Goal: Task Accomplishment & Management: Complete application form

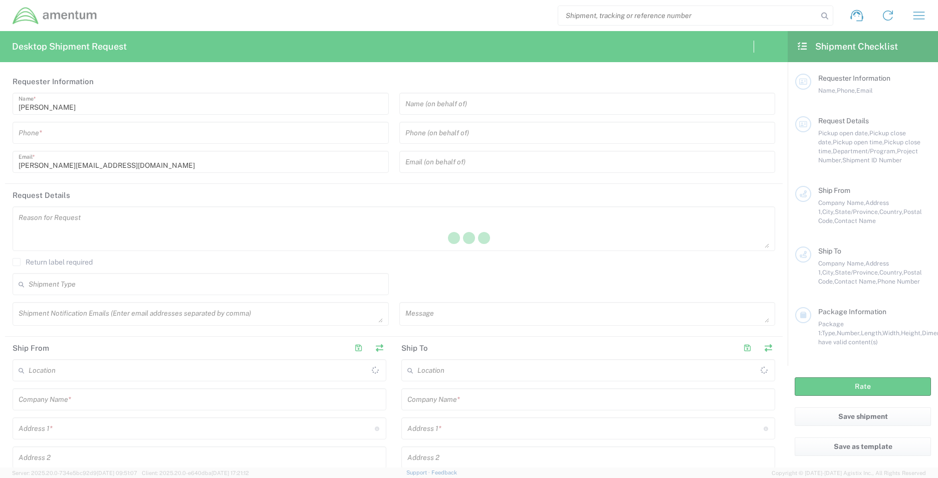
type input "[GEOGRAPHIC_DATA]"
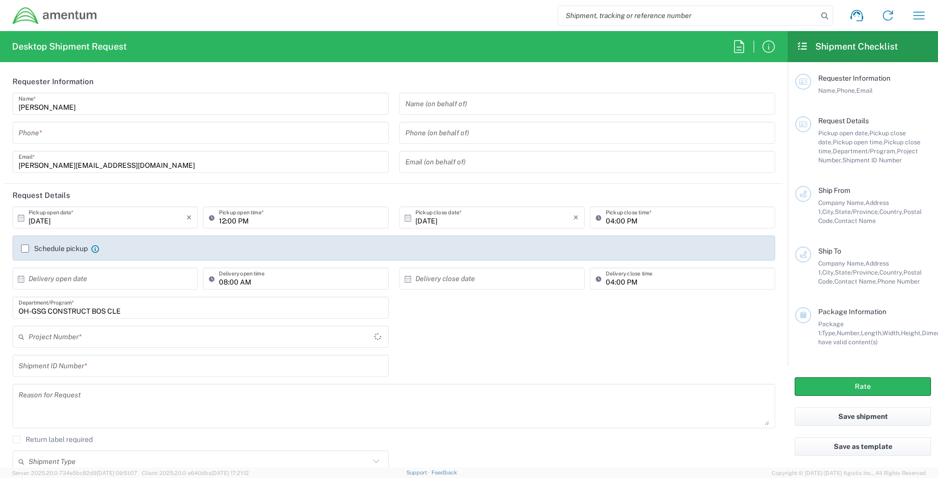
type input "OVHD.100619.00000"
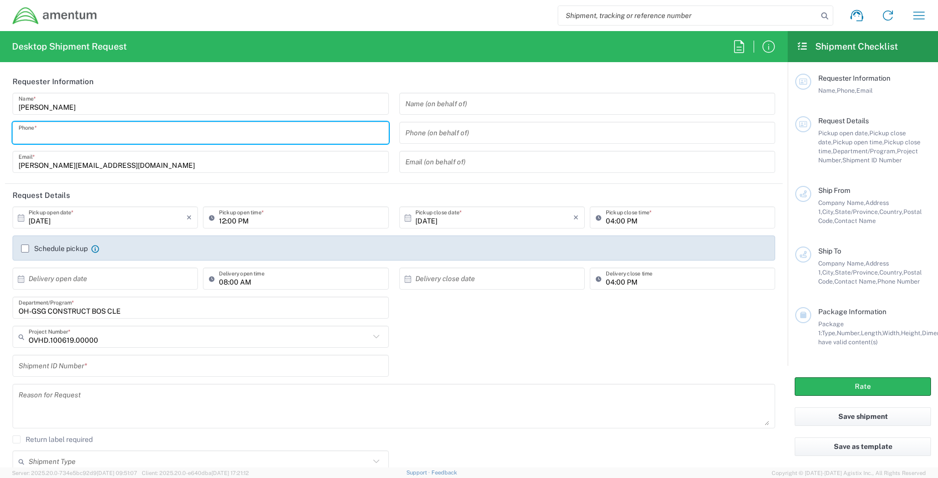
click at [84, 138] on input "tel" at bounding box center [201, 133] width 364 height 18
type input "[PHONE_NUMBER]"
type input "[PERSON_NAME][EMAIL_ADDRESS][DOMAIN_NAME]"
type input "Amentum"
type input "[STREET_ADDRESS]"
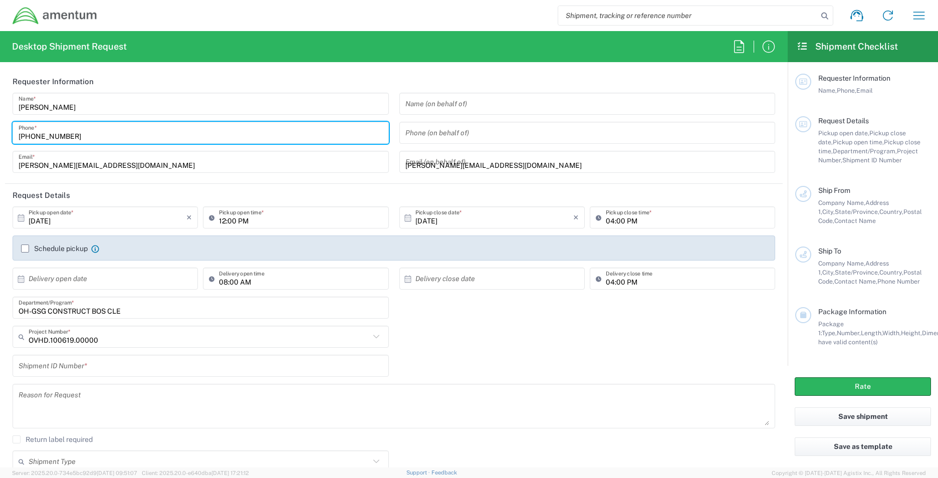
type input "1325"
type input "Independence"
type input "[US_STATE]"
type input "44131"
type input "2162251295"
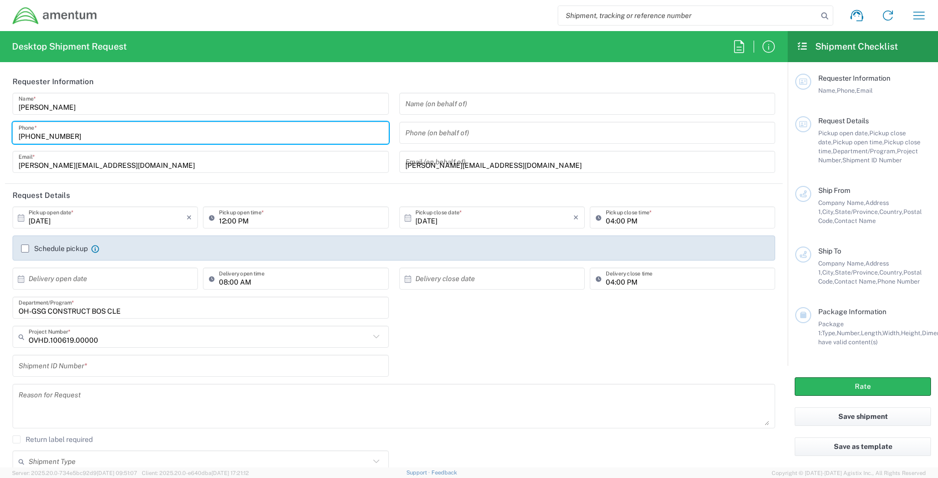
type input "URS Federal Services Inc."
type input "Attention: Lockbox 116323"
type input "[STREET_ADDRESS]"
type input "[GEOGRAPHIC_DATA]"
type input "[US_STATE]"
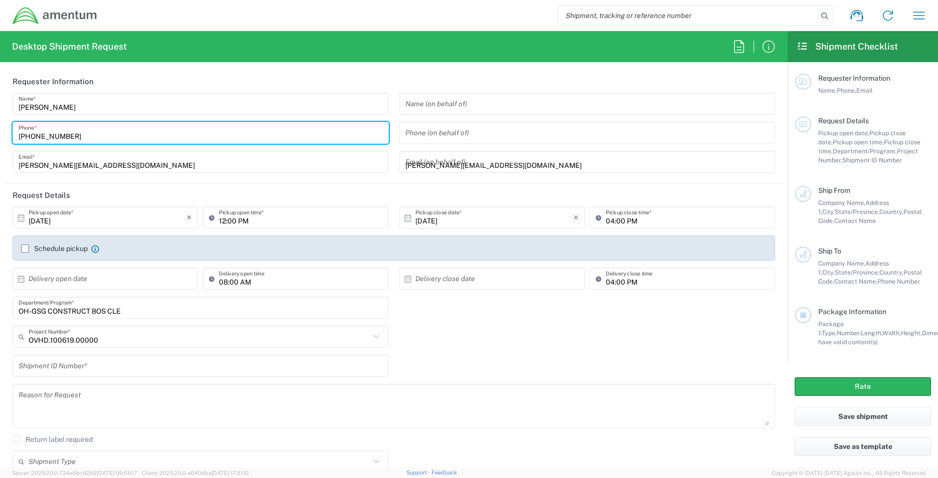
type input "30281"
type input "2167021304"
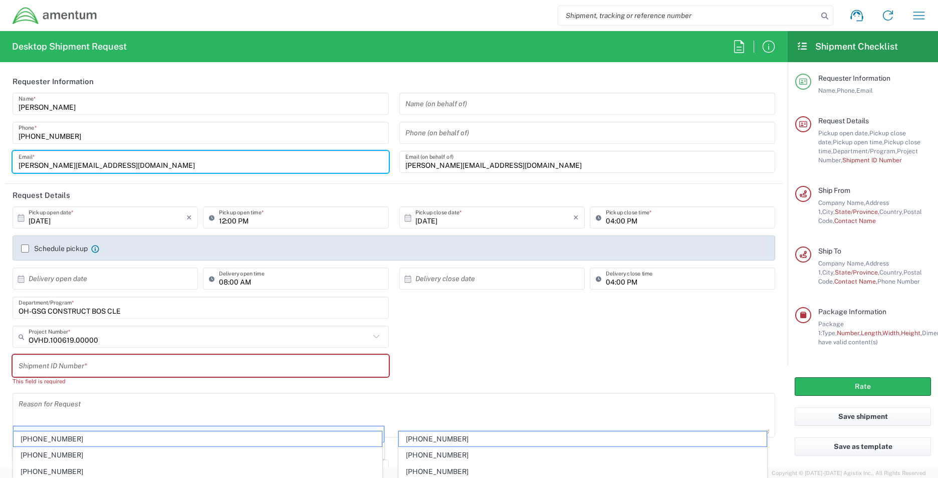
click at [186, 168] on input "[PERSON_NAME][EMAIL_ADDRESS][DOMAIN_NAME]" at bounding box center [201, 162] width 364 height 18
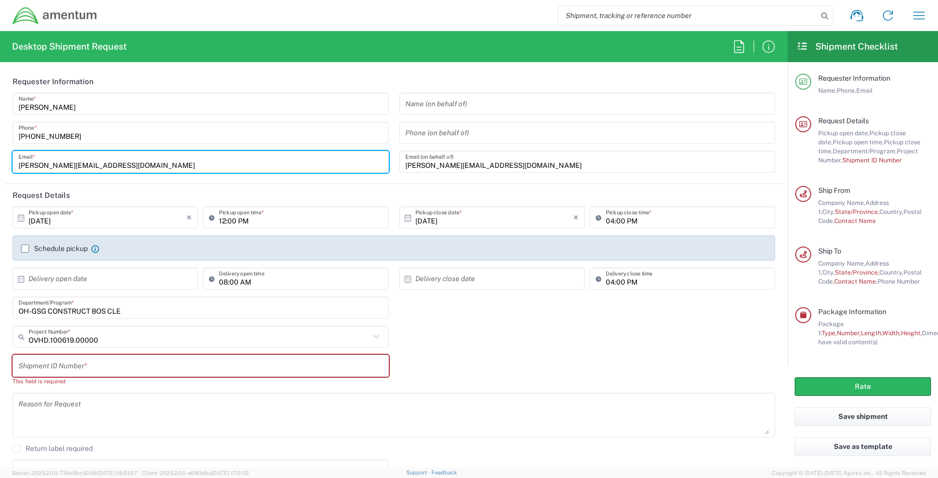
click at [579, 380] on div "Shipment ID Number * This field is required" at bounding box center [394, 374] width 773 height 38
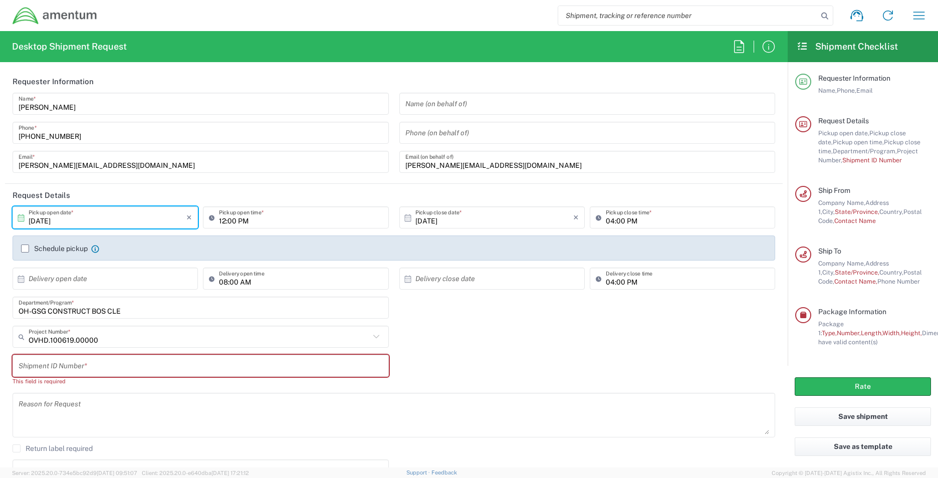
click at [115, 216] on input "[DATE]" at bounding box center [108, 218] width 158 height 18
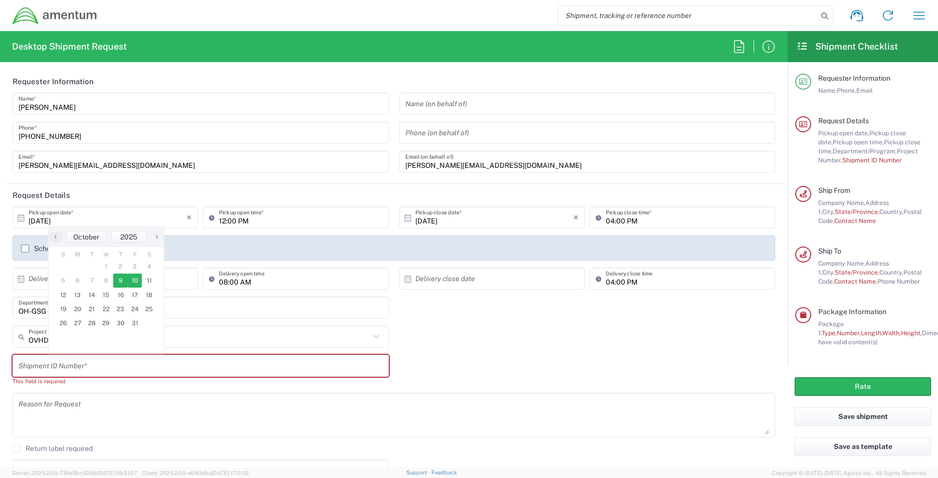
click at [136, 283] on span "10" at bounding box center [135, 281] width 15 height 14
type input "[DATE]"
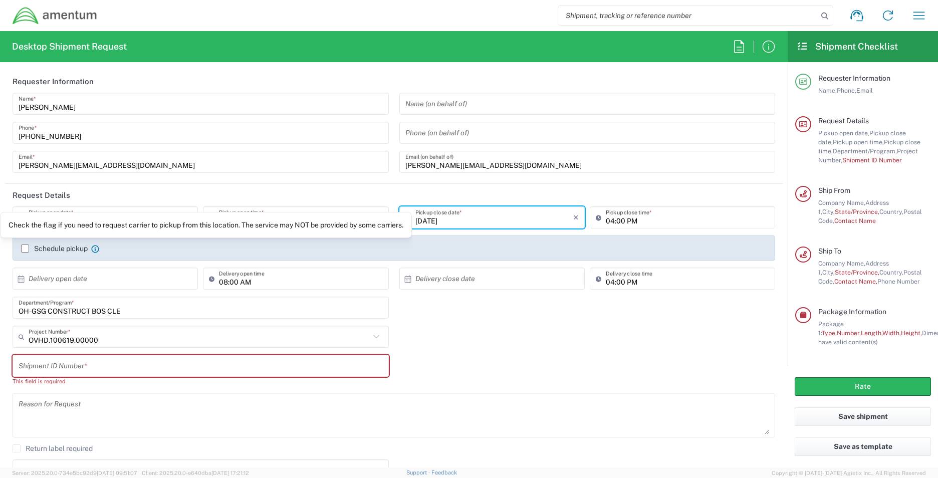
click at [96, 247] on icon at bounding box center [95, 249] width 8 height 8
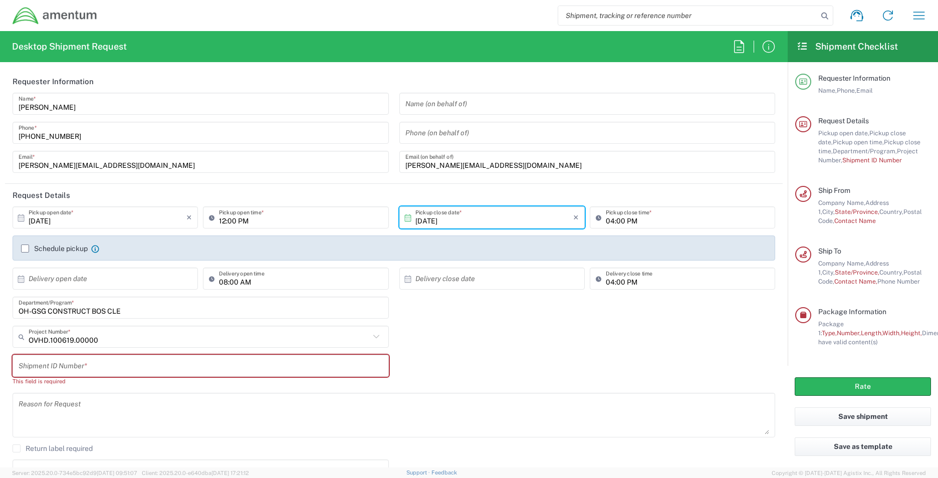
click at [96, 247] on icon at bounding box center [95, 249] width 8 height 8
click at [96, 248] on icon at bounding box center [95, 249] width 8 height 8
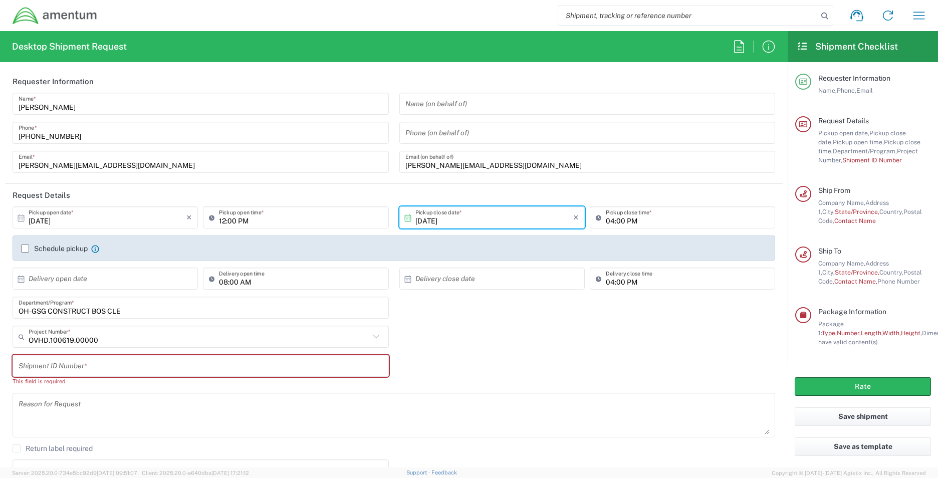
click at [497, 219] on input "[DATE]" at bounding box center [494, 218] width 158 height 18
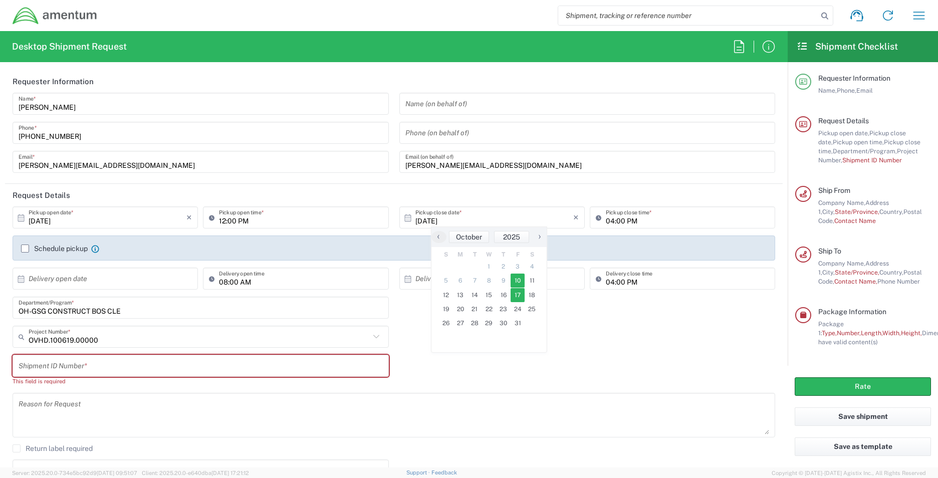
click at [517, 294] on span "17" at bounding box center [518, 295] width 15 height 14
type input "[DATE]"
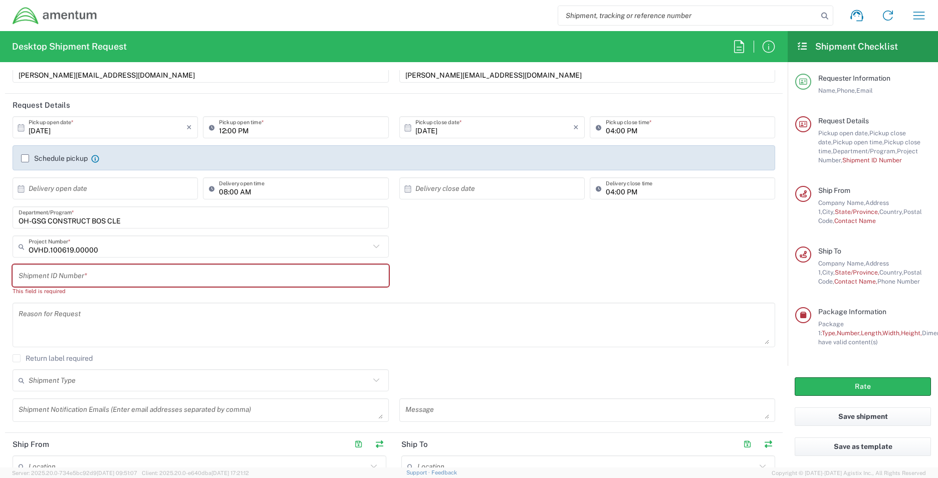
scroll to position [100, 0]
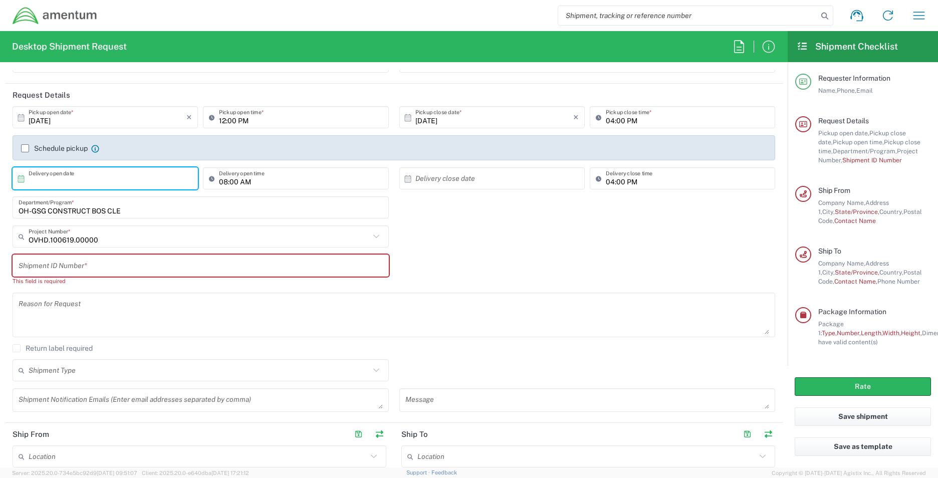
click at [132, 184] on input "text" at bounding box center [108, 179] width 158 height 18
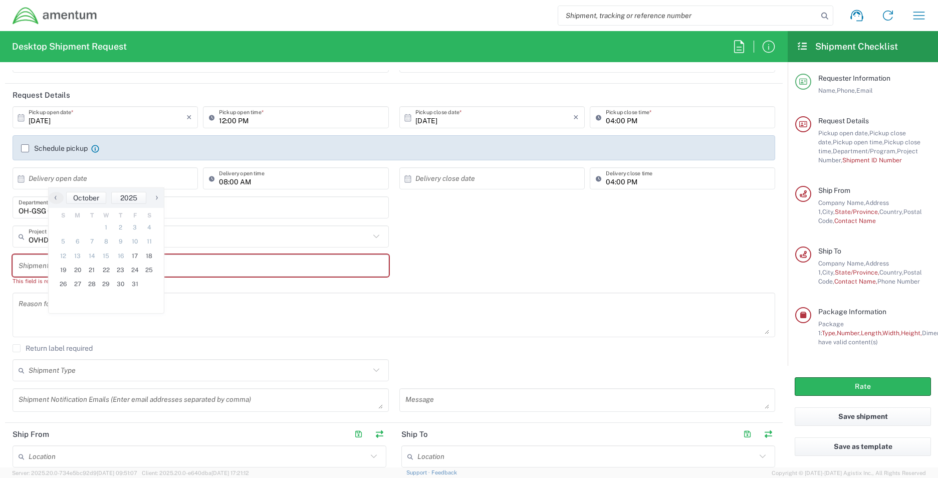
click at [513, 345] on agx-checkbox-control "Return label required" at bounding box center [394, 348] width 763 height 8
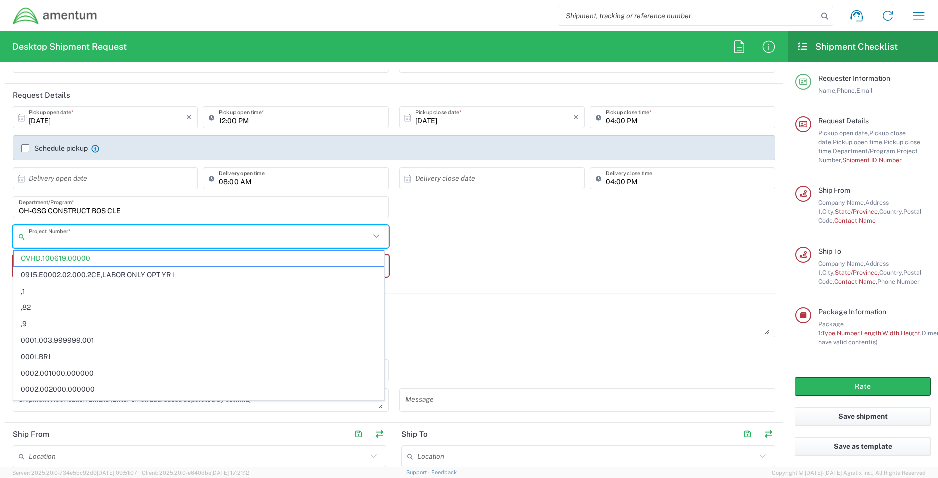
click at [113, 235] on input "text" at bounding box center [199, 237] width 341 height 18
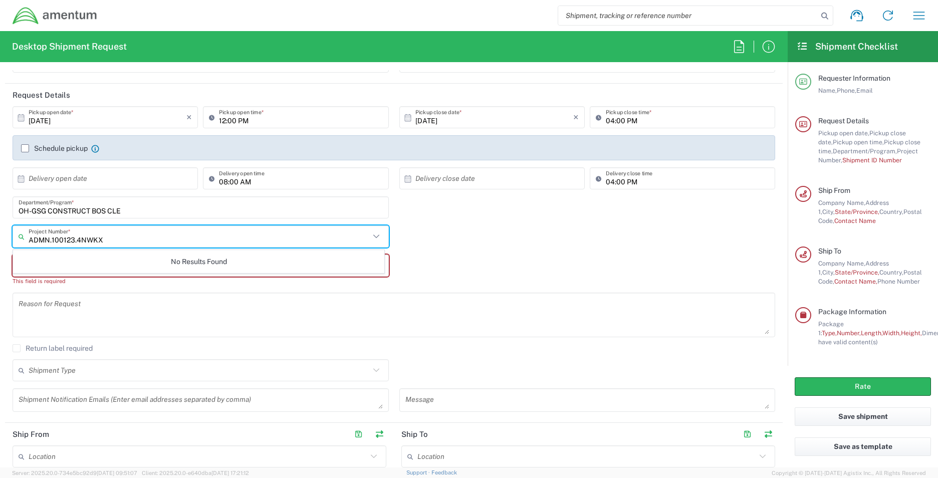
type input "ADMN.100123.4NWKX"
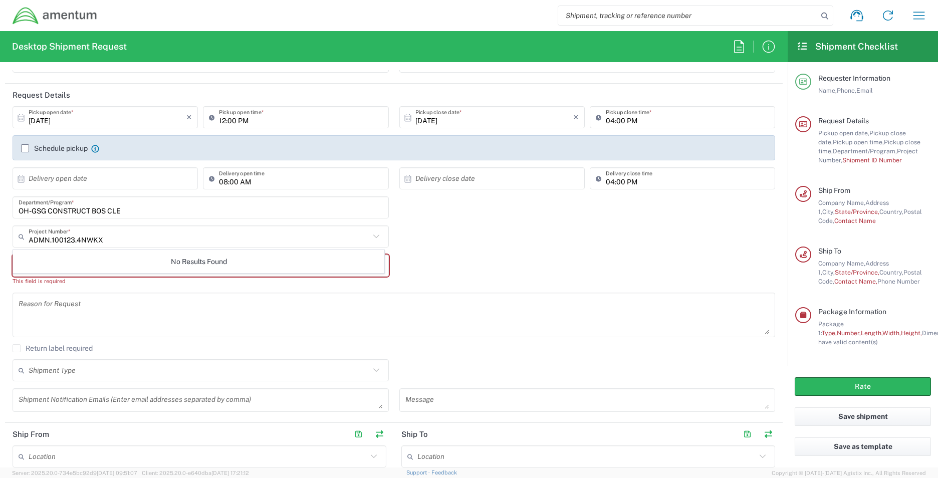
click at [32, 265] on div "No Results Found" at bounding box center [198, 261] width 371 height 23
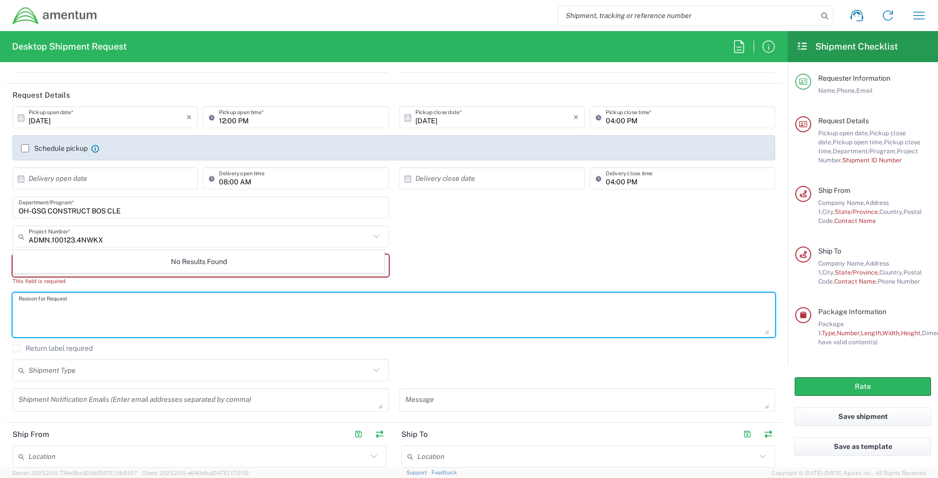
click at [171, 330] on textarea at bounding box center [394, 315] width 751 height 39
click at [87, 236] on input "text" at bounding box center [199, 237] width 341 height 18
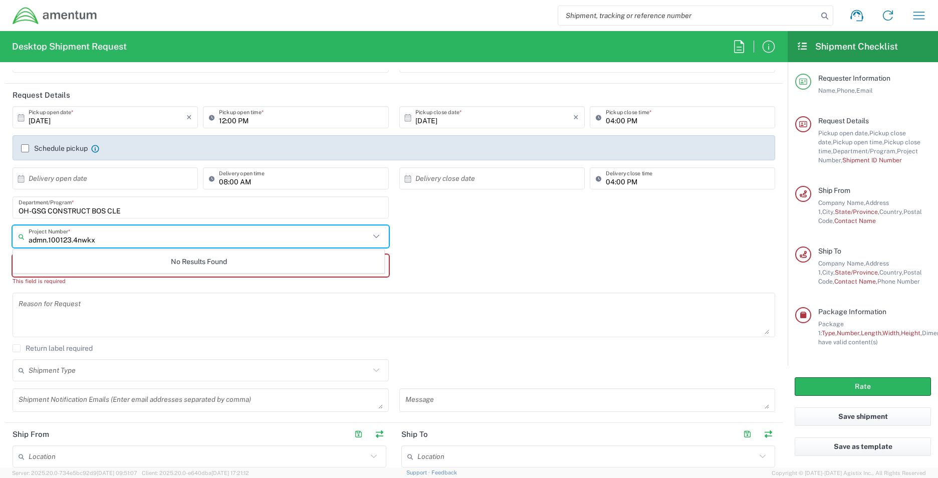
type input "admn.100123.4nwkx"
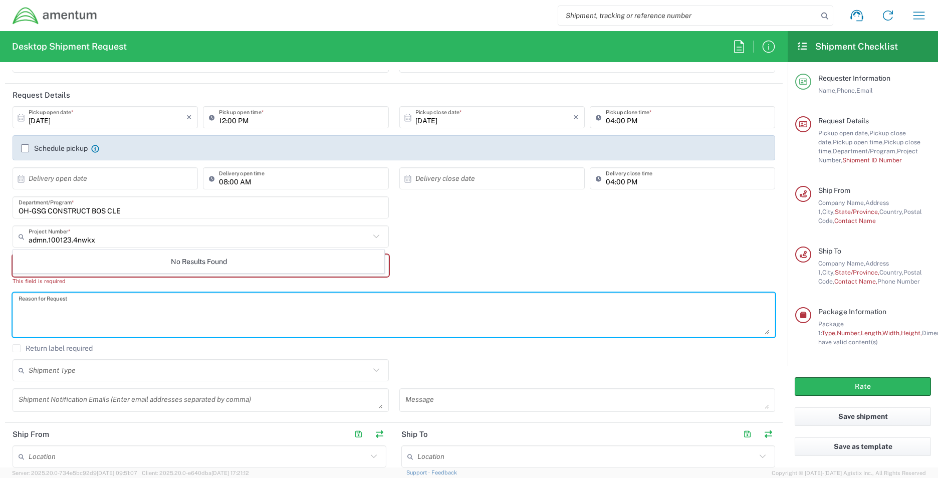
click at [125, 323] on textarea at bounding box center [394, 315] width 751 height 39
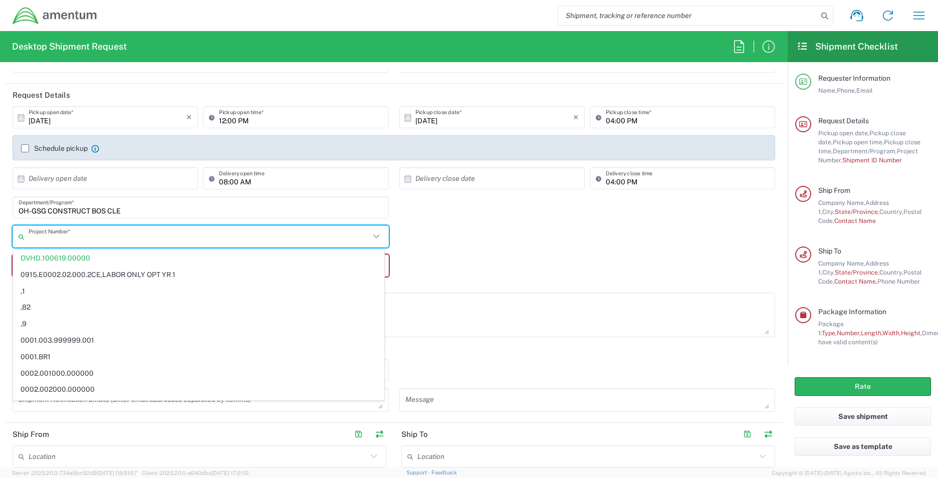
paste input "ADMN.100123.4NWKX"
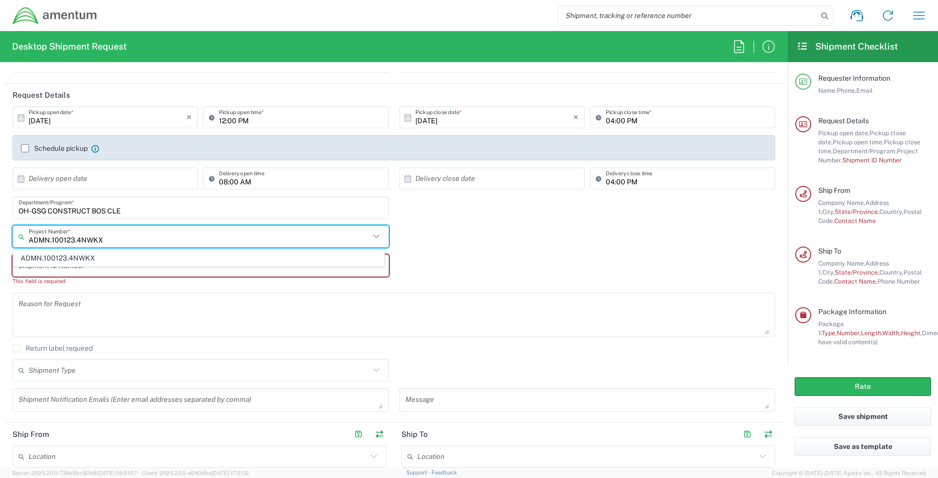
type input "ADMN.100123.4NWKX"
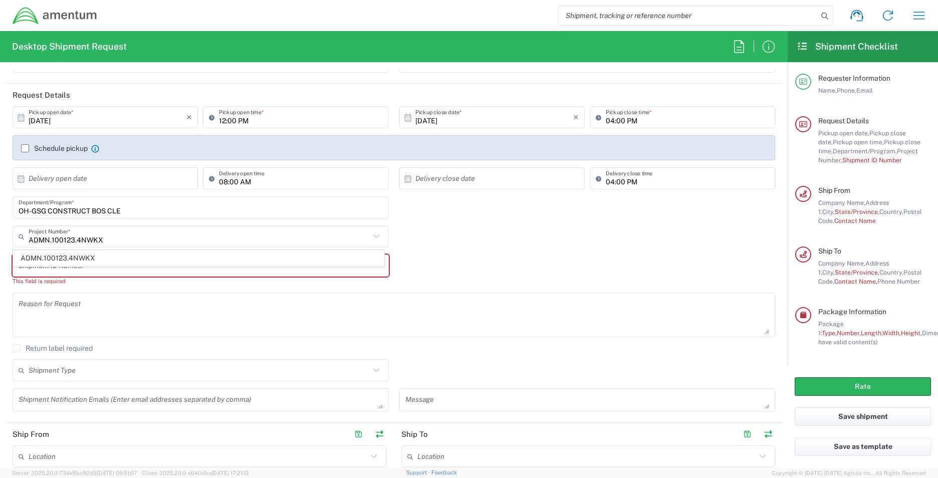
click at [338, 341] on div "Reason for Request" at bounding box center [394, 319] width 773 height 52
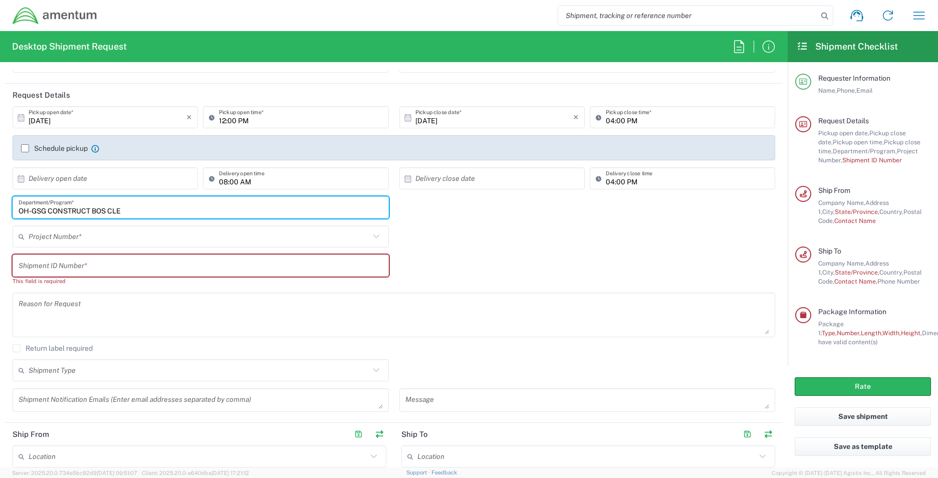
drag, startPoint x: 132, startPoint y: 204, endPoint x: 131, endPoint y: 209, distance: 5.1
click at [131, 209] on input "OH-GSG CONSTRUCT BOS CLE" at bounding box center [201, 208] width 364 height 18
type input "O"
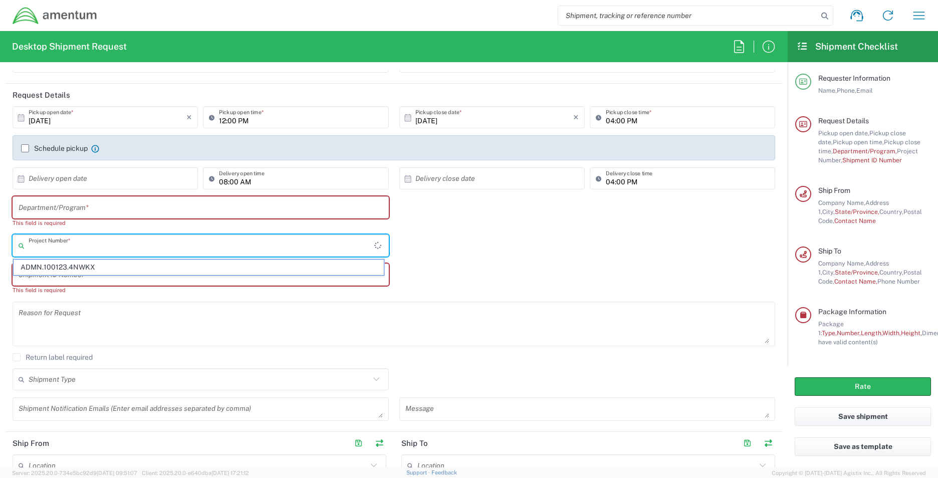
click at [104, 238] on input "text" at bounding box center [202, 246] width 346 height 18
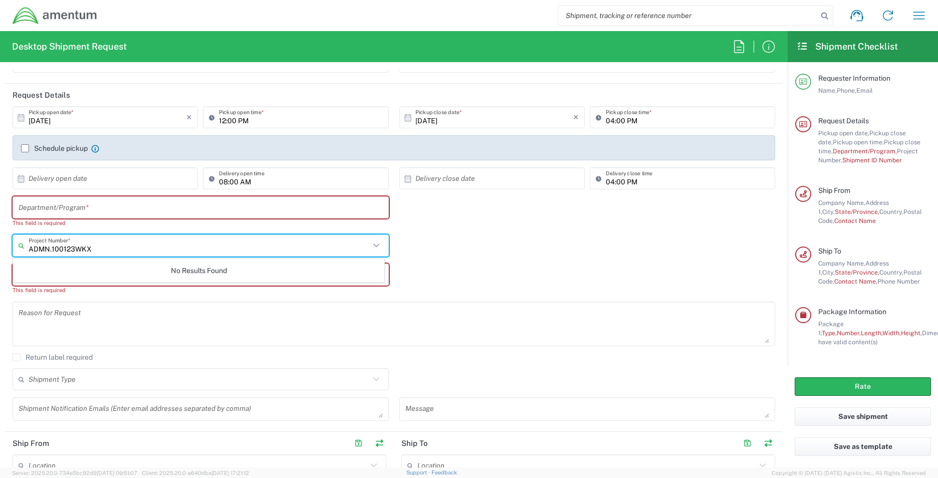
type input "ADMN.100123WKX"
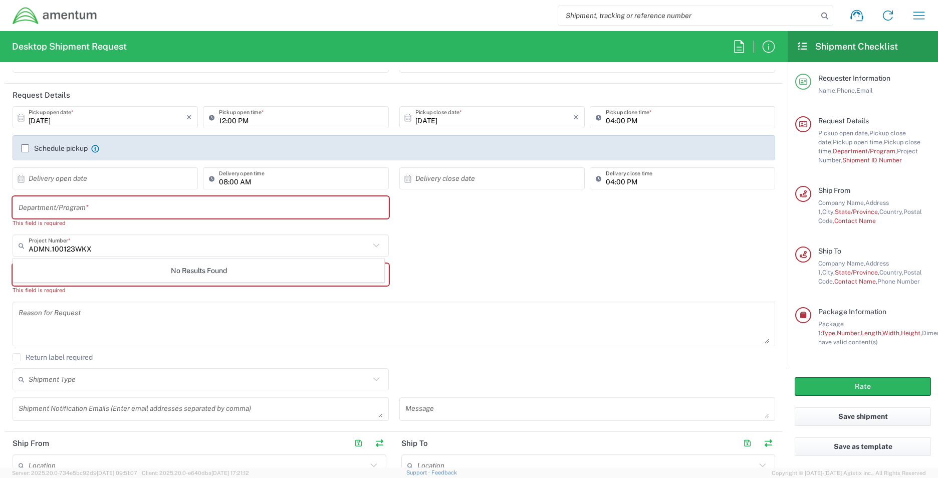
click at [146, 348] on div "Reason for Request" at bounding box center [394, 328] width 773 height 52
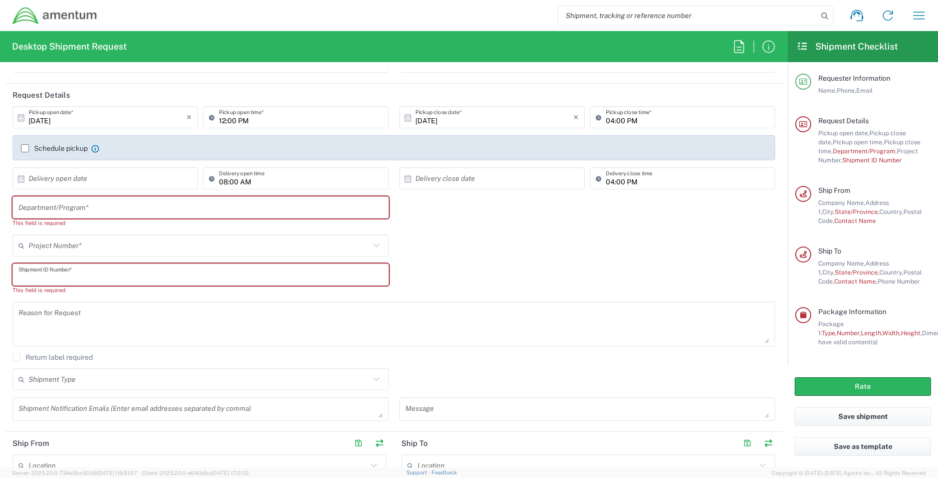
drag, startPoint x: 14, startPoint y: 273, endPoint x: 196, endPoint y: 267, distance: 182.5
paste input "ADMN.100123.4NWKX"
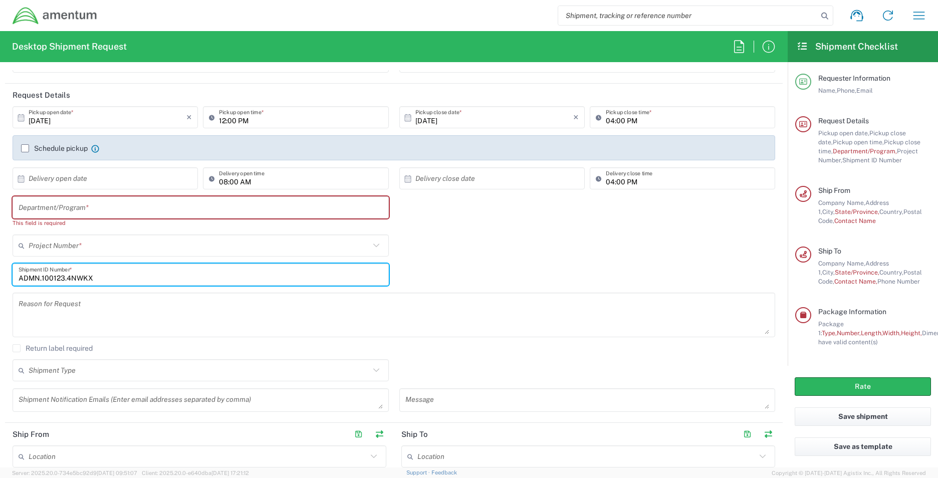
type input "ADMN.100123.4NWKX"
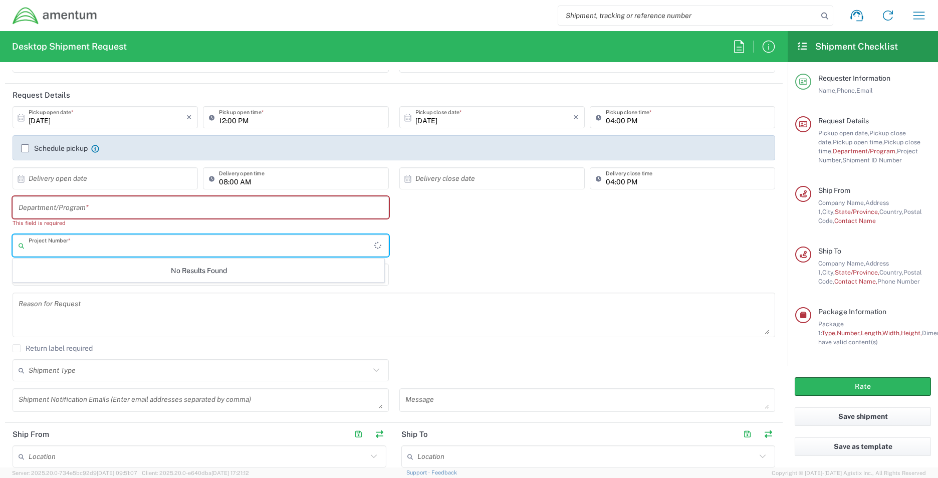
click at [29, 245] on input "text" at bounding box center [202, 246] width 346 height 18
type input "ADMN.100123.4NWKX"
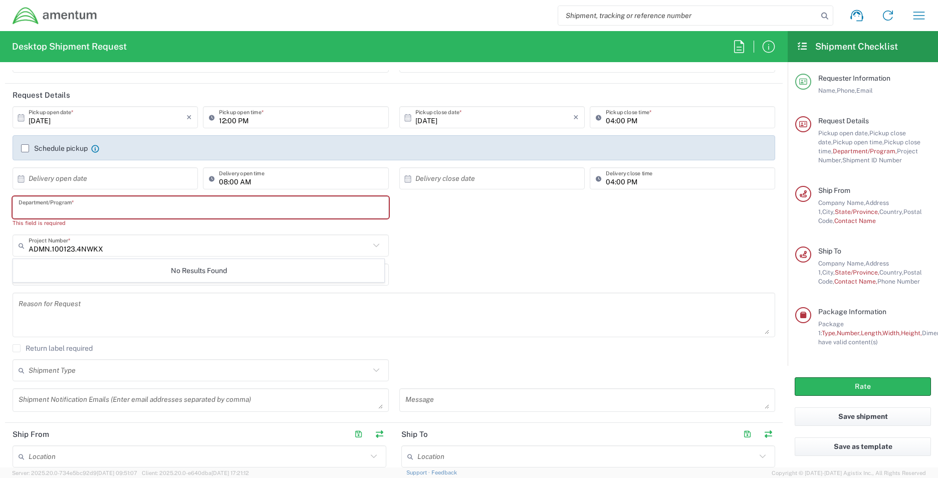
click at [23, 207] on input "text" at bounding box center [201, 208] width 364 height 18
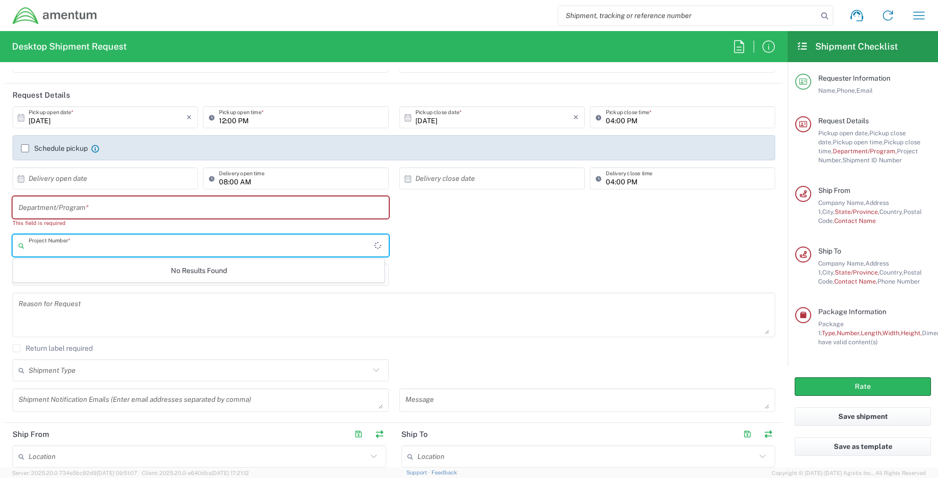
click at [31, 245] on input "text" at bounding box center [202, 246] width 346 height 18
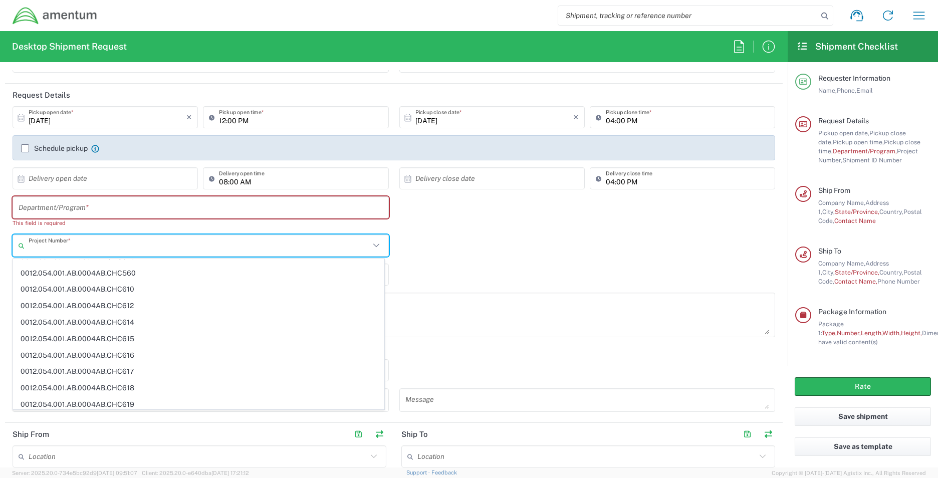
scroll to position [1510, 0]
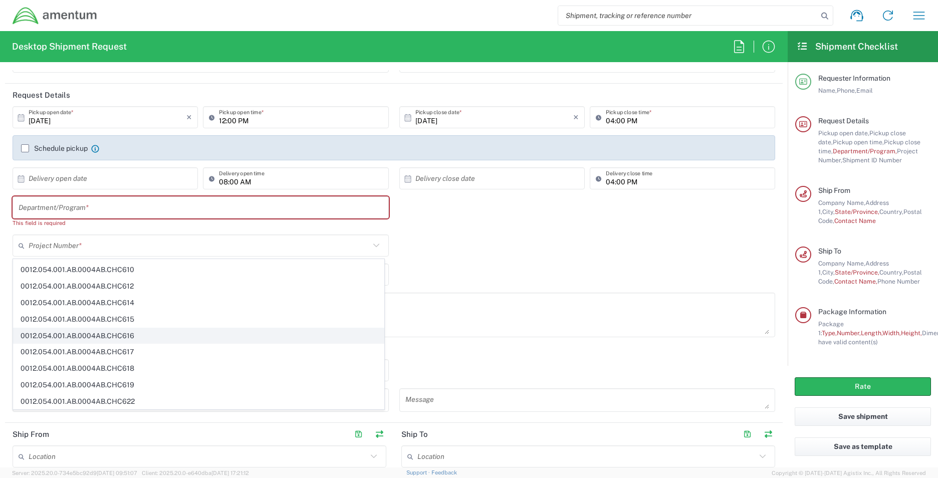
click at [336, 342] on span "0012.054.001.AB.0004AB.CHC616" at bounding box center [199, 336] width 370 height 16
type input "0012.054.001.AB.0004AB.CHC616"
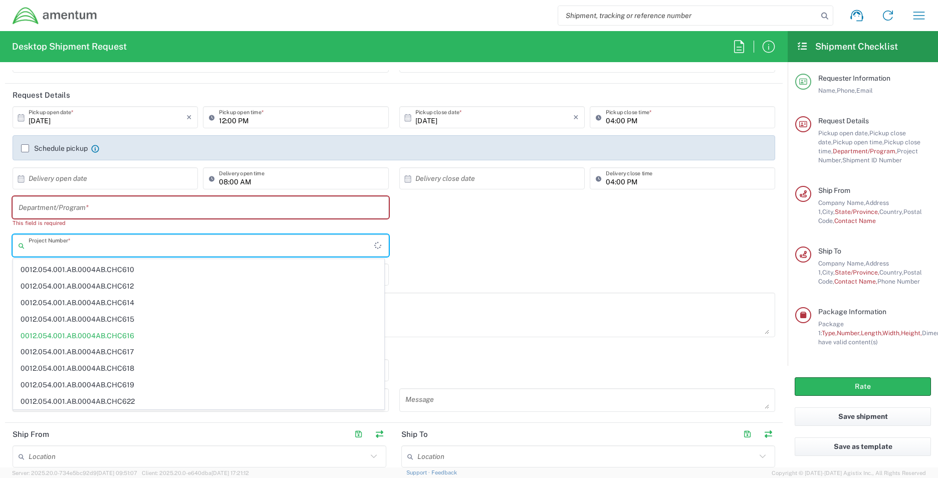
scroll to position [0, 0]
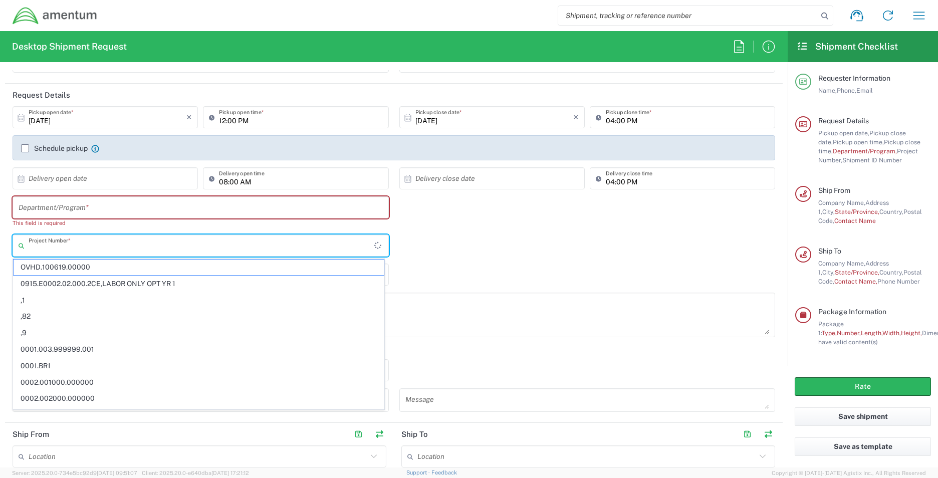
drag, startPoint x: 147, startPoint y: 248, endPoint x: 161, endPoint y: 251, distance: 14.5
click at [147, 248] on input "text" at bounding box center [202, 246] width 346 height 18
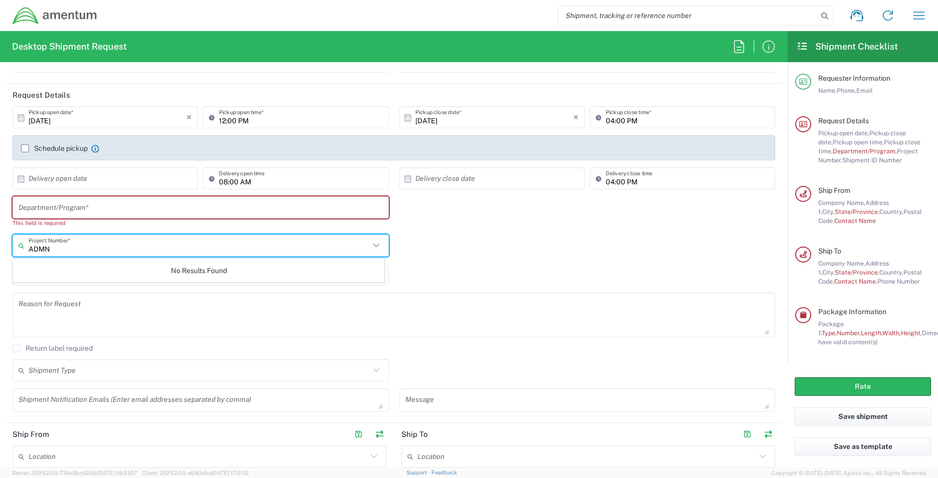
click at [55, 248] on input "ADMN" at bounding box center [199, 246] width 341 height 18
type input "A"
type input "ADMN"
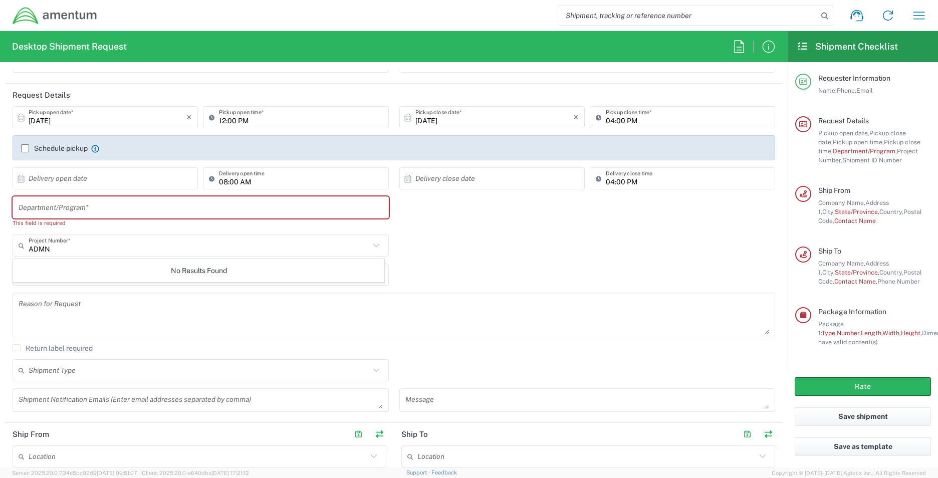
click at [370, 243] on icon at bounding box center [376, 245] width 13 height 13
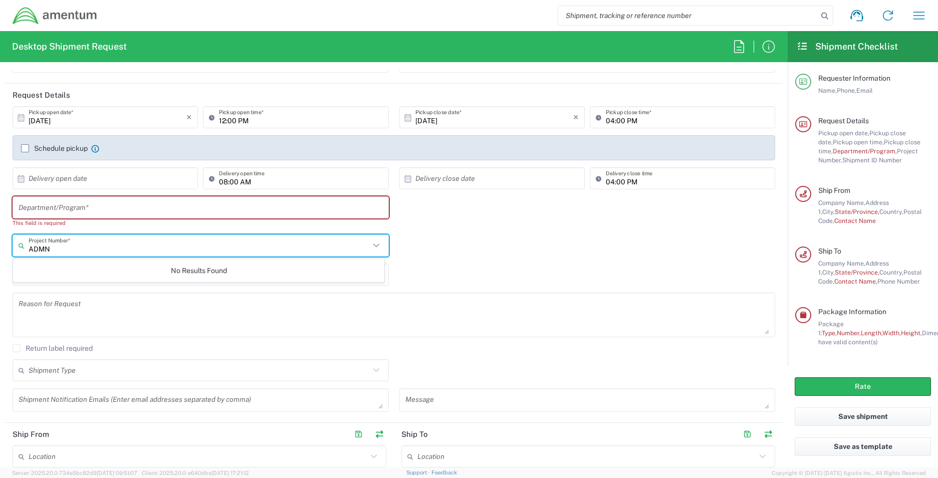
click at [491, 296] on textarea at bounding box center [394, 315] width 751 height 39
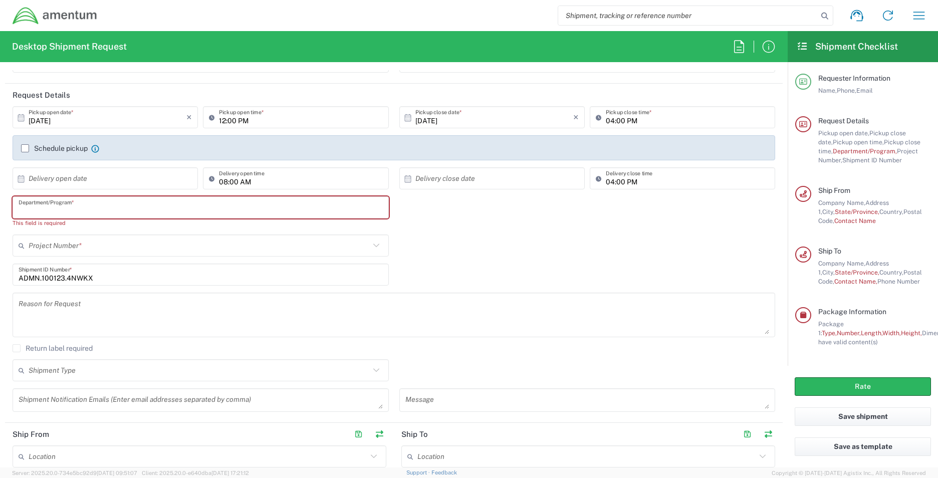
click at [101, 208] on input "text" at bounding box center [201, 208] width 364 height 18
click at [16, 208] on div "Department/Program *" at bounding box center [201, 207] width 376 height 22
click at [22, 206] on input "text" at bounding box center [201, 208] width 364 height 18
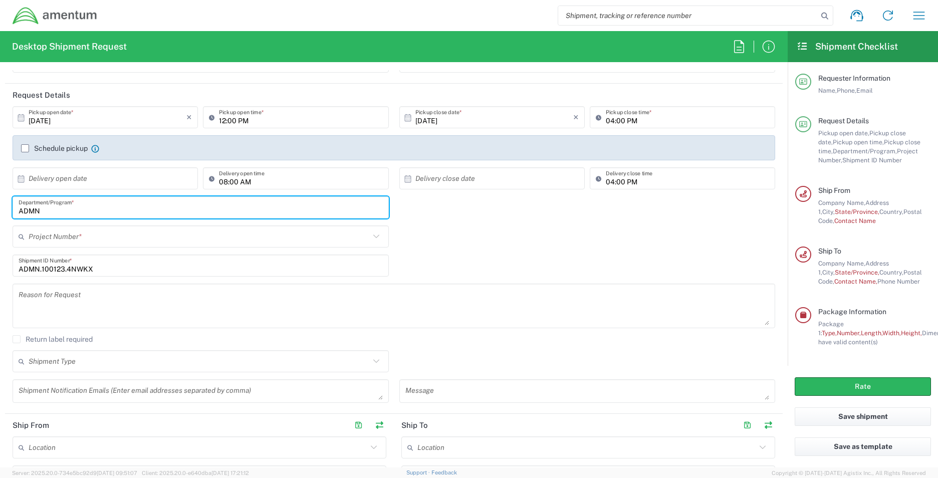
type input "ADMN"
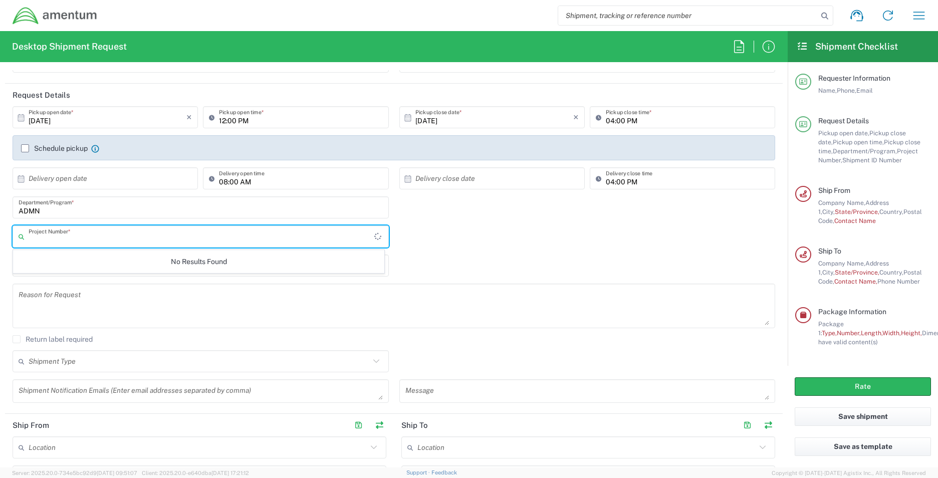
click at [102, 240] on input "text" at bounding box center [202, 237] width 346 height 18
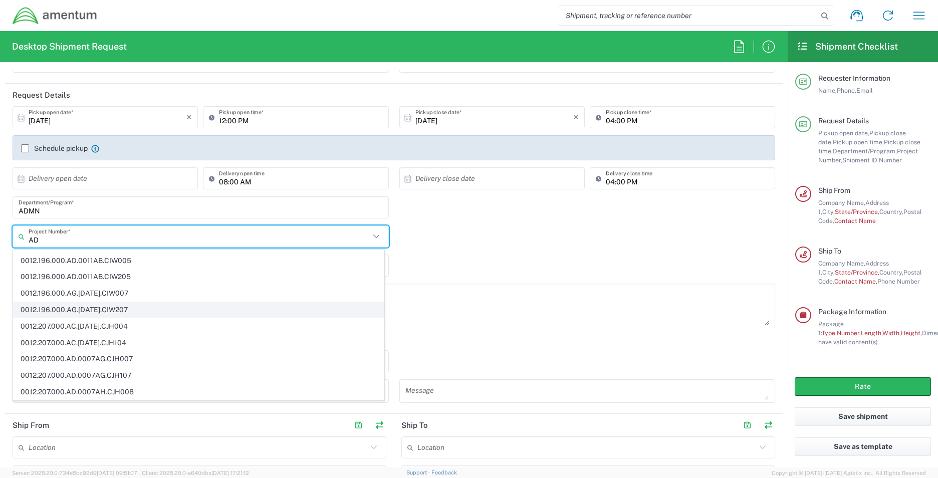
scroll to position [672, 0]
click at [49, 240] on input "AD" at bounding box center [199, 237] width 341 height 18
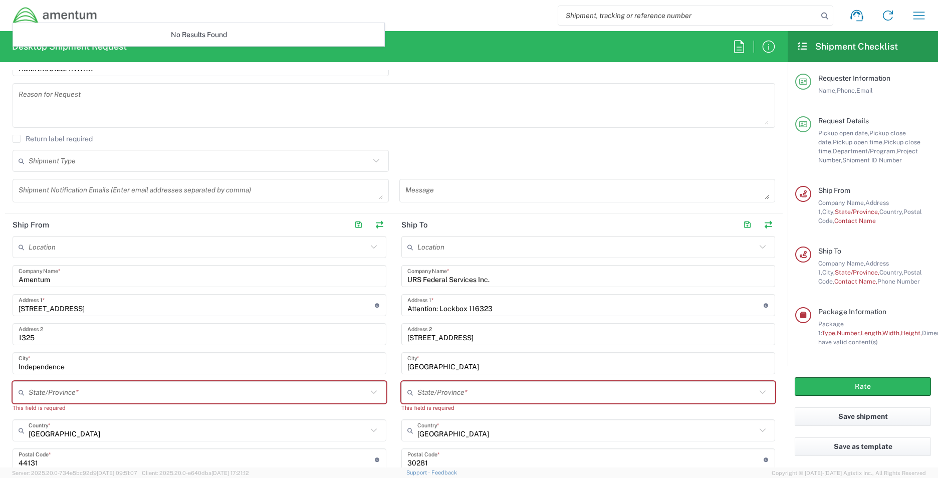
scroll to position [354, 0]
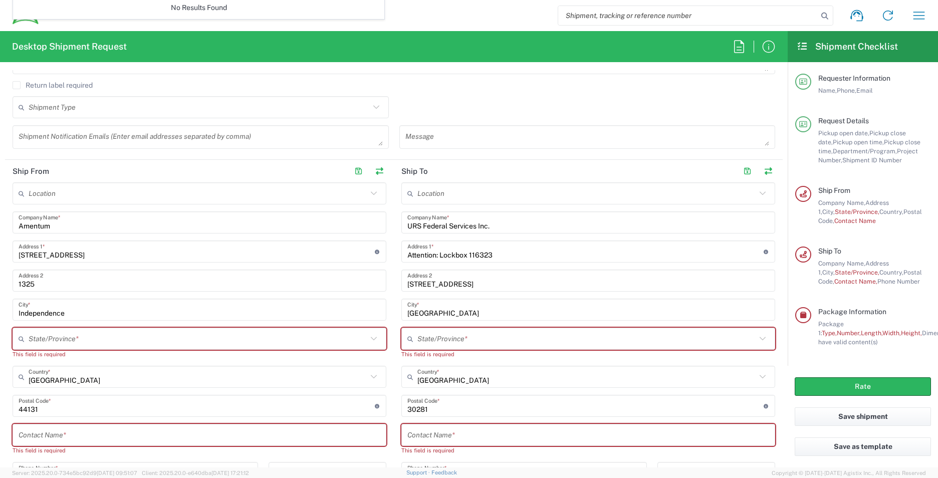
type input "ADMN"
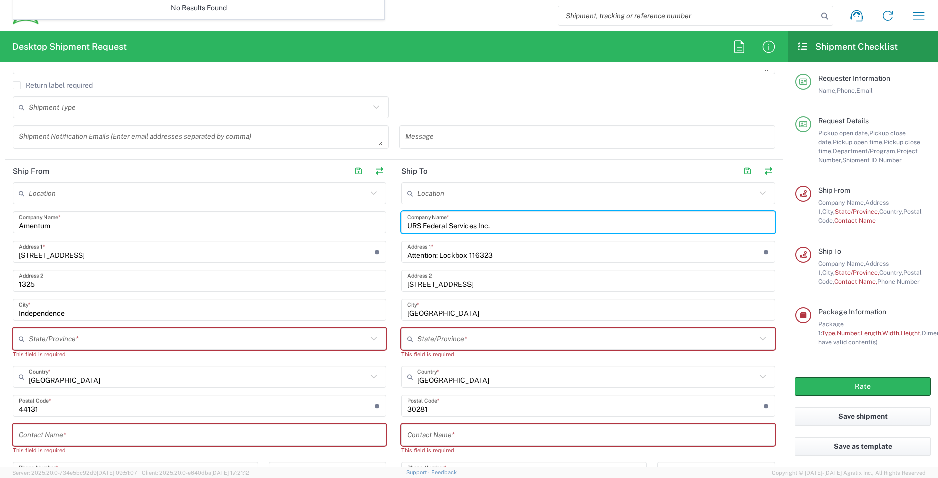
click at [497, 223] on input "URS Federal Services Inc." at bounding box center [588, 223] width 362 height 18
type input "U"
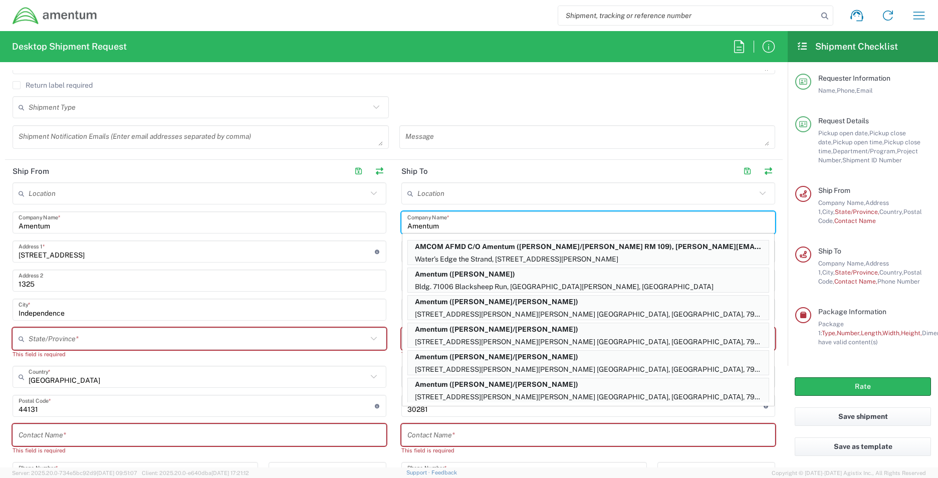
type input "Amentum"
click at [675, 111] on div "Shipment Type Batch Regular" at bounding box center [394, 110] width 773 height 29
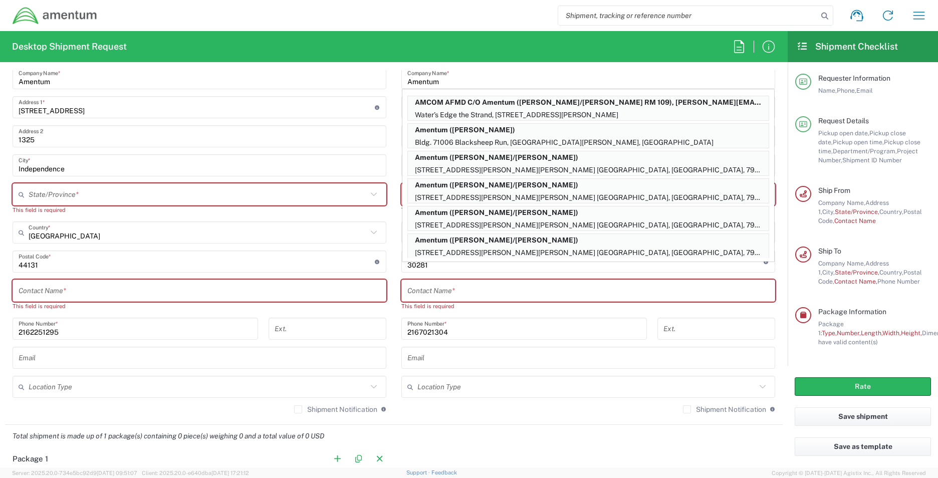
scroll to position [494, 0]
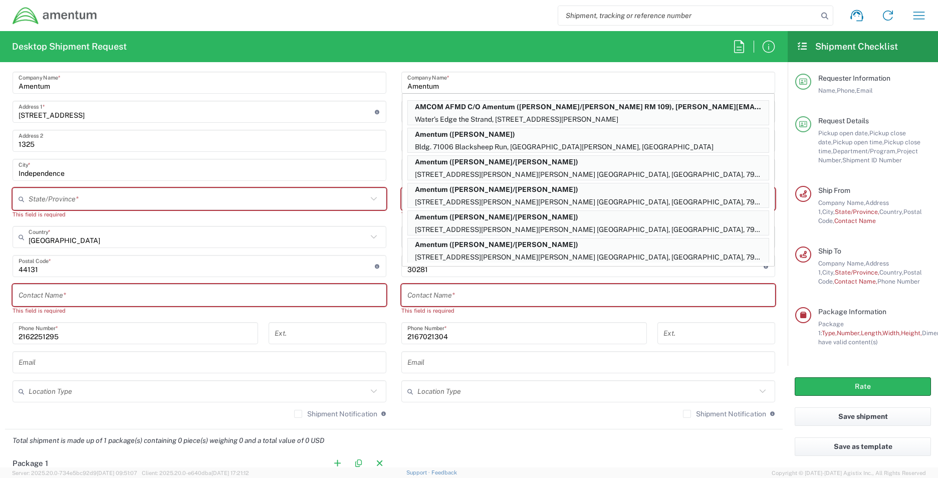
click at [458, 414] on div "Shipment Notification If checked, a shipment notification email will be sent to…" at bounding box center [588, 417] width 374 height 16
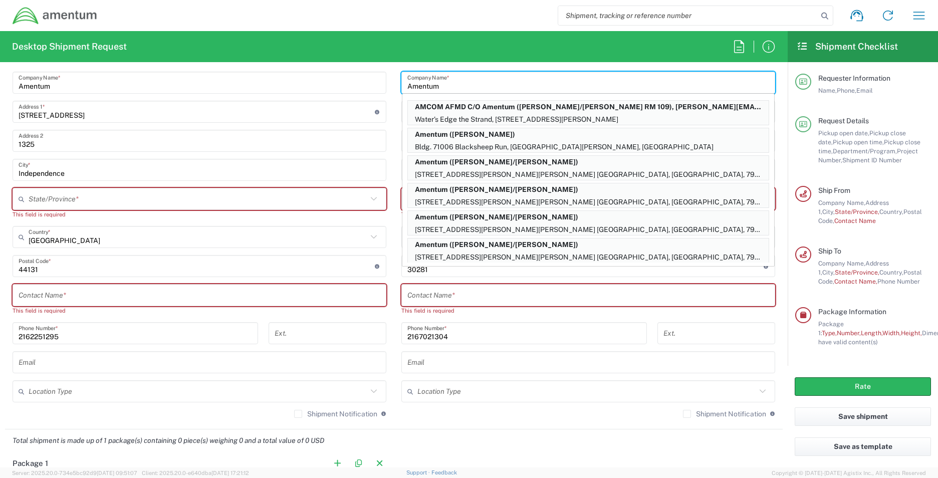
click at [728, 83] on input "Amentum" at bounding box center [588, 83] width 362 height 18
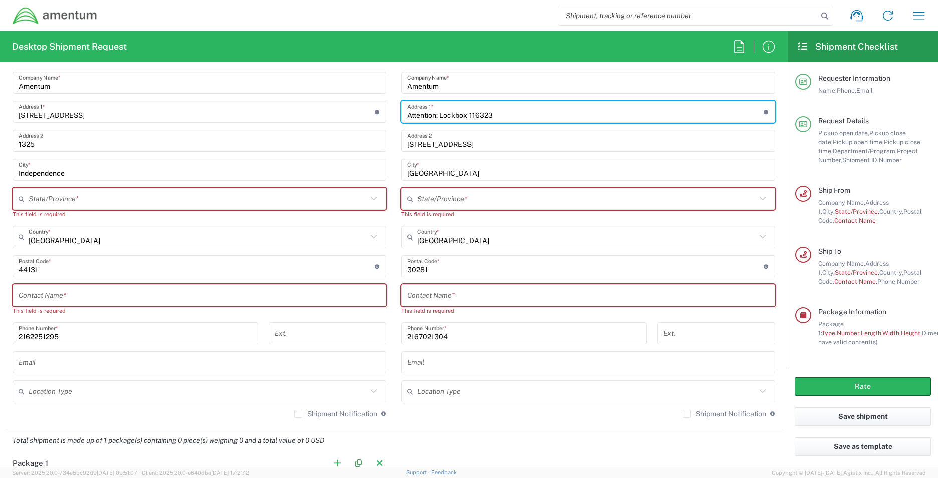
click at [511, 117] on input "Attention: Lockbox 116323" at bounding box center [585, 112] width 356 height 18
type input "A"
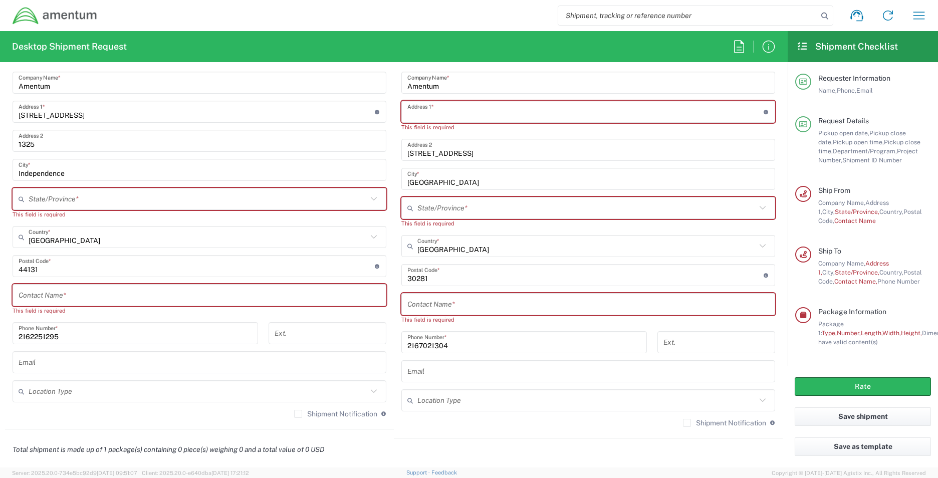
paste input "[STREET_ADDRESS]"
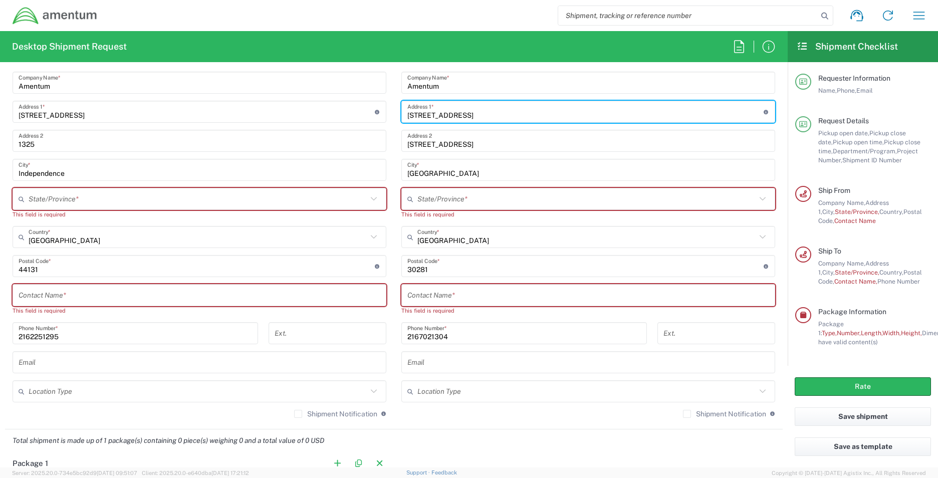
type input "[STREET_ADDRESS]"
click at [485, 144] on input "[STREET_ADDRESS]" at bounding box center [588, 141] width 362 height 18
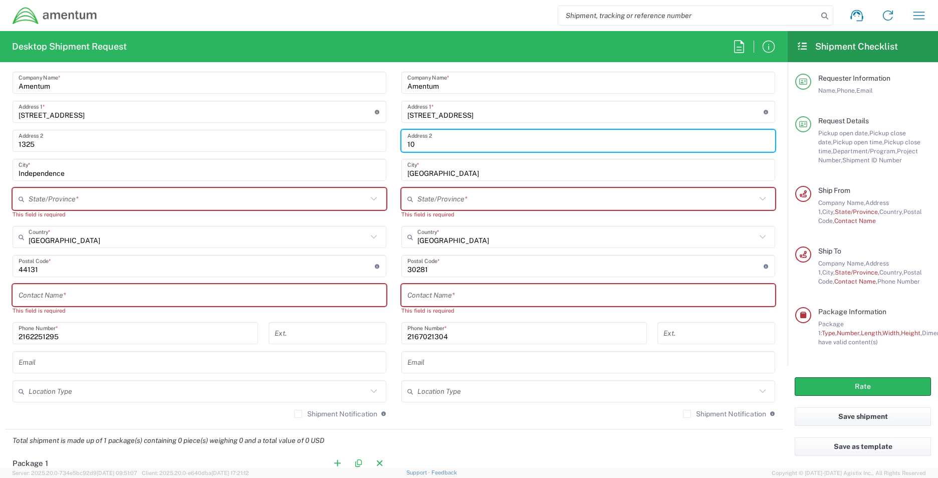
type input "1"
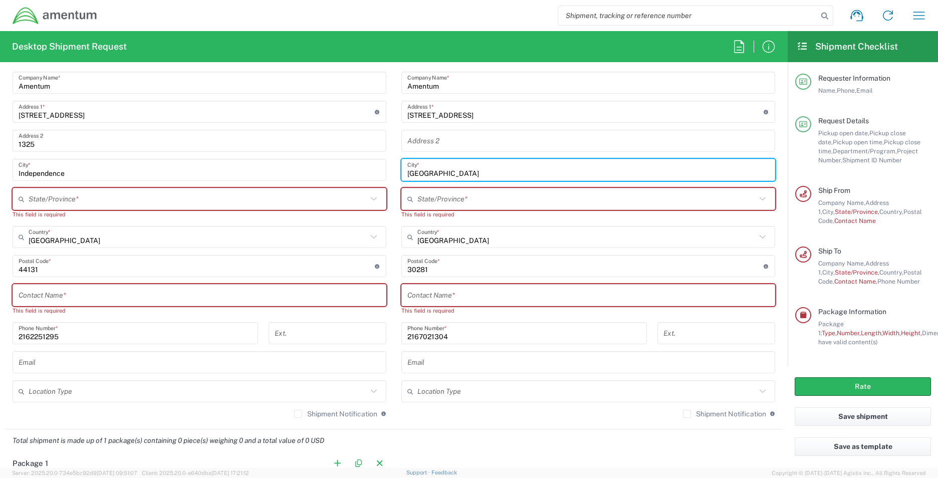
drag, startPoint x: 455, startPoint y: 171, endPoint x: 561, endPoint y: 261, distance: 139.4
click at [455, 173] on input "[GEOGRAPHIC_DATA]" at bounding box center [588, 170] width 362 height 18
type input "S"
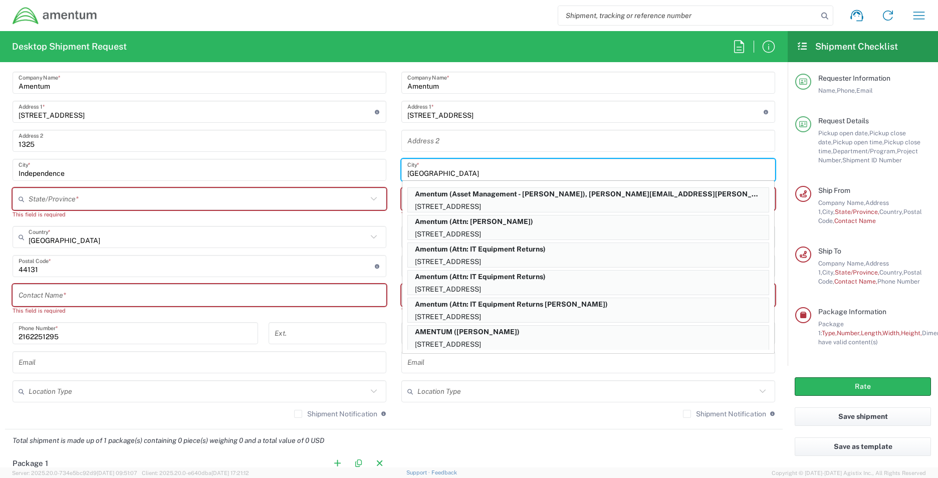
type input "[GEOGRAPHIC_DATA]"
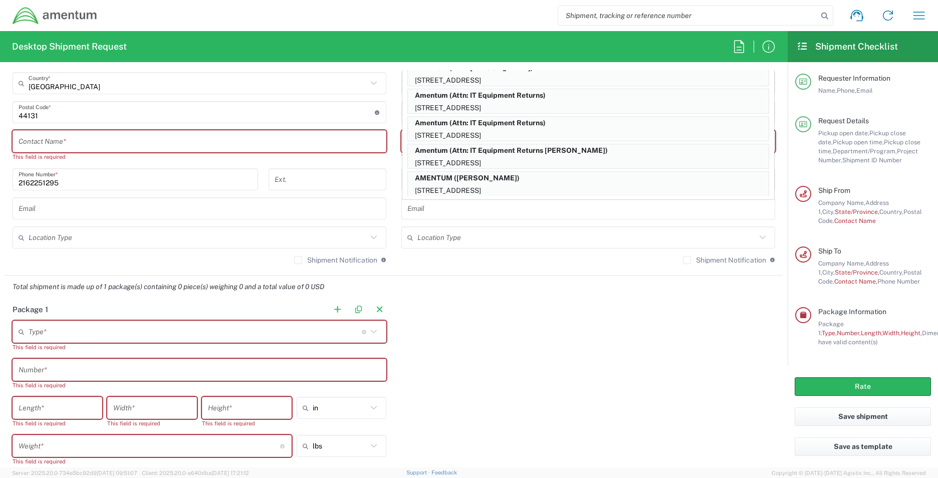
scroll to position [567, 0]
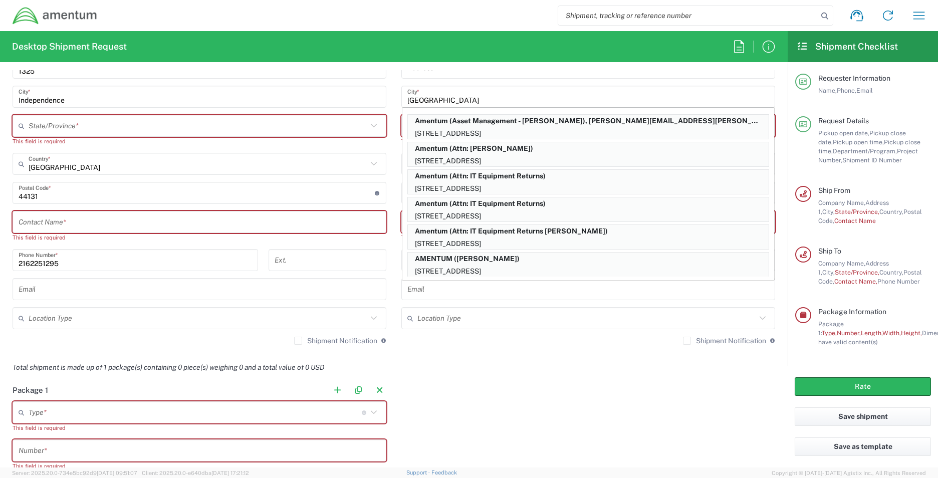
click at [491, 99] on input "[GEOGRAPHIC_DATA]" at bounding box center [588, 97] width 362 height 18
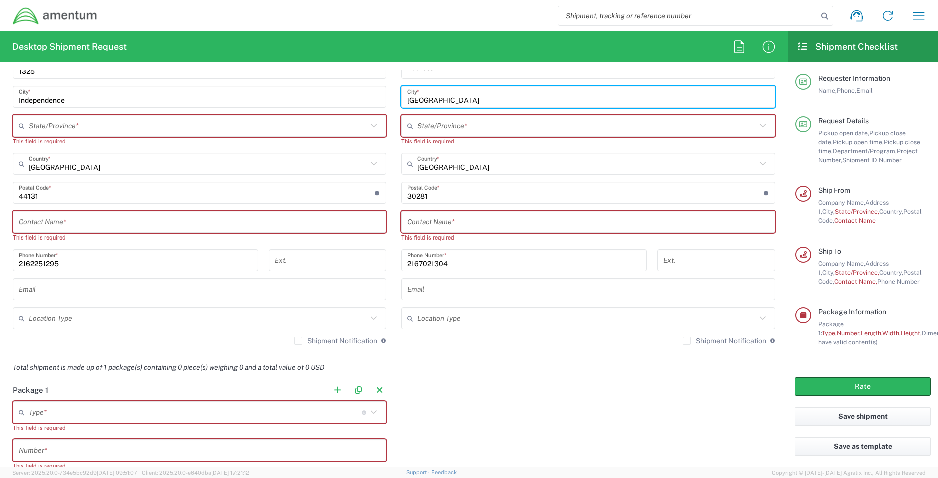
click at [477, 127] on input "text" at bounding box center [586, 126] width 339 height 18
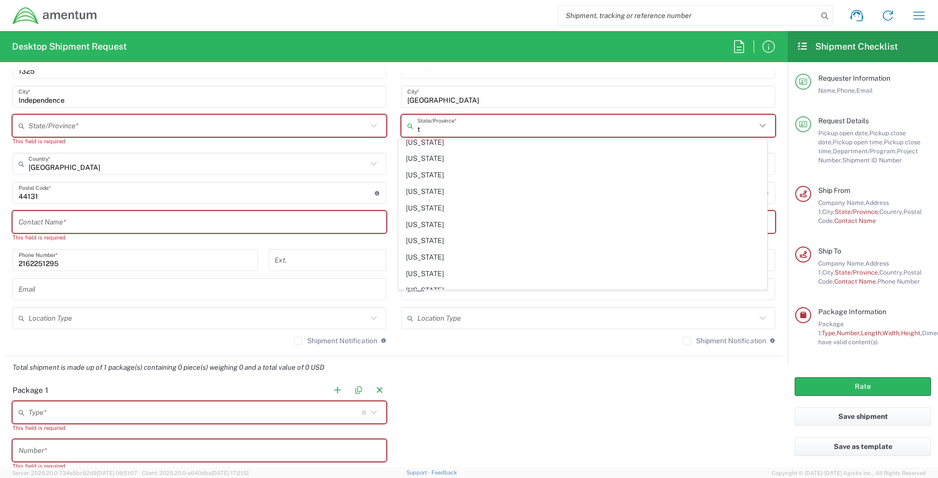
scroll to position [129, 0]
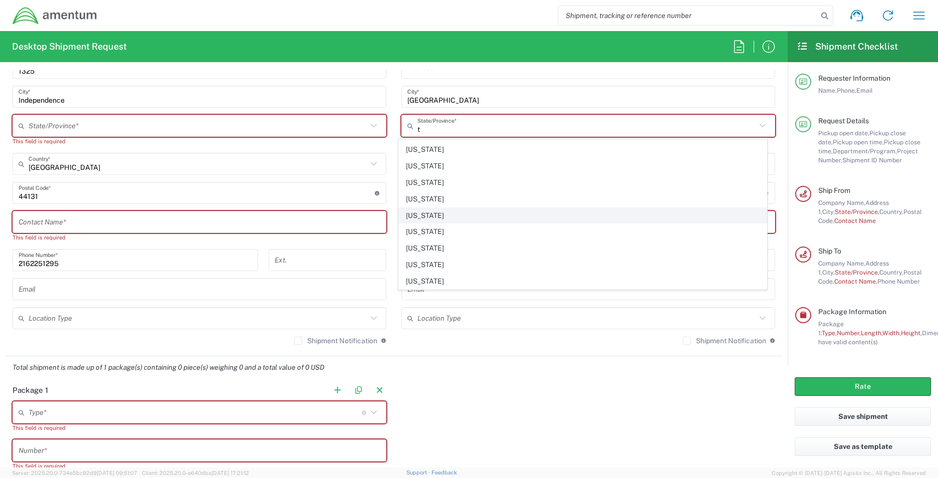
click at [404, 215] on span "[US_STATE]" at bounding box center [583, 216] width 368 height 16
type input "[US_STATE]"
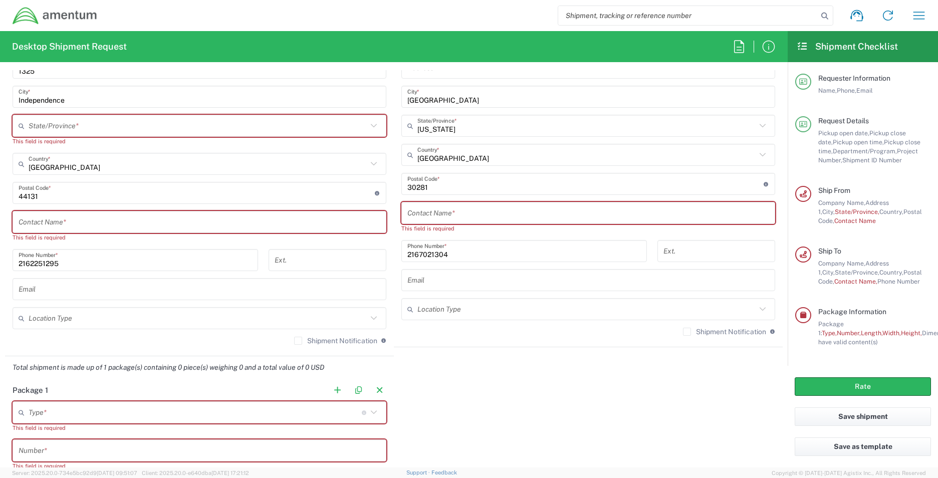
click at [407, 212] on input "text" at bounding box center [588, 213] width 362 height 18
paste input "[PERSON_NAME] & [PERSON_NAME]"
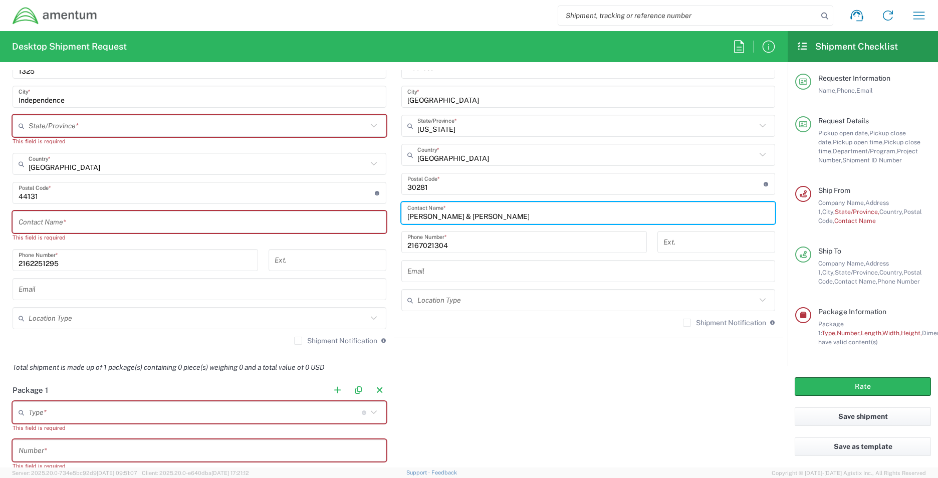
type input "[PERSON_NAME] & [PERSON_NAME]"
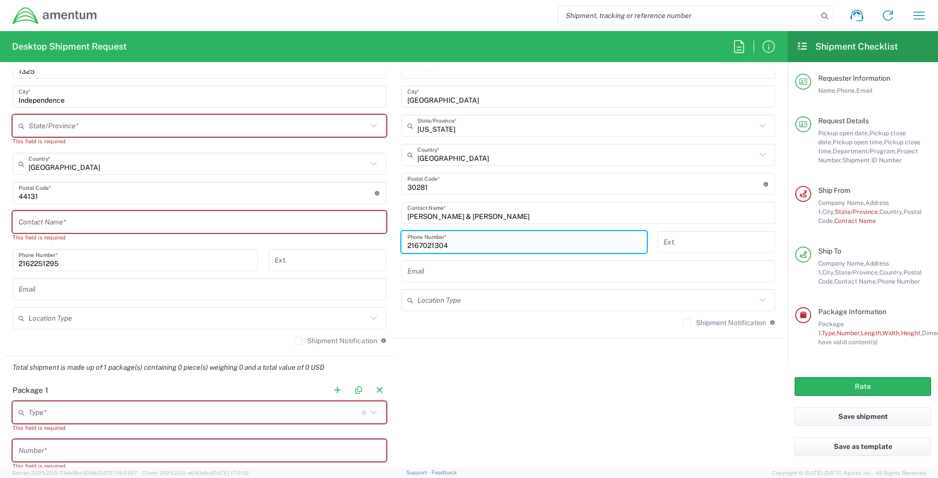
click at [451, 244] on input "2167021304" at bounding box center [524, 243] width 234 height 18
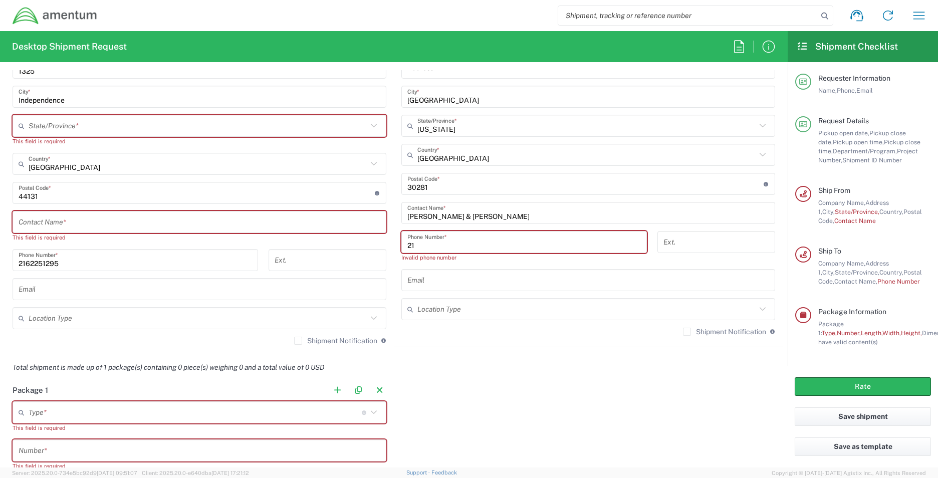
type input "2"
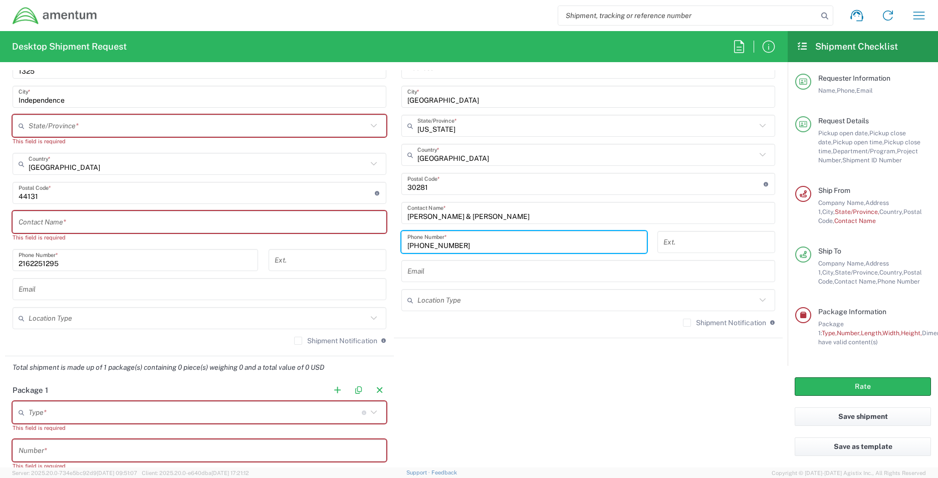
type input "[PHONE_NUMBER]"
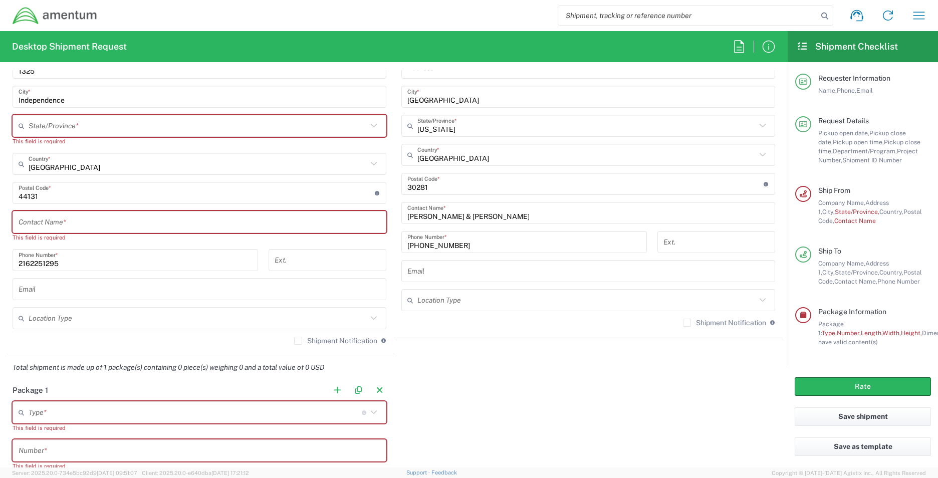
click at [756, 300] on icon at bounding box center [762, 300] width 13 height 13
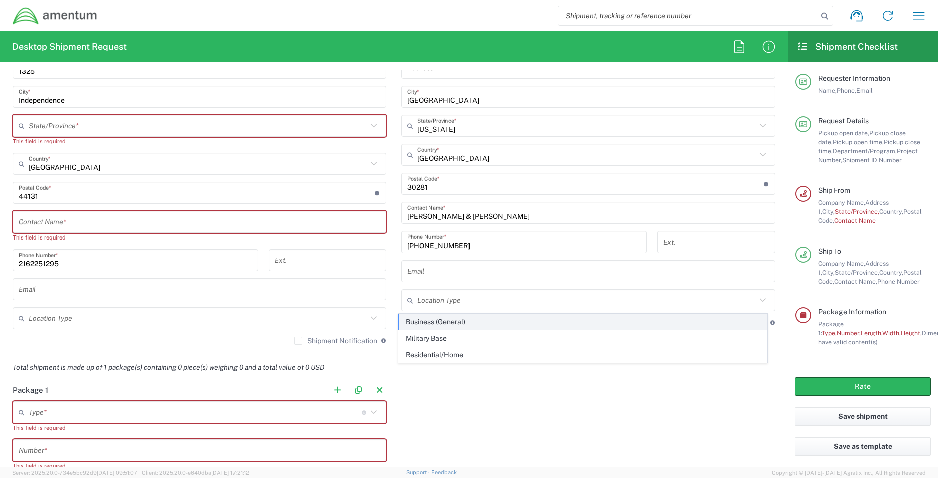
click at [513, 325] on span "Business (General)" at bounding box center [583, 322] width 368 height 16
type input "Business (General)"
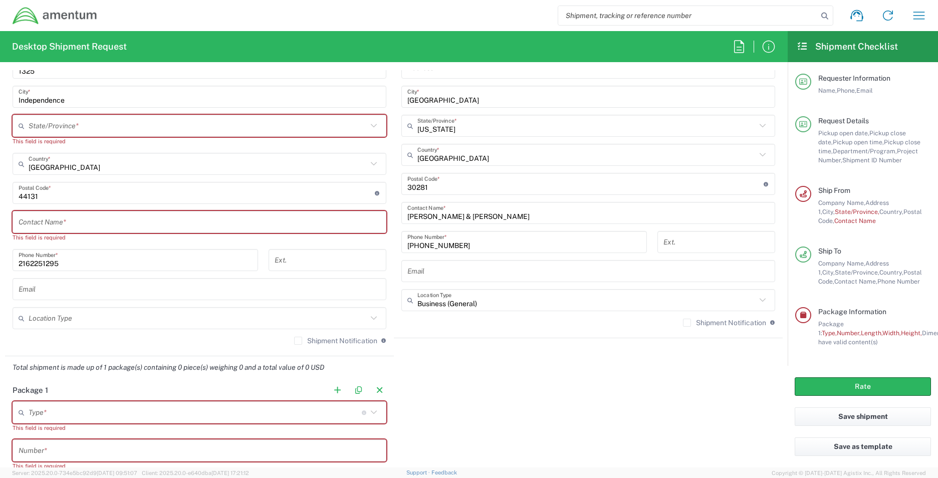
click at [440, 185] on input "undefined" at bounding box center [585, 184] width 356 height 18
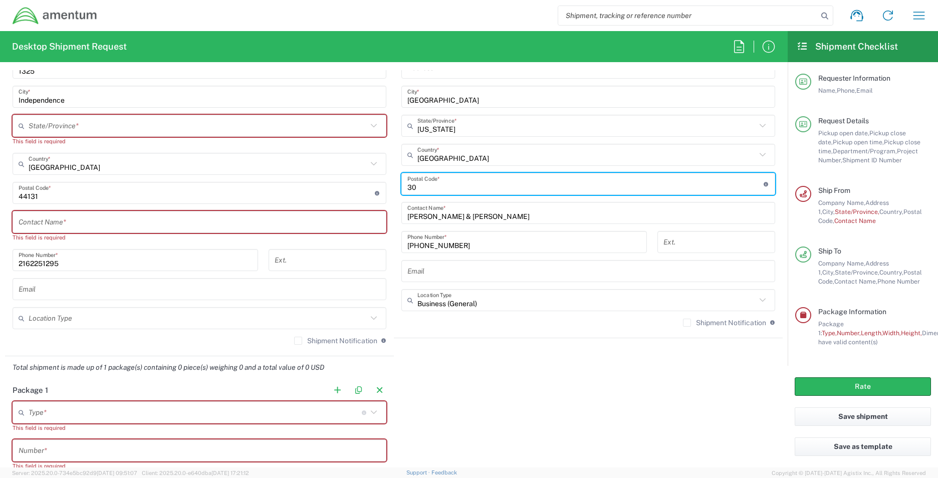
type input "3"
type input "76177"
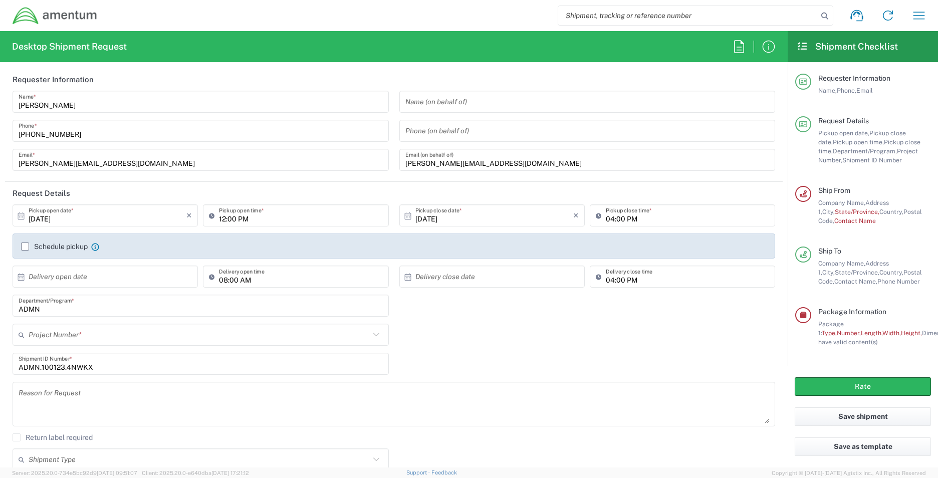
scroll to position [0, 0]
click at [751, 474] on agx-app-version "Server: 2025.20.0-734e5bc92d9 [DATE] 09:51:07 Client: 2025.20.0-e640dba [DATE] …" at bounding box center [469, 473] width 938 height 11
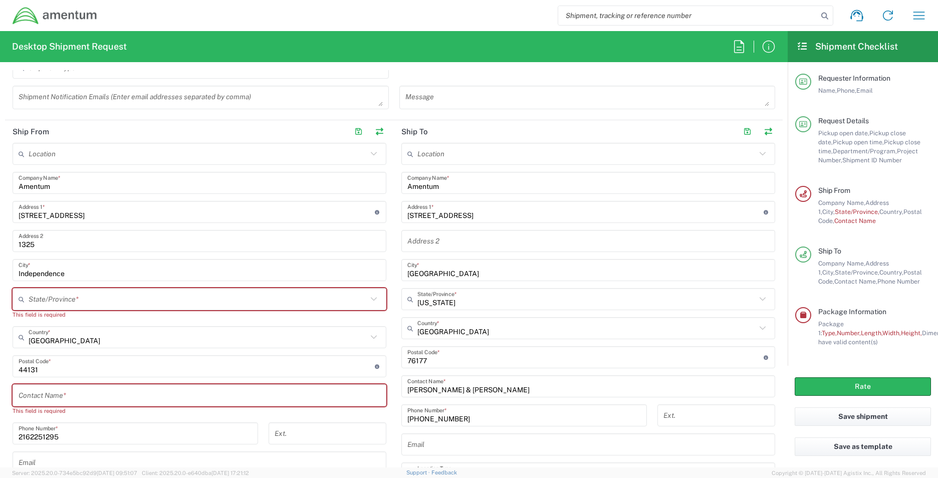
scroll to position [434, 0]
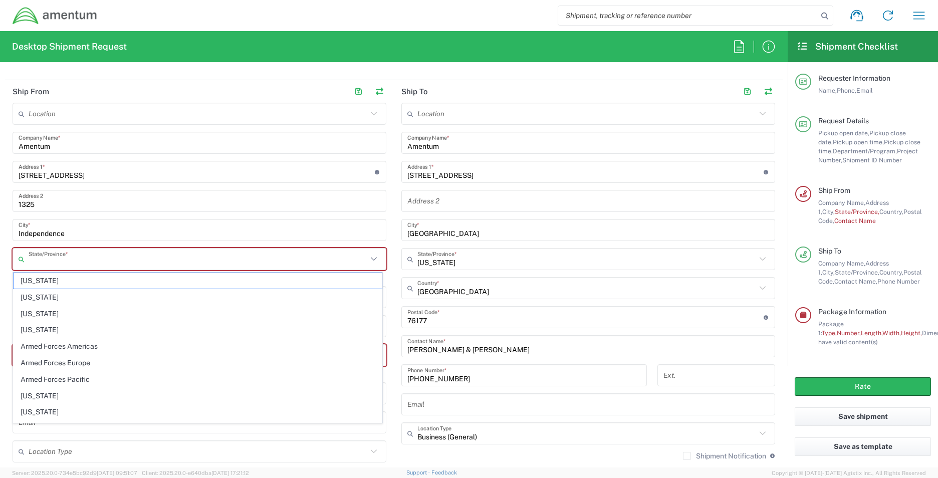
click at [36, 263] on input "text" at bounding box center [198, 260] width 339 height 18
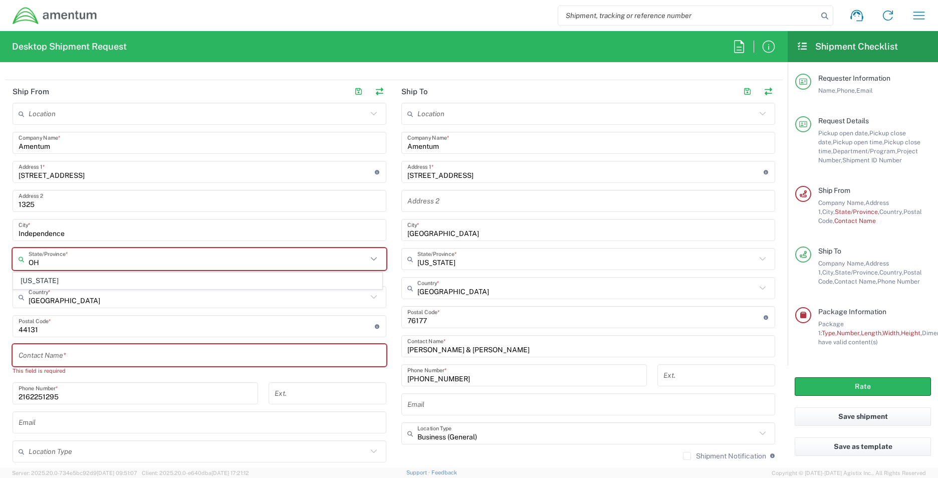
click at [35, 284] on span "[US_STATE]" at bounding box center [198, 281] width 368 height 16
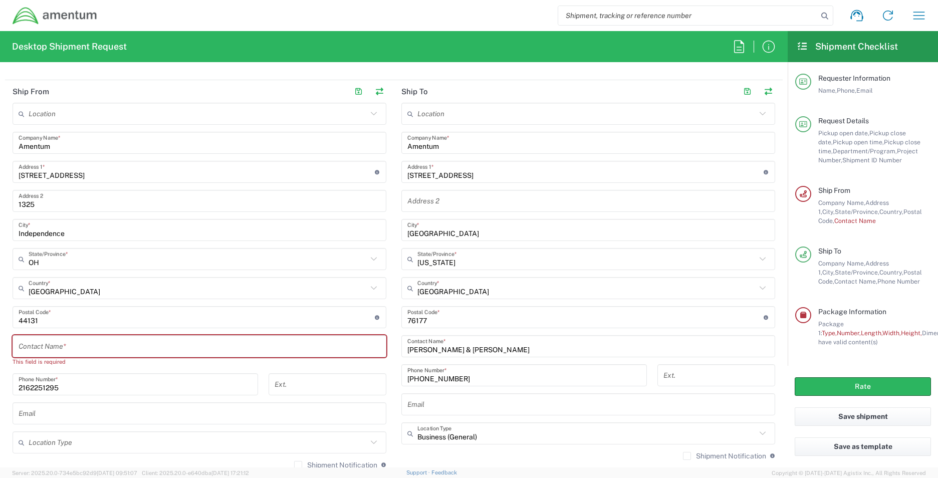
type input "[US_STATE]"
click at [19, 344] on input "text" at bounding box center [200, 347] width 362 height 18
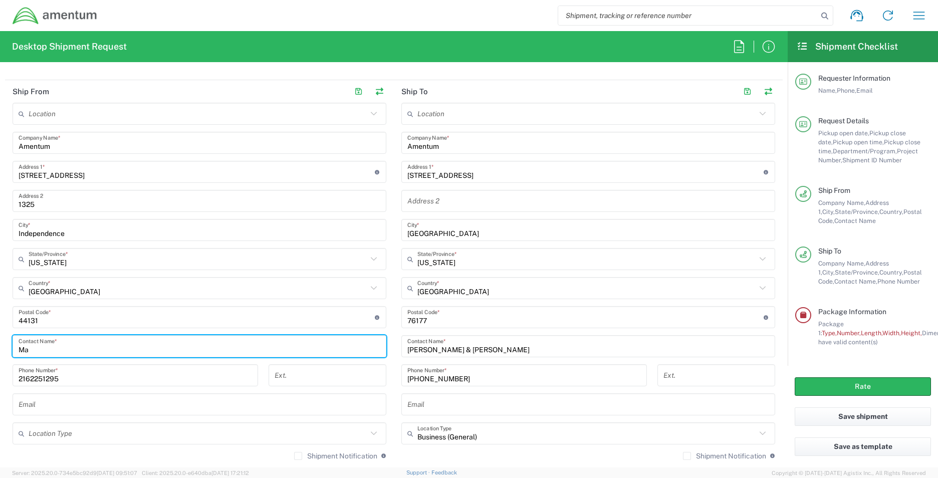
type input "M"
type input "[PERSON_NAME]"
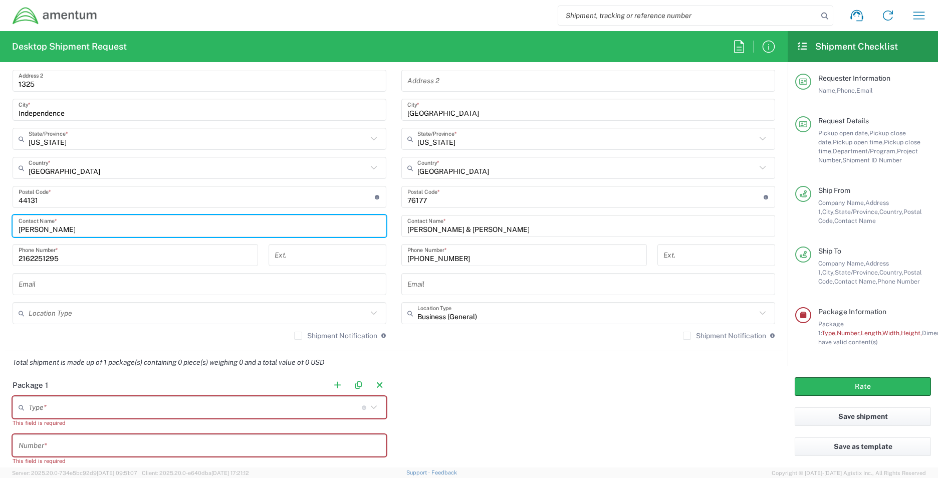
scroll to position [574, 0]
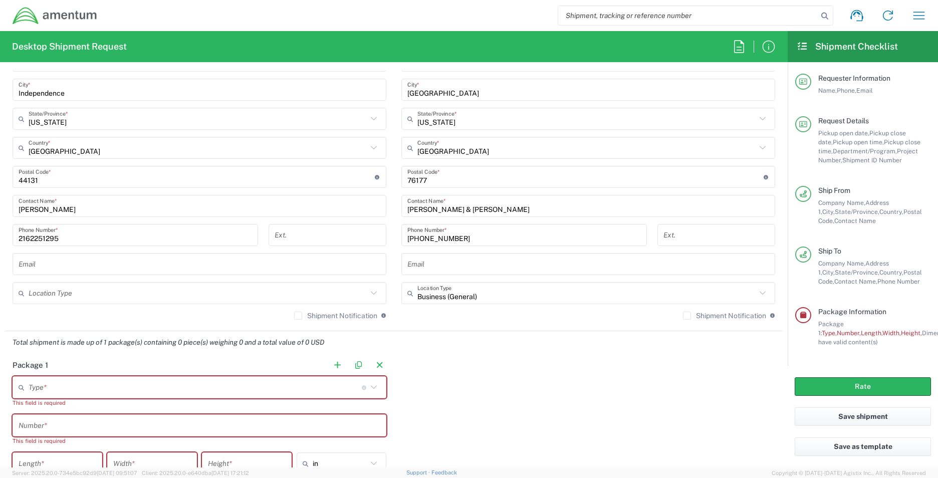
click at [371, 294] on icon at bounding box center [373, 293] width 13 height 13
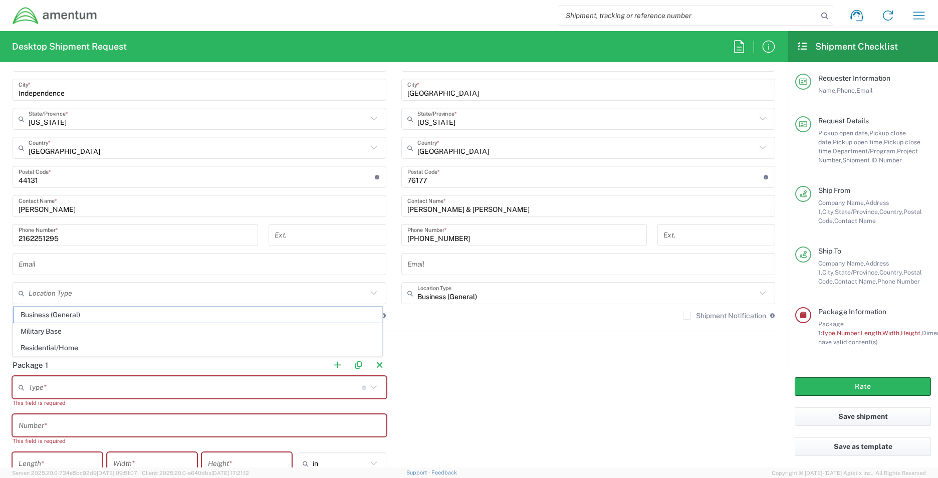
drag, startPoint x: 166, startPoint y: 314, endPoint x: 240, endPoint y: 328, distance: 75.0
click at [166, 315] on span "Business (General)" at bounding box center [198, 315] width 368 height 16
type input "Business (General)"
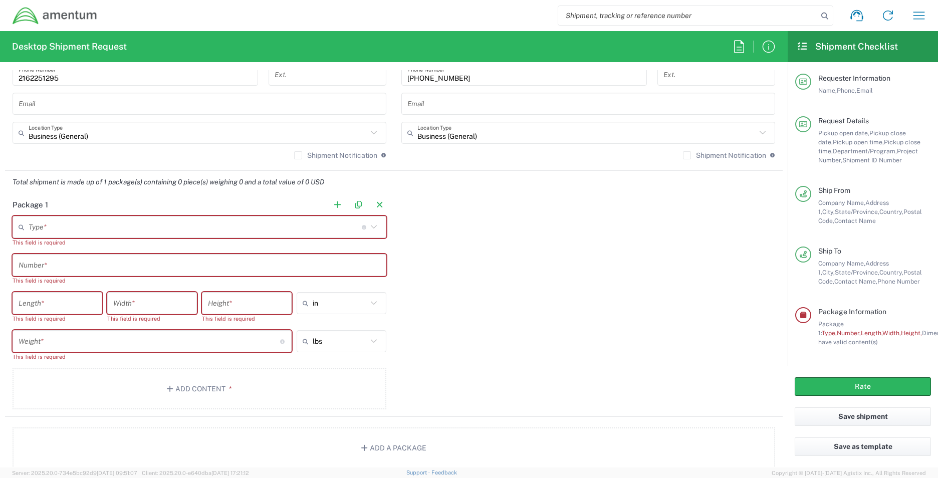
scroll to position [768, 0]
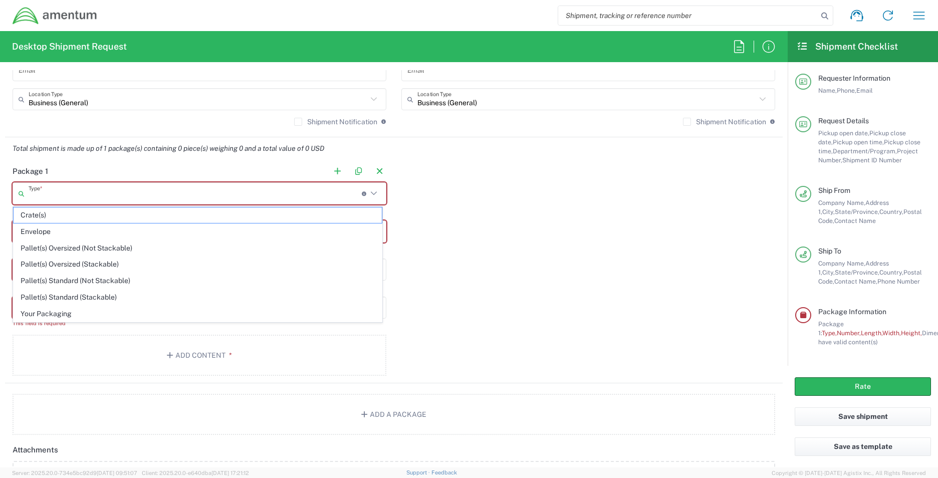
click at [40, 194] on input "text" at bounding box center [195, 194] width 333 height 18
click at [58, 316] on span "Your Packaging" at bounding box center [198, 314] width 368 height 16
type input "Your Packaging"
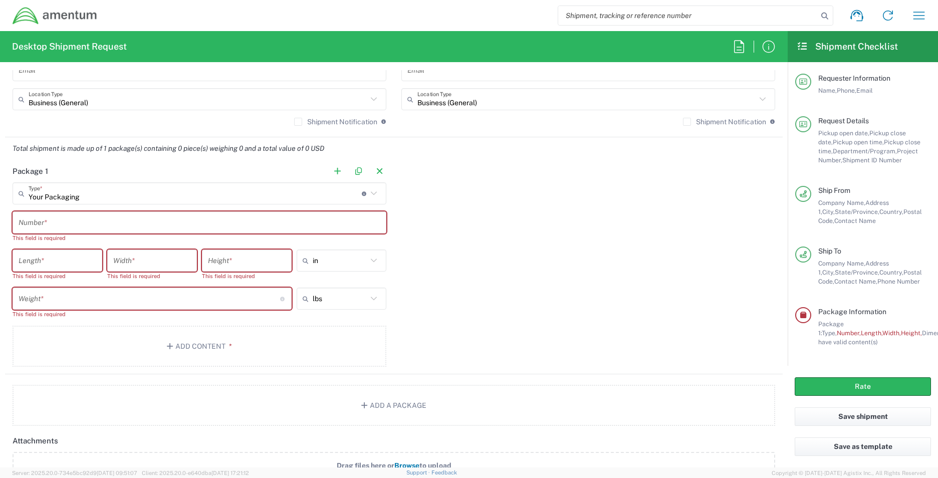
click at [13, 218] on main "Your Packaging Type * Material used to package goods Crate(s) Envelope Pallet(s…" at bounding box center [199, 276] width 389 height 188
click at [17, 221] on div "Number *" at bounding box center [200, 222] width 374 height 22
click at [20, 219] on input "text" at bounding box center [200, 223] width 362 height 18
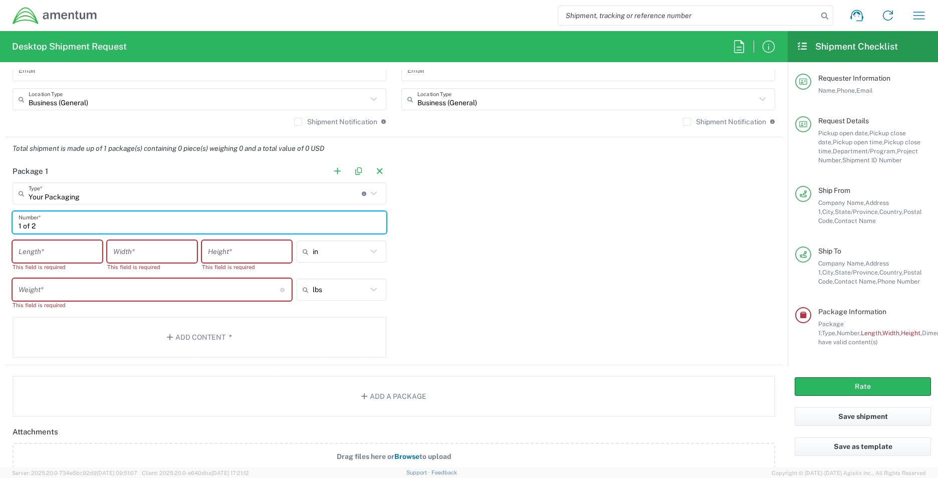
type input "1 of 2"
click at [47, 252] on input "number" at bounding box center [58, 252] width 78 height 18
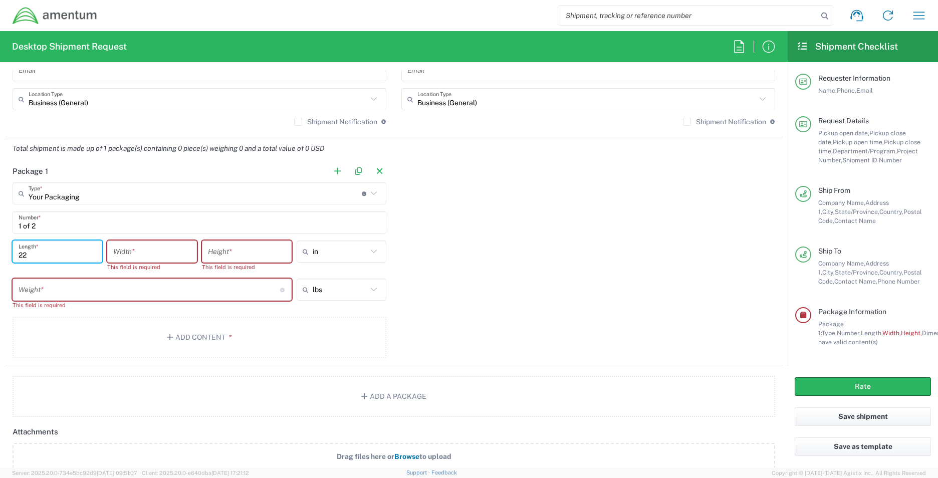
type input "22"
click at [140, 253] on input "number" at bounding box center [152, 252] width 78 height 18
type input "14.5"
click at [208, 251] on input "number" at bounding box center [247, 252] width 78 height 18
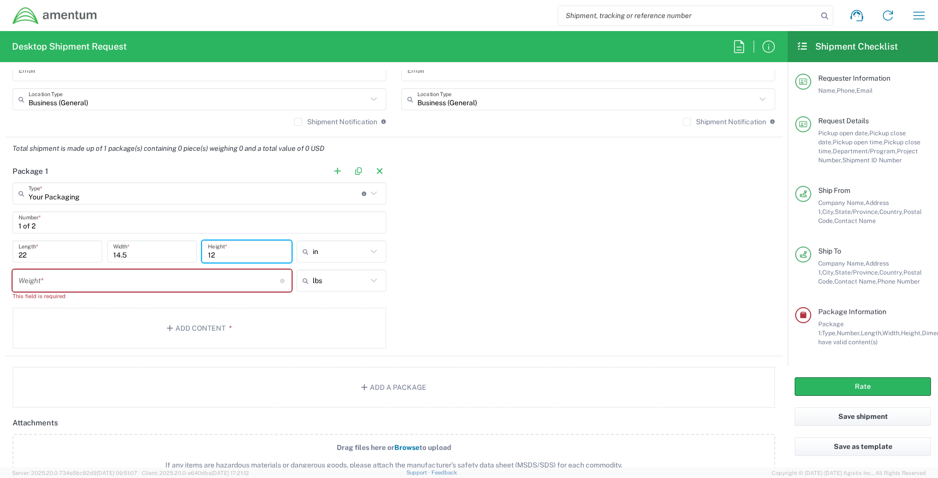
type input "12"
drag, startPoint x: 21, startPoint y: 280, endPoint x: 35, endPoint y: 303, distance: 27.2
click at [24, 285] on input "number" at bounding box center [150, 281] width 262 height 18
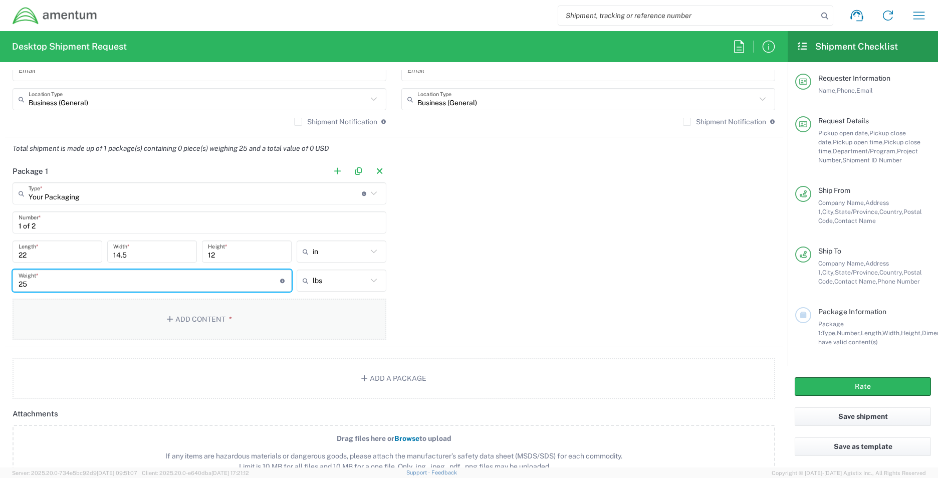
type input "25"
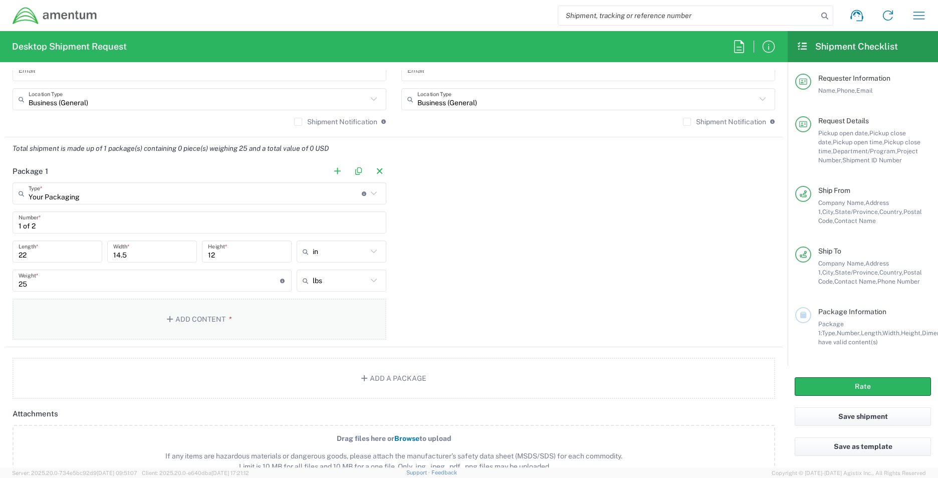
click at [177, 318] on button "Add Content *" at bounding box center [200, 319] width 374 height 41
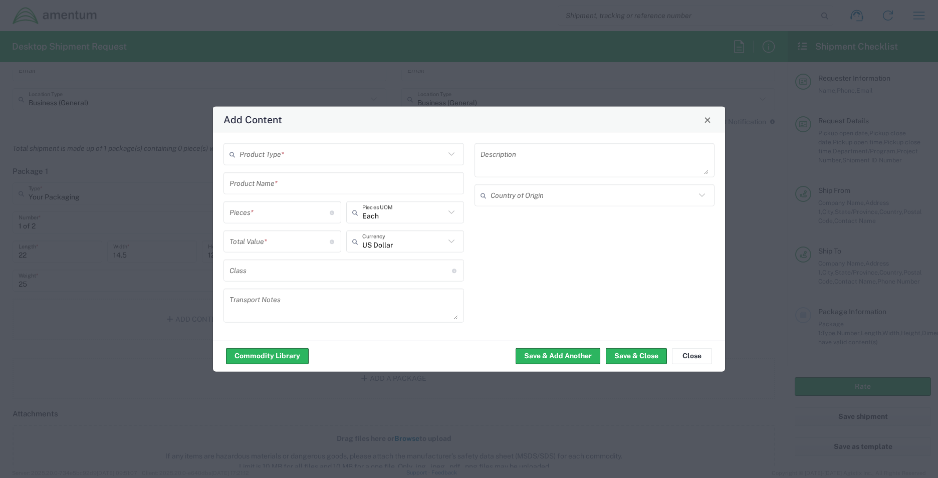
click at [451, 150] on icon at bounding box center [451, 154] width 13 height 13
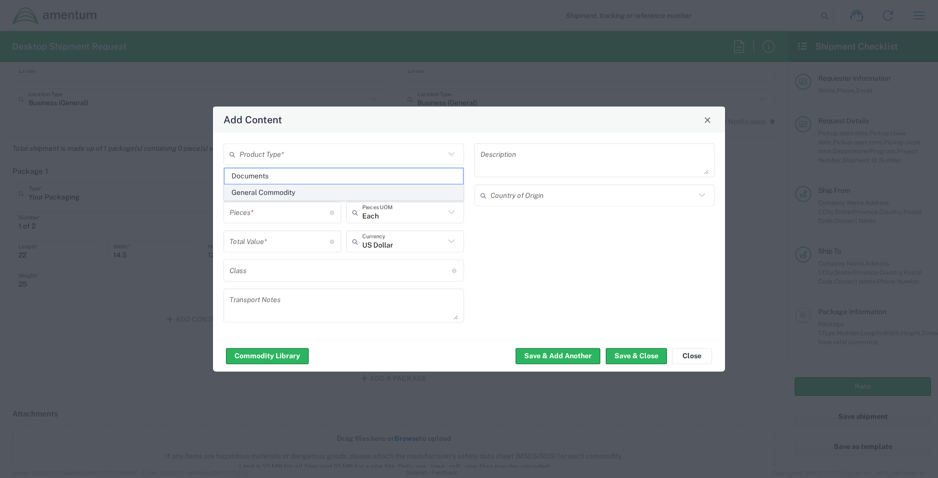
click at [312, 197] on span "General Commodity" at bounding box center [344, 193] width 239 height 16
type input "General Commodity"
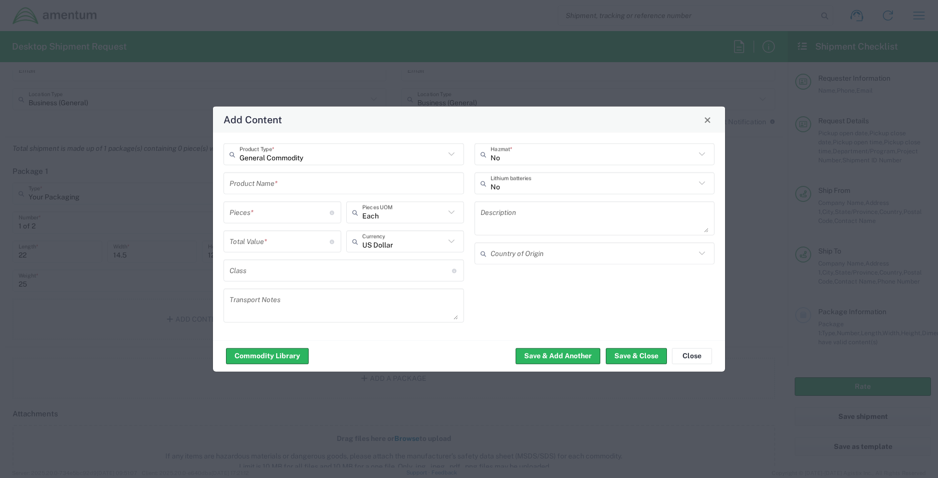
click at [700, 252] on icon at bounding box center [702, 254] width 6 height 4
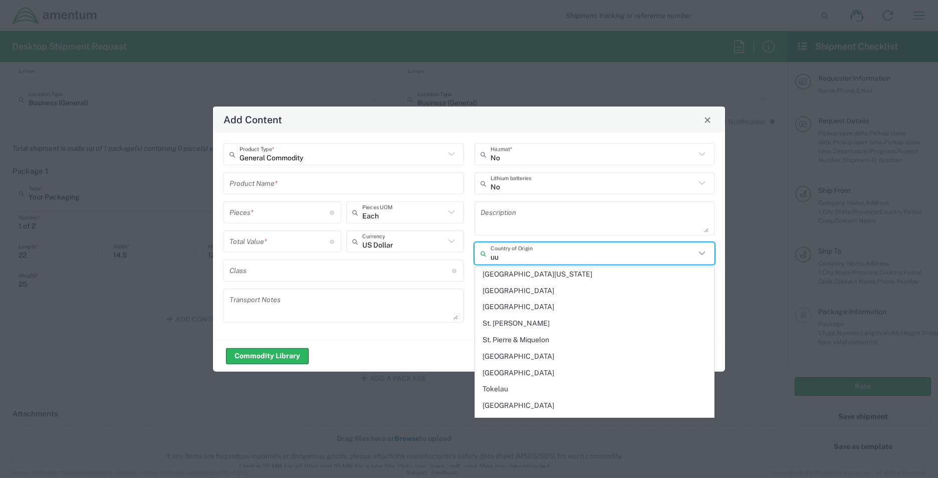
scroll to position [0, 0]
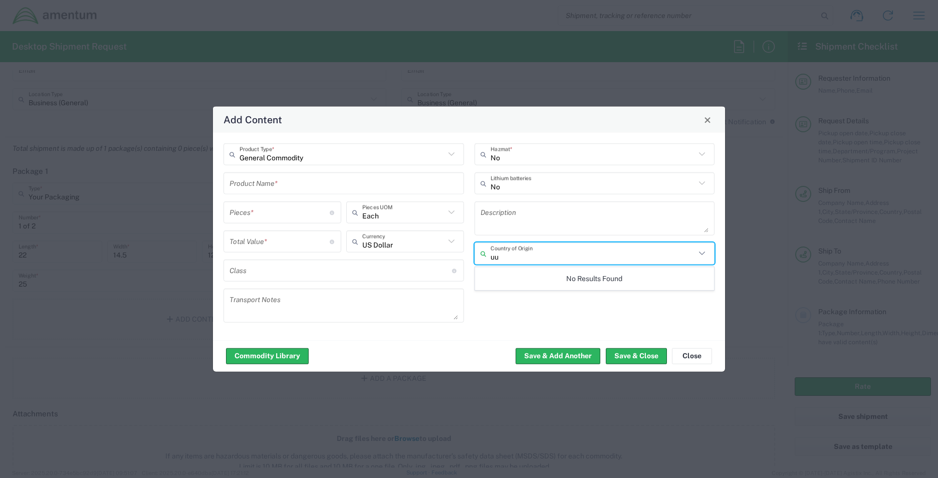
type input "u"
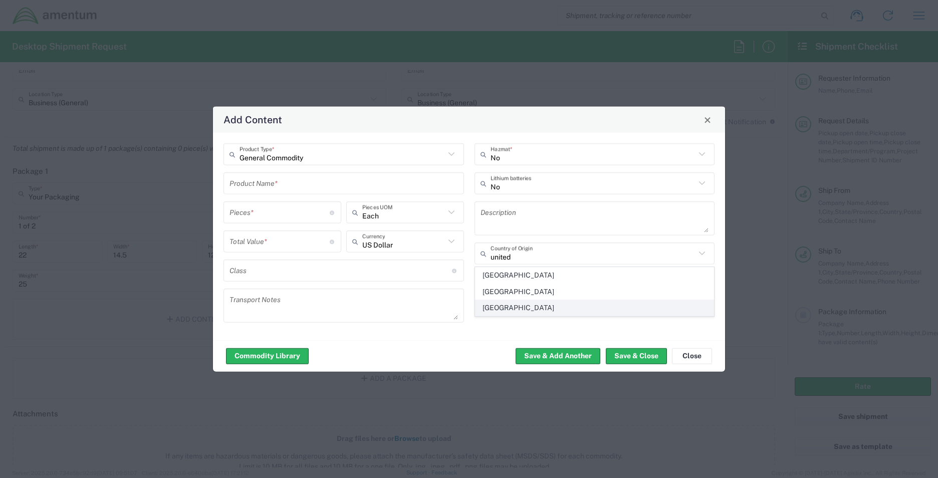
click at [531, 306] on span "[GEOGRAPHIC_DATA]" at bounding box center [595, 308] width 239 height 16
type input "[GEOGRAPHIC_DATA]"
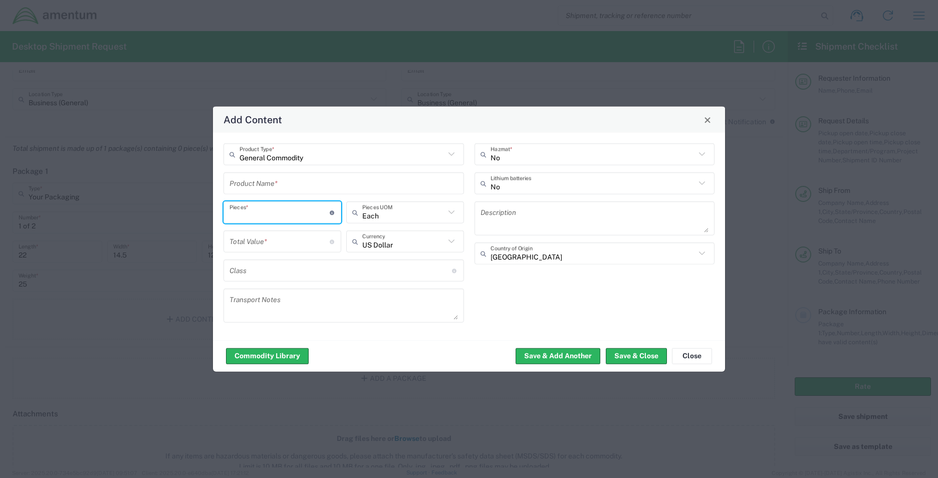
click at [262, 211] on input "number" at bounding box center [280, 212] width 100 height 18
type input "30"
click at [272, 240] on input "number" at bounding box center [280, 242] width 100 height 18
type input "500"
click at [497, 225] on textarea at bounding box center [595, 218] width 229 height 28
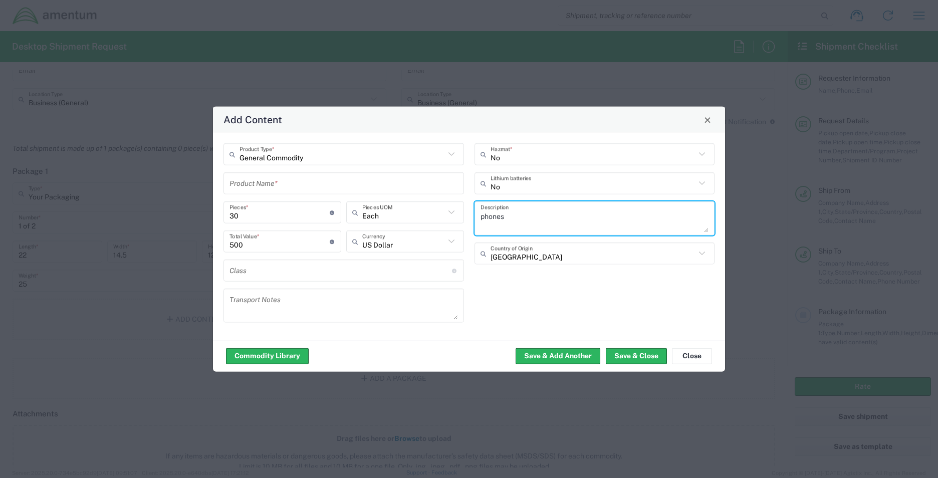
type textarea "phones"
click at [232, 183] on input "text" at bounding box center [344, 183] width 229 height 18
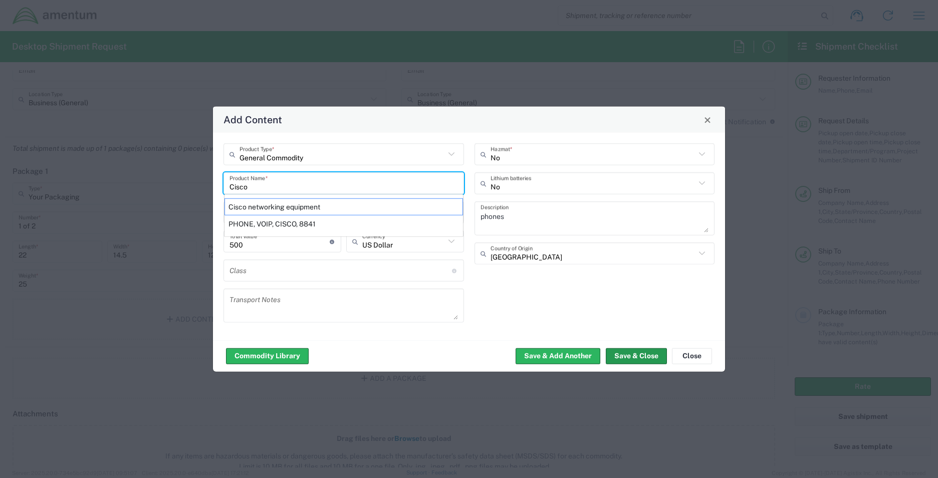
type input "Cisco"
click at [638, 356] on button "Save & Close" at bounding box center [636, 356] width 61 height 16
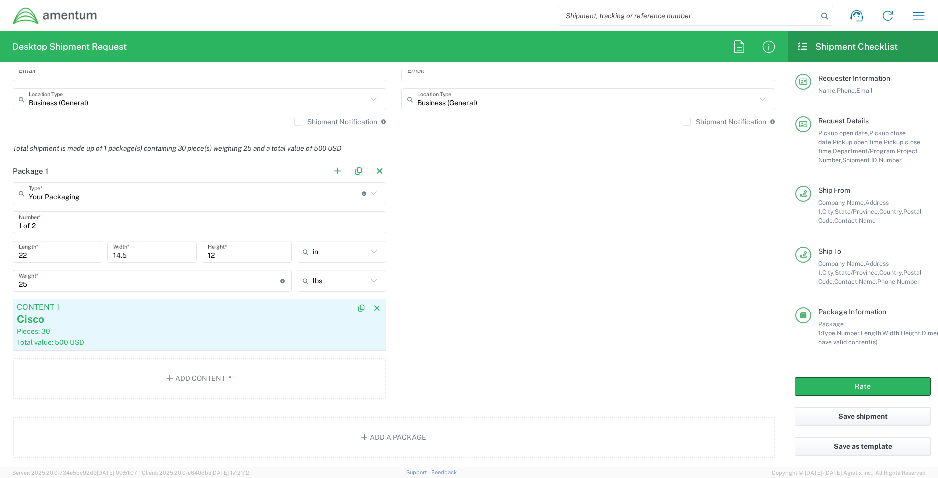
click at [259, 316] on div "Cisco" at bounding box center [200, 319] width 366 height 15
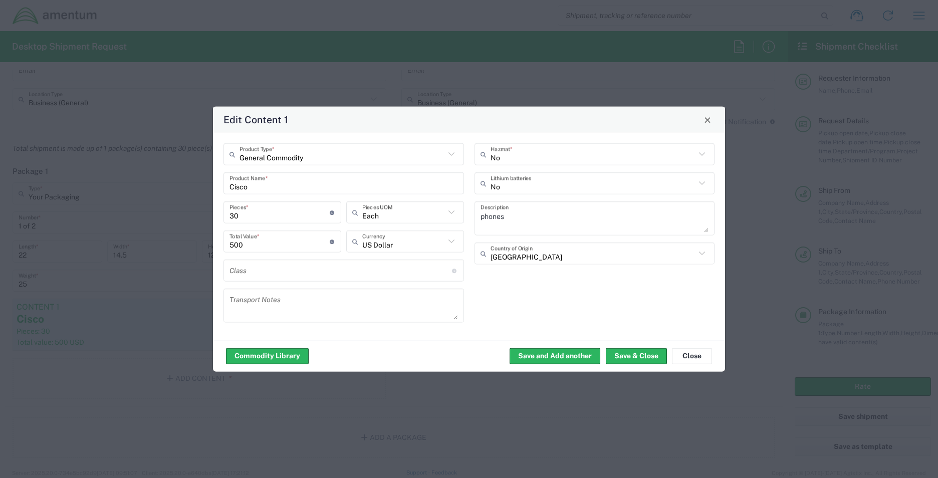
click at [246, 216] on input "30" at bounding box center [280, 212] width 100 height 18
type input "3"
type input "50"
type input "15"
type input "750"
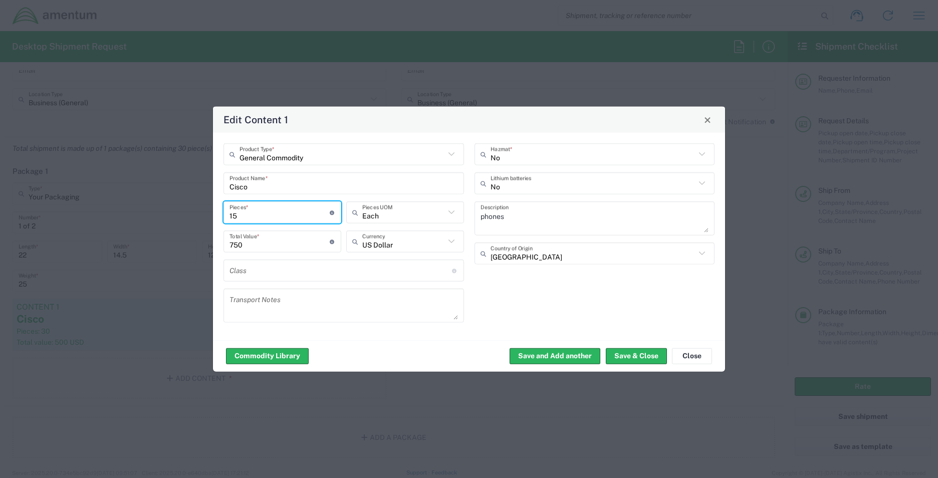
type input "15"
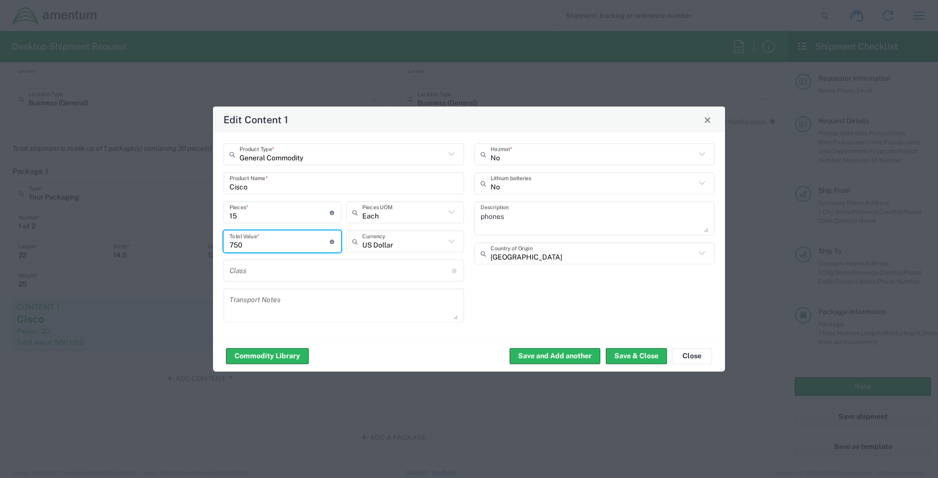
click at [259, 246] on input "750" at bounding box center [280, 242] width 100 height 18
type input "7"
type input "300"
click at [627, 353] on button "Save & Close" at bounding box center [636, 356] width 61 height 16
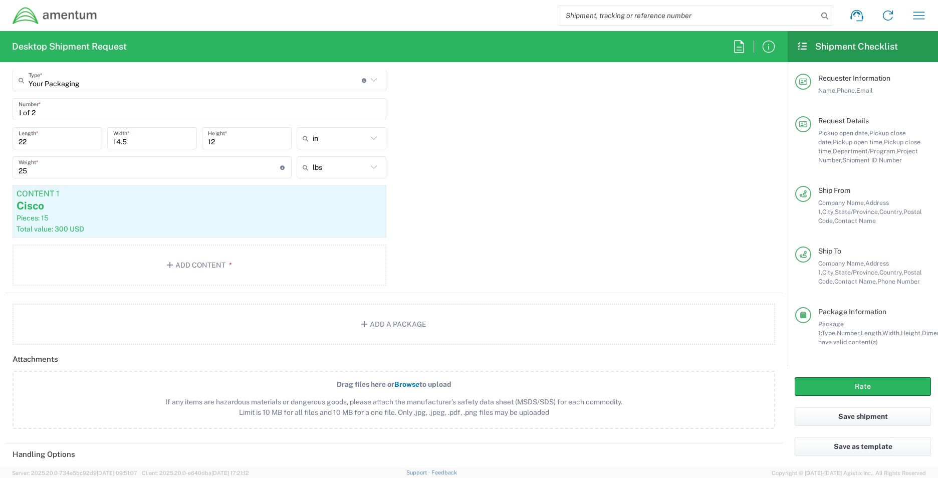
scroll to position [969, 0]
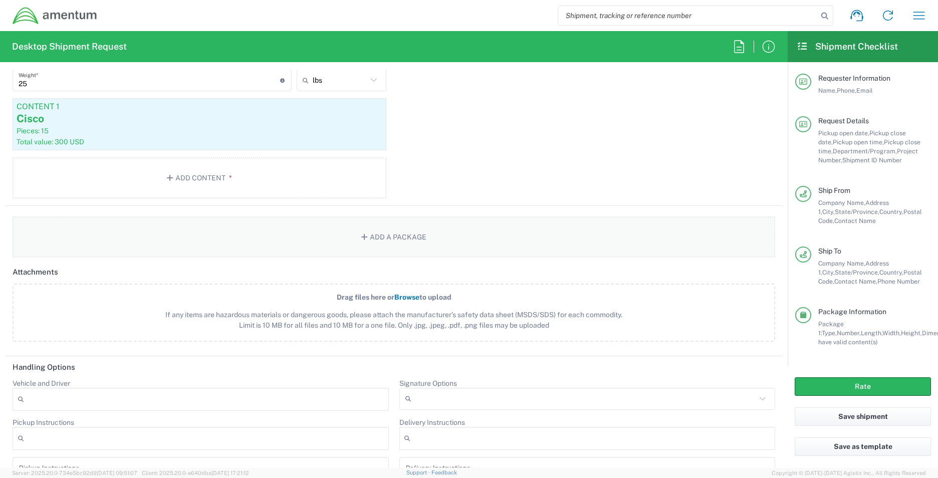
click at [401, 237] on button "Add a Package" at bounding box center [394, 237] width 763 height 41
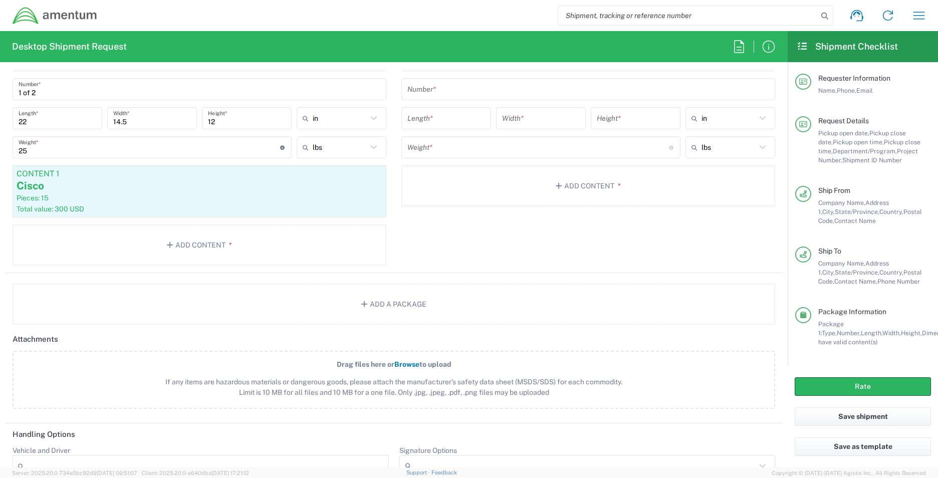
scroll to position [855, 0]
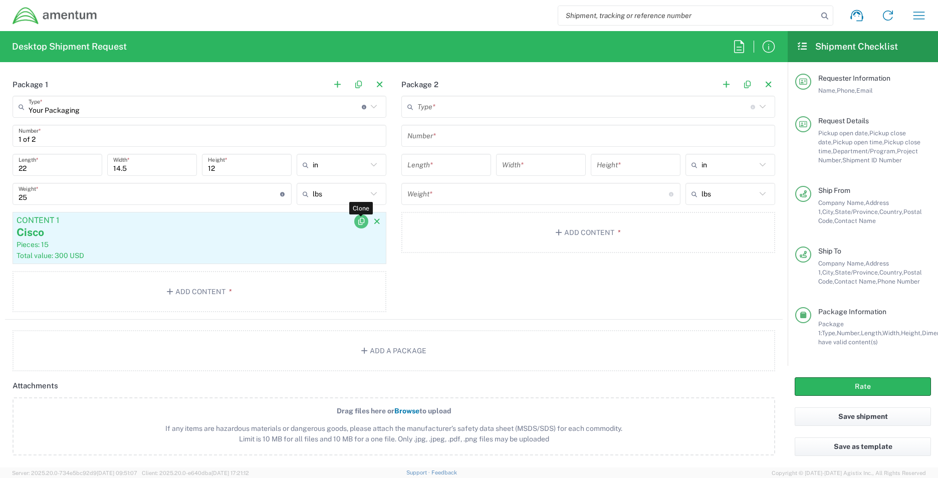
click at [361, 225] on icon "button" at bounding box center [361, 221] width 9 height 7
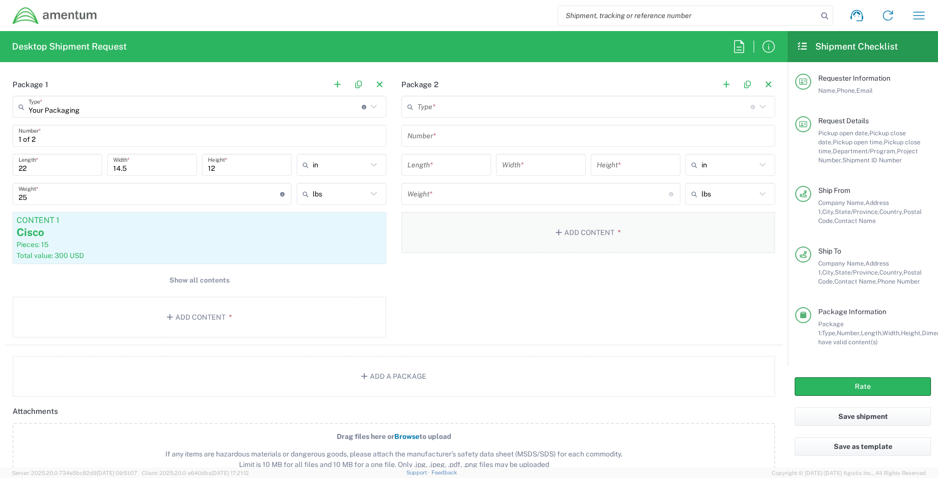
click at [589, 237] on button "Add Content *" at bounding box center [588, 232] width 374 height 41
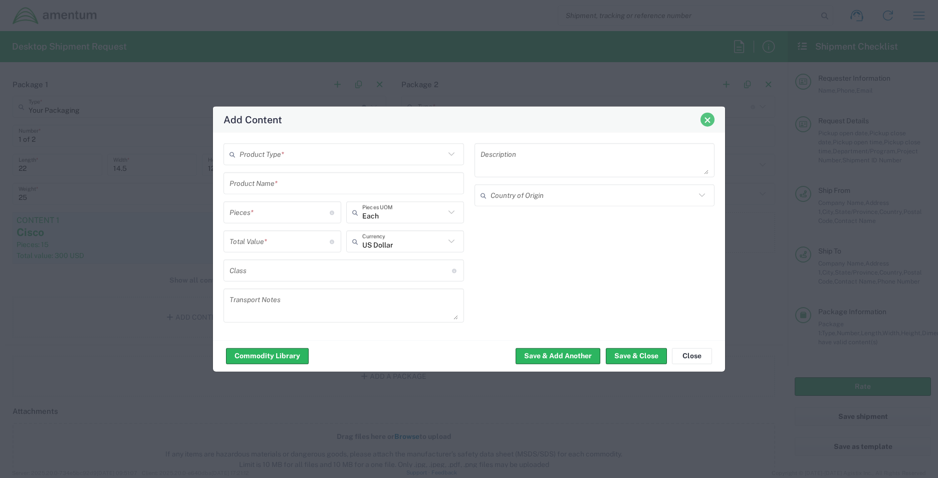
click at [703, 121] on button "Close" at bounding box center [708, 120] width 14 height 14
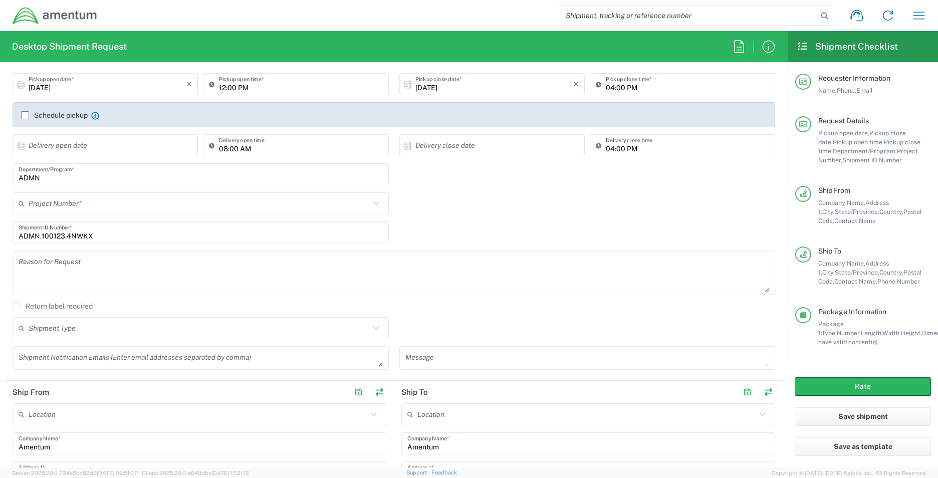
scroll to position [73, 0]
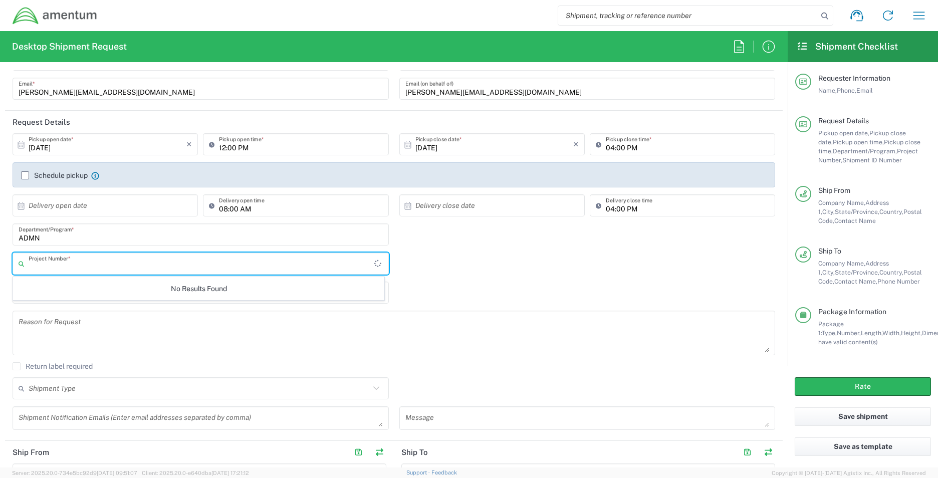
click at [34, 267] on input "text" at bounding box center [202, 264] width 346 height 18
type input "ADMN.100123.4NWKX"
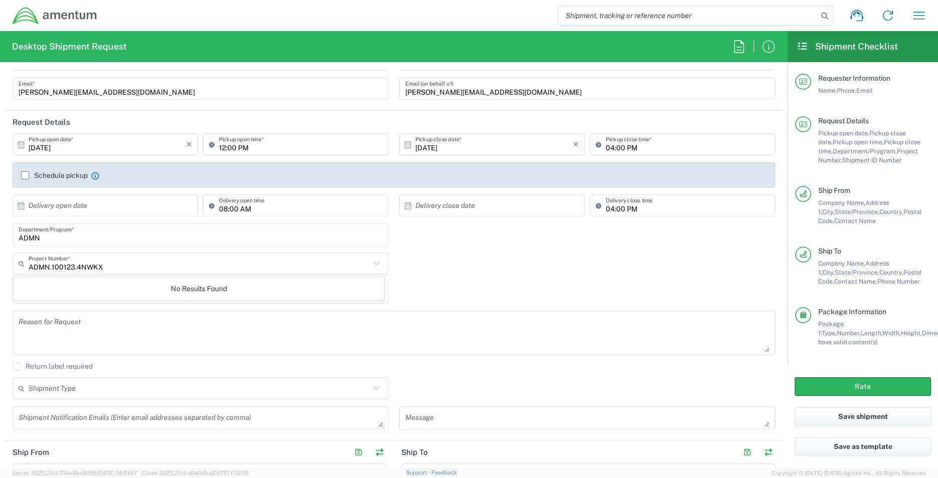
click at [140, 292] on div "No Results Found" at bounding box center [198, 288] width 371 height 23
click at [51, 291] on div "No Results Found" at bounding box center [198, 288] width 371 height 23
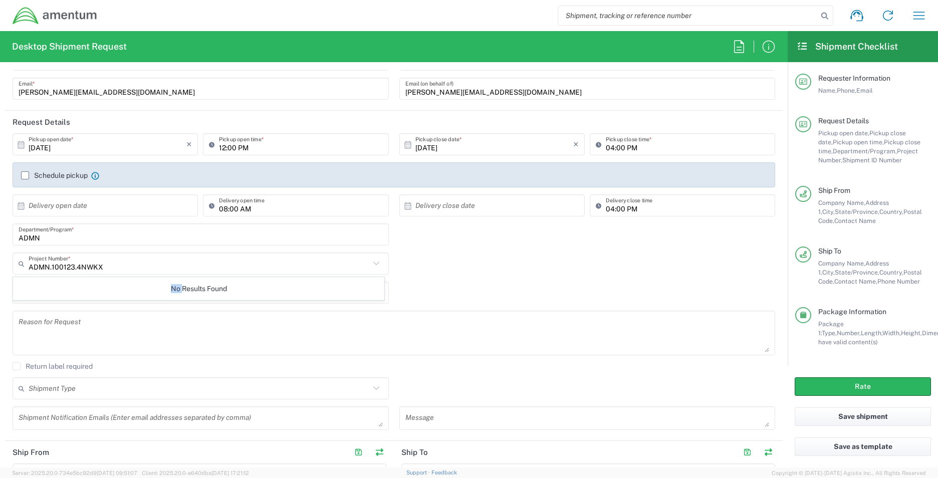
click at [51, 291] on div "No Results Found" at bounding box center [198, 288] width 371 height 23
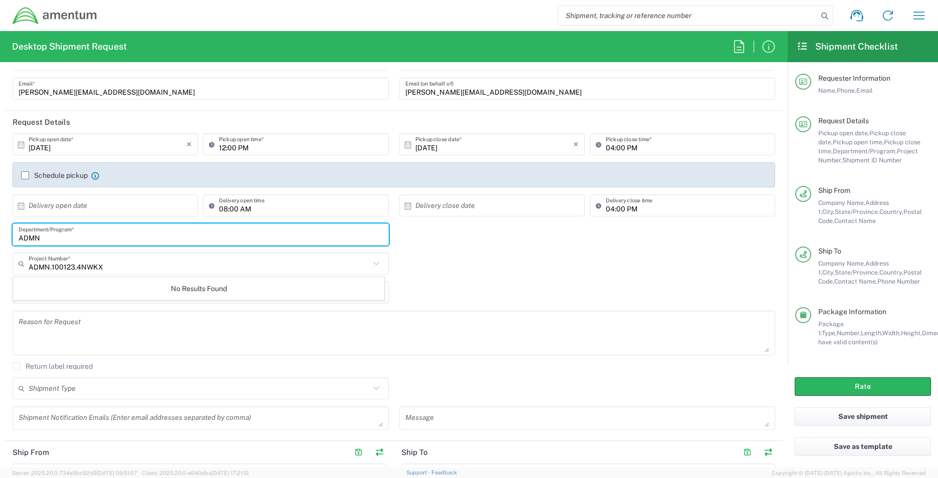
drag, startPoint x: 51, startPoint y: 291, endPoint x: 45, endPoint y: 236, distance: 55.9
click at [45, 236] on input "ADMN" at bounding box center [201, 235] width 364 height 18
type input "A"
type input "Information Technology"
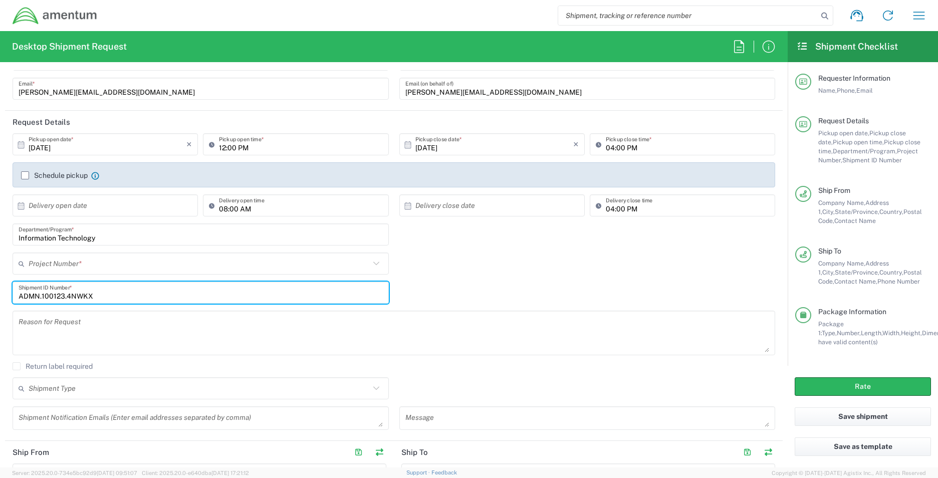
drag, startPoint x: 102, startPoint y: 295, endPoint x: 9, endPoint y: 298, distance: 93.3
click at [9, 298] on div "ADMN.100123.4NWKX Shipment ID Number *" at bounding box center [201, 296] width 387 height 29
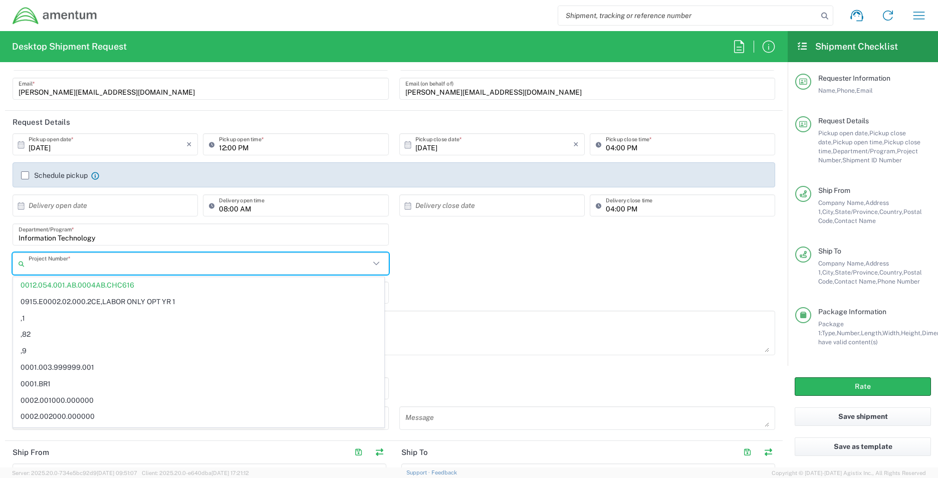
paste input "ADMN.100123.4NWKX"
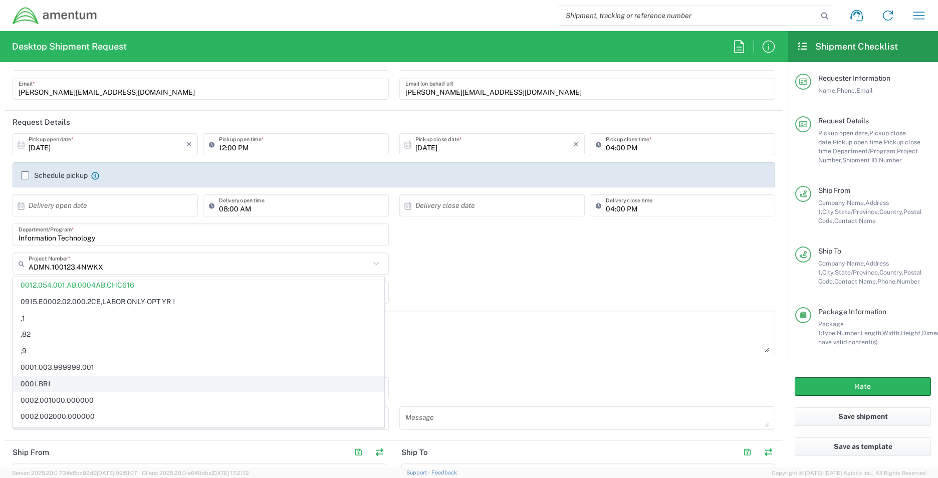
click at [194, 380] on span "0001.BR1" at bounding box center [199, 384] width 370 height 16
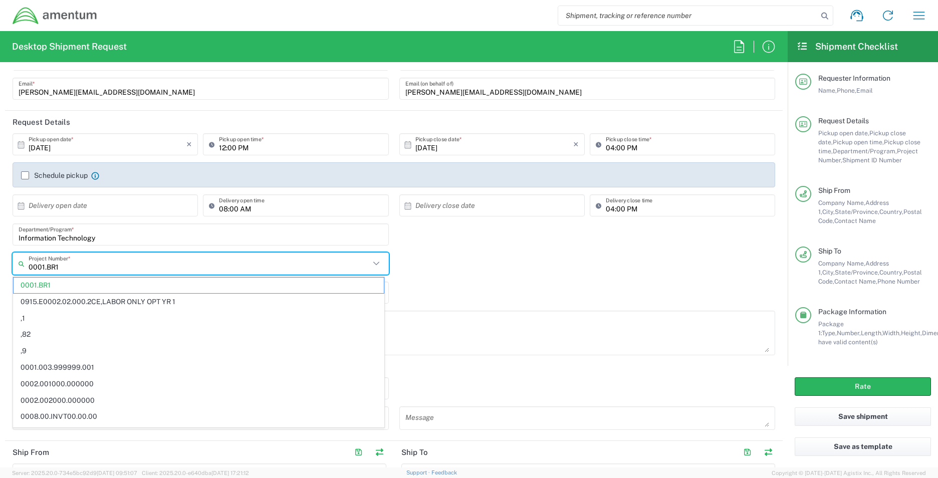
click at [64, 267] on input "0001.BR1" at bounding box center [199, 264] width 341 height 18
type input "0"
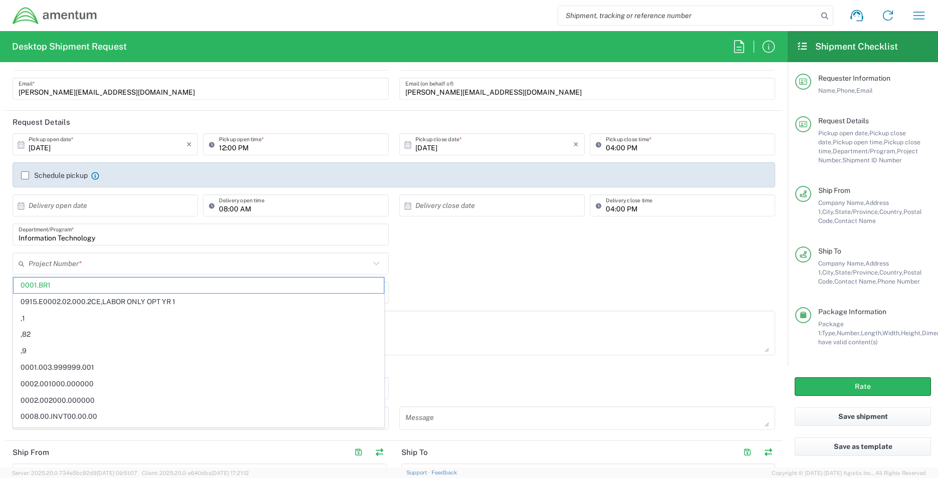
click at [496, 269] on div "Project Number * 0001.BR1 0915.E0002.02.000.2CE,LABOR ONLY OPT YR 1 ,1 ,82 ,9 0…" at bounding box center [394, 267] width 773 height 29
type input "0001.BR1"
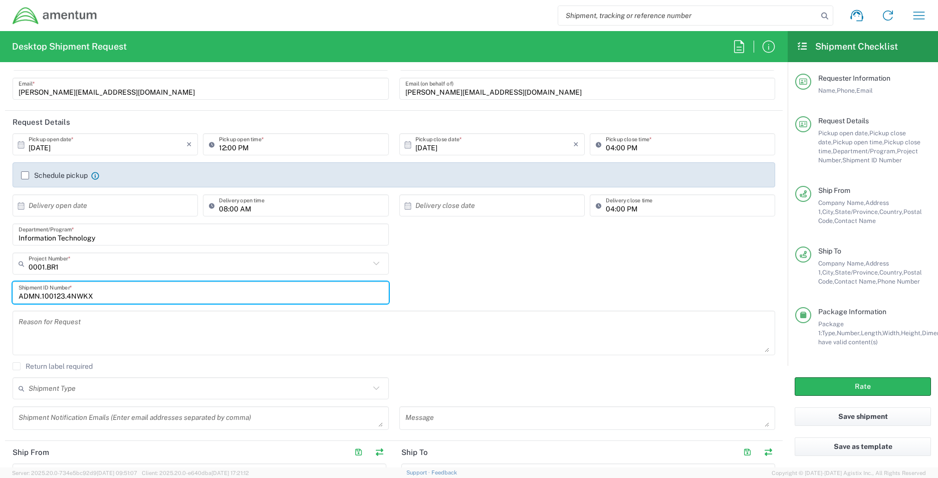
drag, startPoint x: 107, startPoint y: 294, endPoint x: 14, endPoint y: 287, distance: 93.5
click at [14, 287] on div "ADMN.100123.4NWKX Shipment ID Number *" at bounding box center [201, 293] width 376 height 22
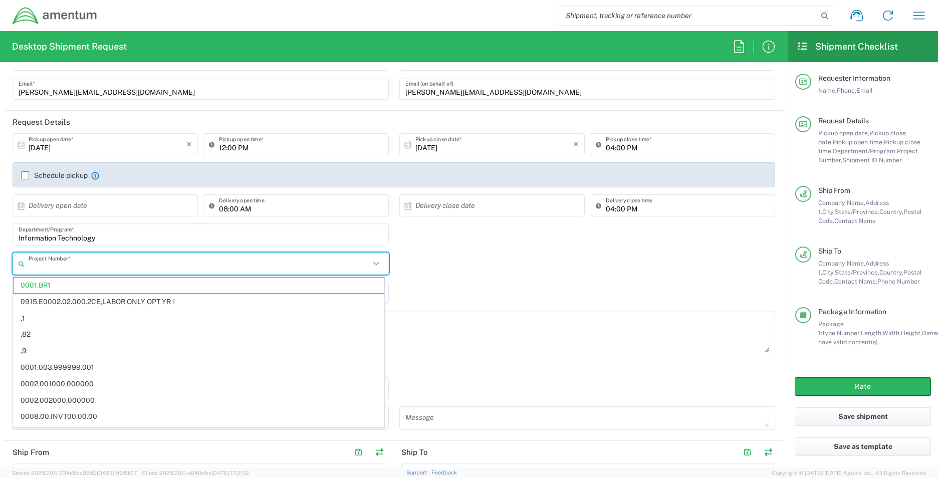
paste input "ADMN.100123.4NWKX"
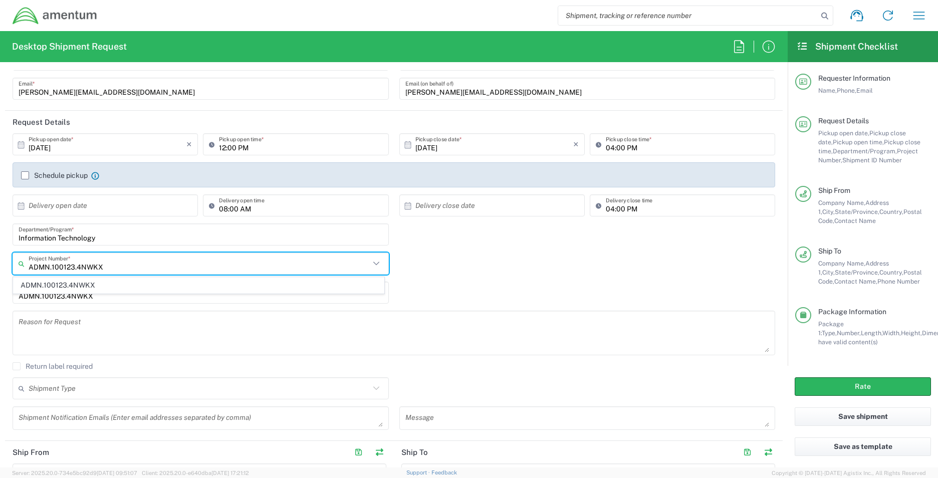
type input "ADMN.100123.4NWKX"
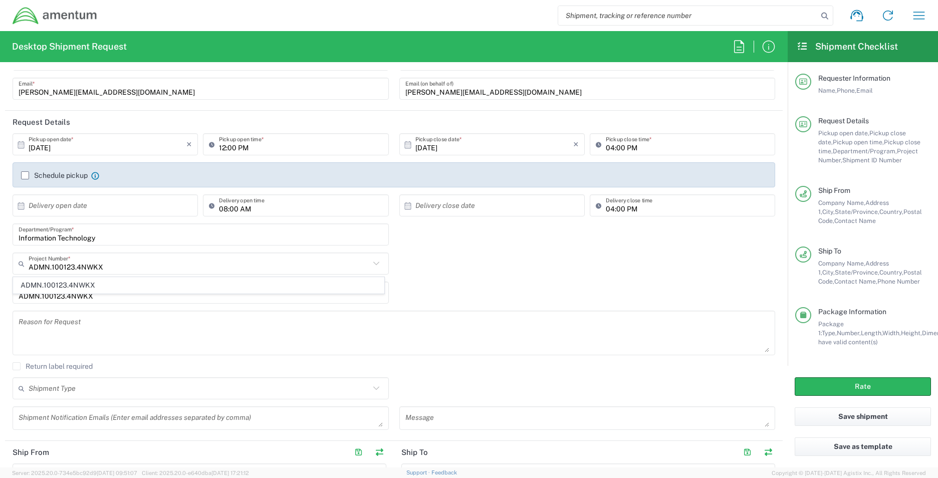
click at [471, 386] on div "Shipment Type Batch Regular" at bounding box center [394, 391] width 773 height 29
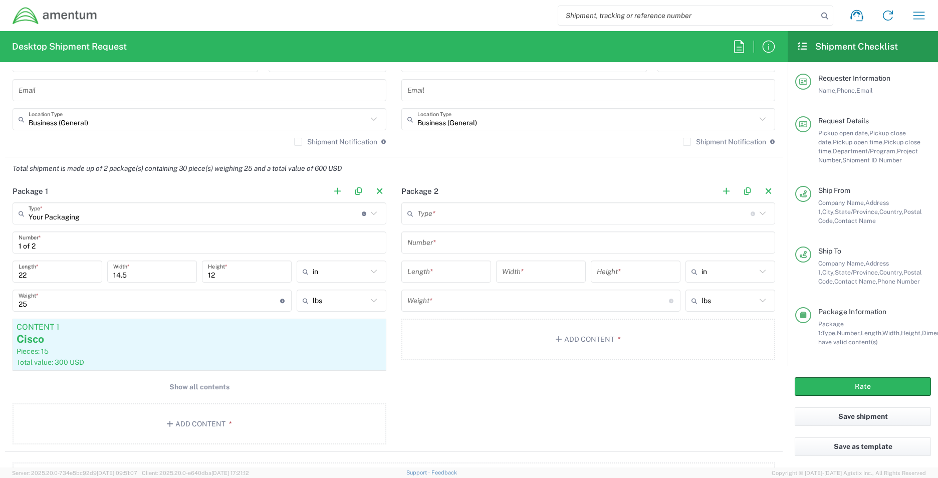
scroll to position [782, 0]
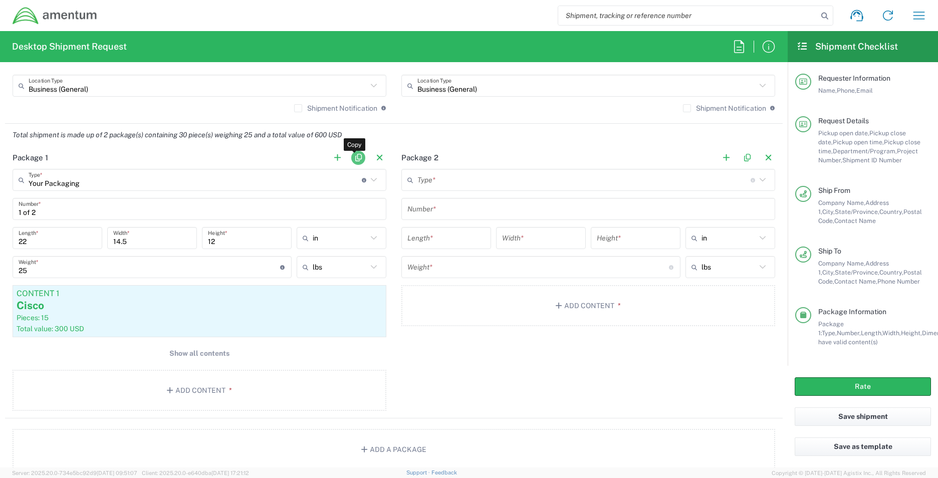
click at [352, 155] on button "button" at bounding box center [358, 158] width 14 height 14
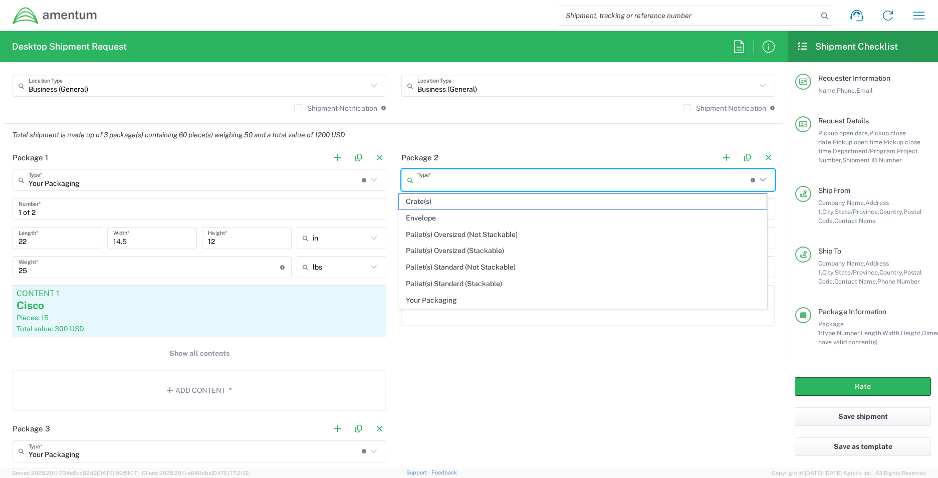
click at [586, 184] on input "text" at bounding box center [583, 180] width 333 height 18
click at [452, 300] on span "Your Packaging" at bounding box center [583, 301] width 368 height 16
type input "Your Packaging"
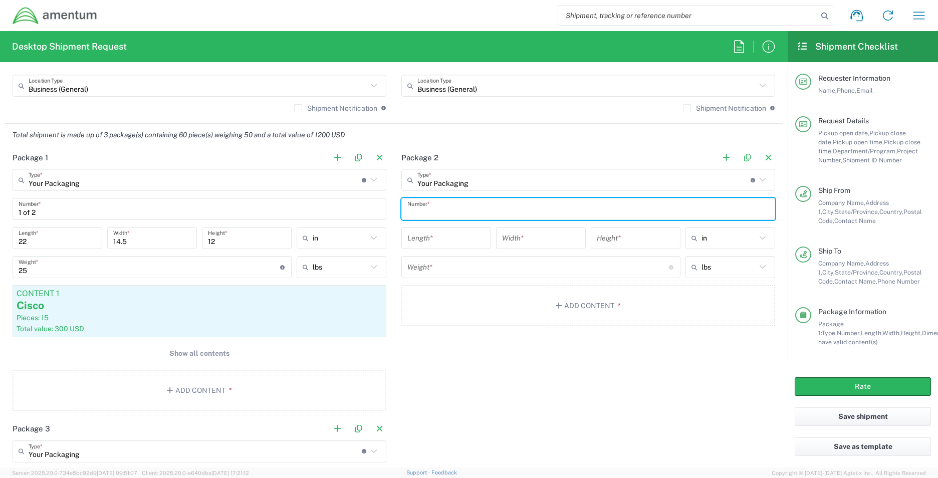
click at [457, 203] on input "text" at bounding box center [588, 209] width 362 height 18
type input "2 of 2"
drag, startPoint x: 445, startPoint y: 234, endPoint x: 446, endPoint y: 250, distance: 16.0
click at [445, 235] on input "number" at bounding box center [446, 239] width 78 height 18
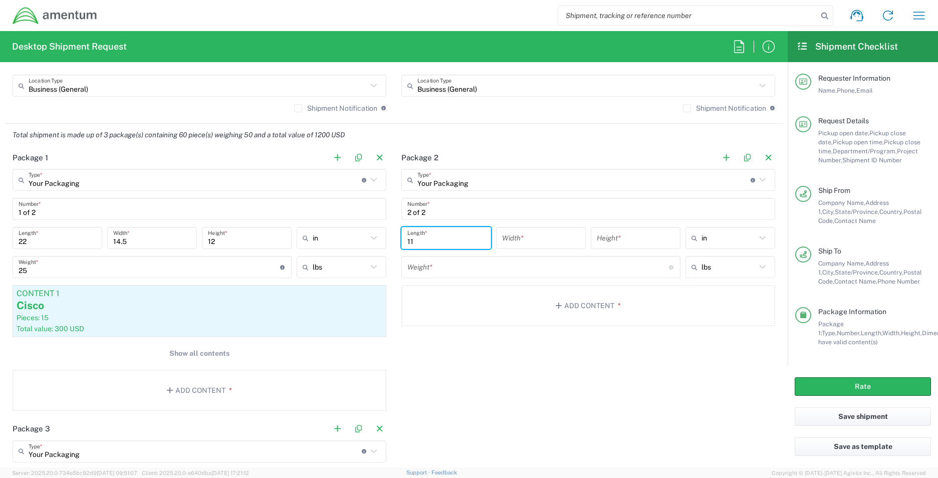
type input "1"
type input "22"
drag, startPoint x: 499, startPoint y: 237, endPoint x: 512, endPoint y: 279, distance: 44.2
click at [502, 245] on input "number" at bounding box center [541, 239] width 78 height 18
type input "14.5"
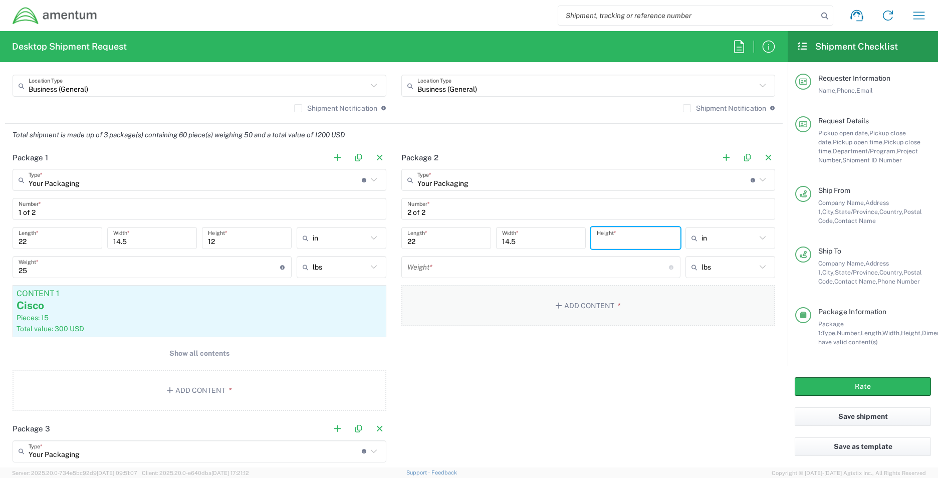
drag, startPoint x: 593, startPoint y: 235, endPoint x: 588, endPoint y: 291, distance: 56.3
click at [597, 240] on input "number" at bounding box center [636, 239] width 78 height 18
type input "12"
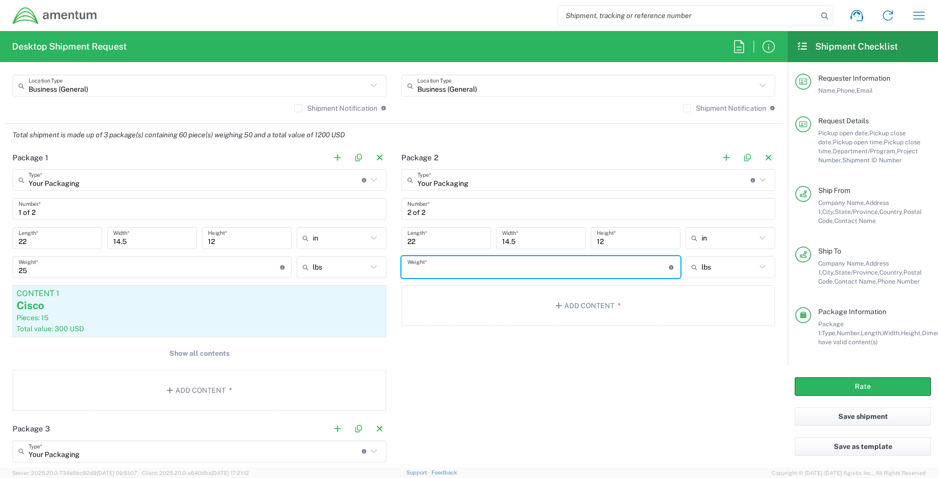
drag, startPoint x: 406, startPoint y: 265, endPoint x: 434, endPoint y: 358, distance: 97.8
click at [407, 267] on input "number" at bounding box center [538, 268] width 262 height 18
type input "25"
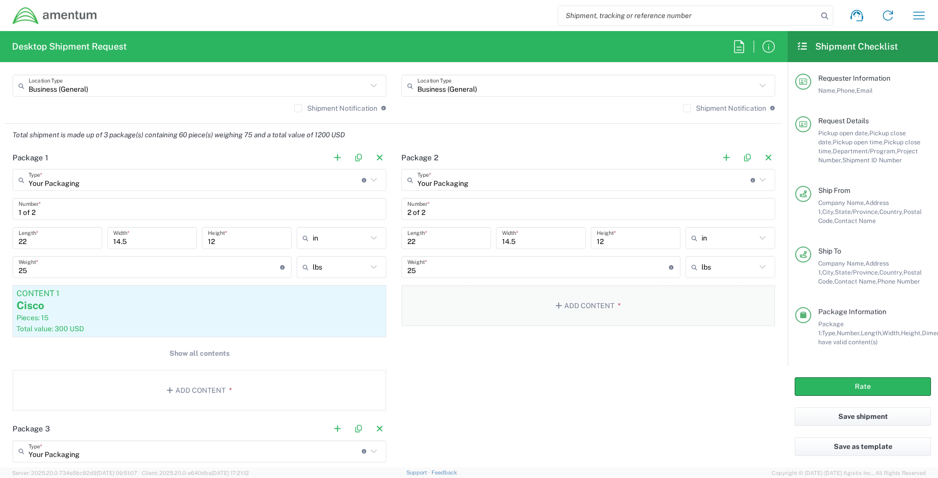
click at [562, 305] on button "Add Content *" at bounding box center [588, 305] width 374 height 41
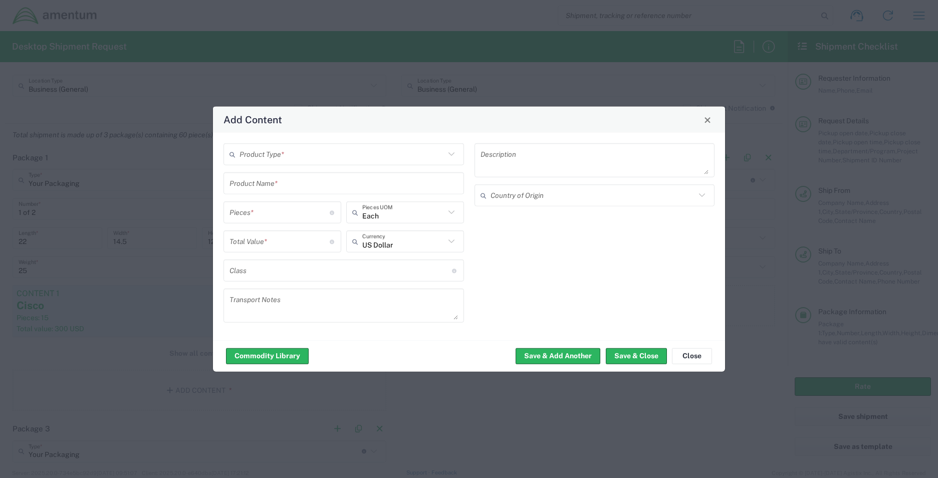
click at [457, 154] on icon at bounding box center [451, 154] width 13 height 13
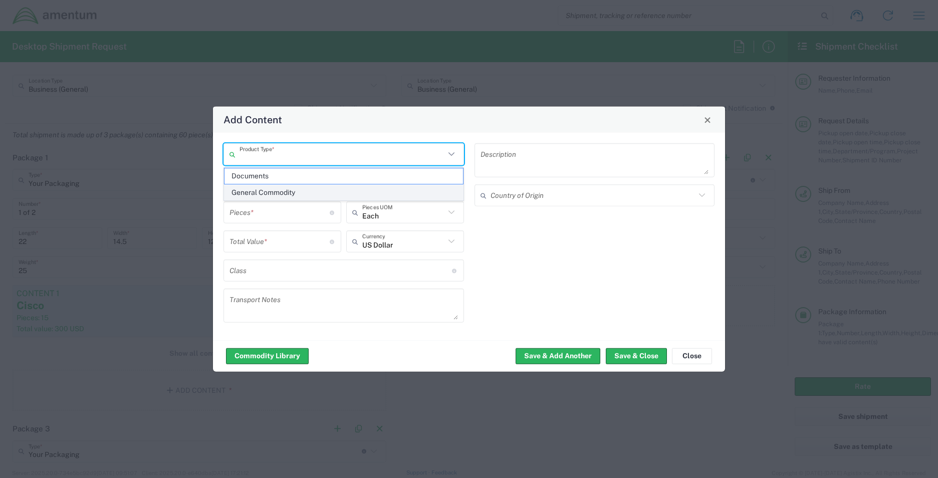
click at [366, 195] on span "General Commodity" at bounding box center [344, 193] width 239 height 16
type input "General Commodity"
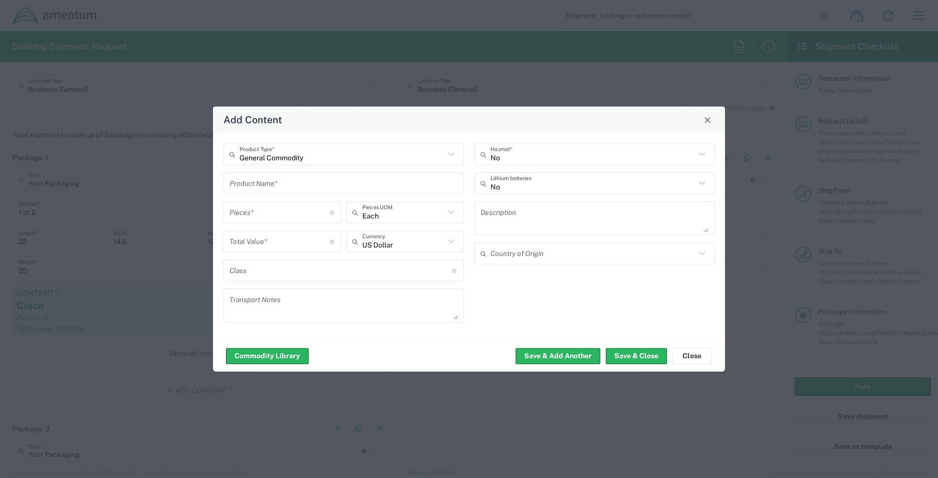
click at [264, 214] on input "number" at bounding box center [280, 212] width 100 height 18
type input "15"
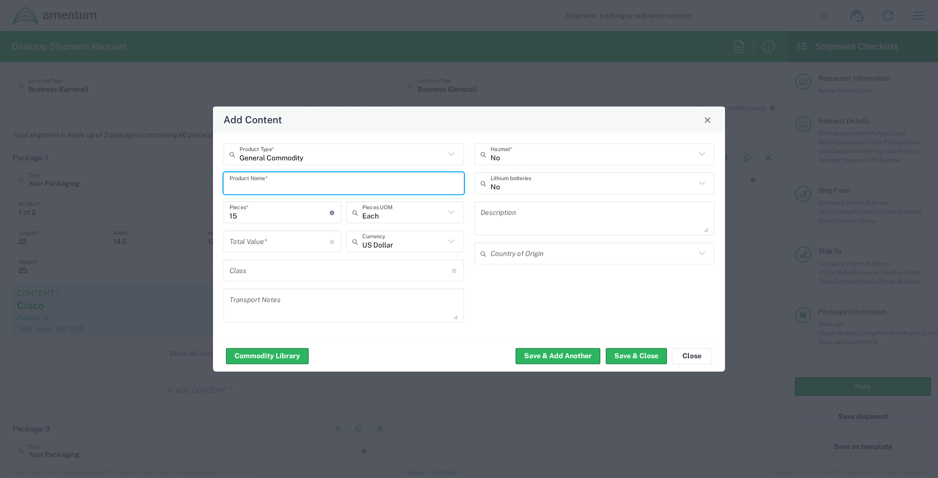
drag, startPoint x: 293, startPoint y: 184, endPoint x: 441, endPoint y: 325, distance: 204.2
click at [301, 192] on div "Product Name *" at bounding box center [344, 183] width 241 height 22
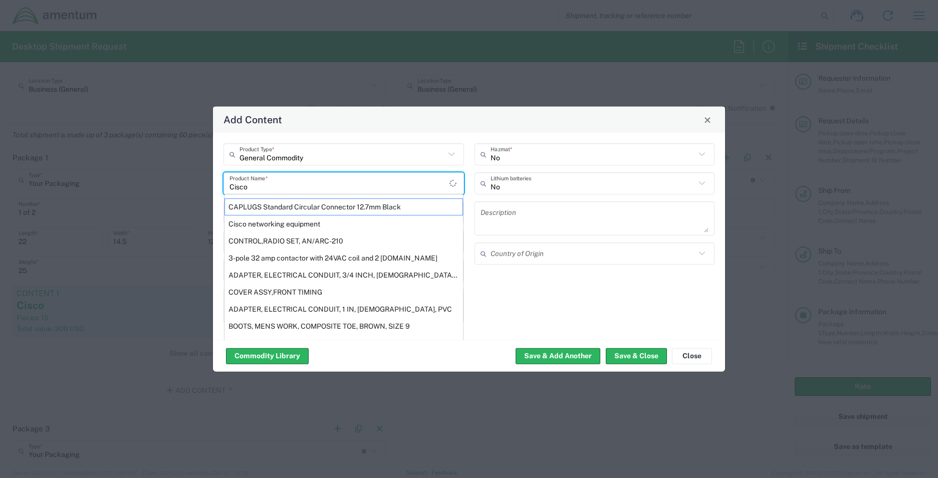
type input "Cisco"
click at [598, 306] on div "No Hazmat * No Lithium batteries Description Country of Origin" at bounding box center [594, 236] width 251 height 186
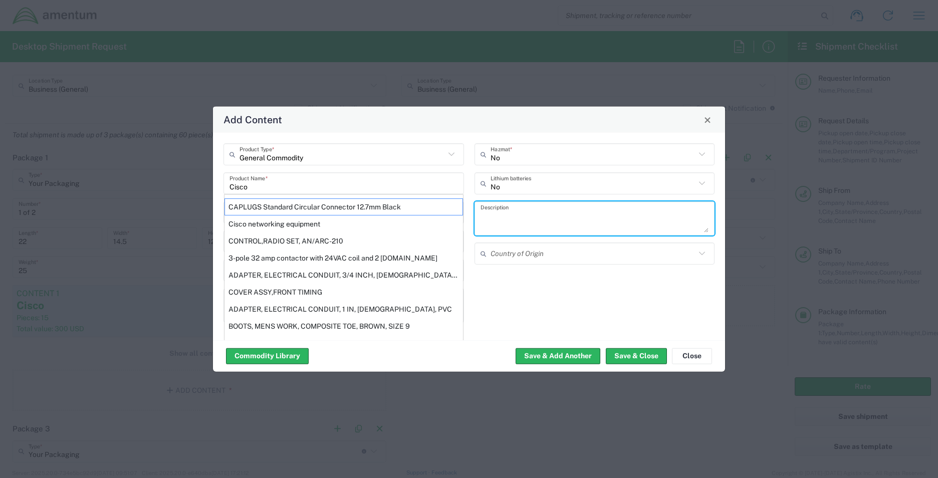
click at [542, 217] on textarea at bounding box center [595, 218] width 229 height 28
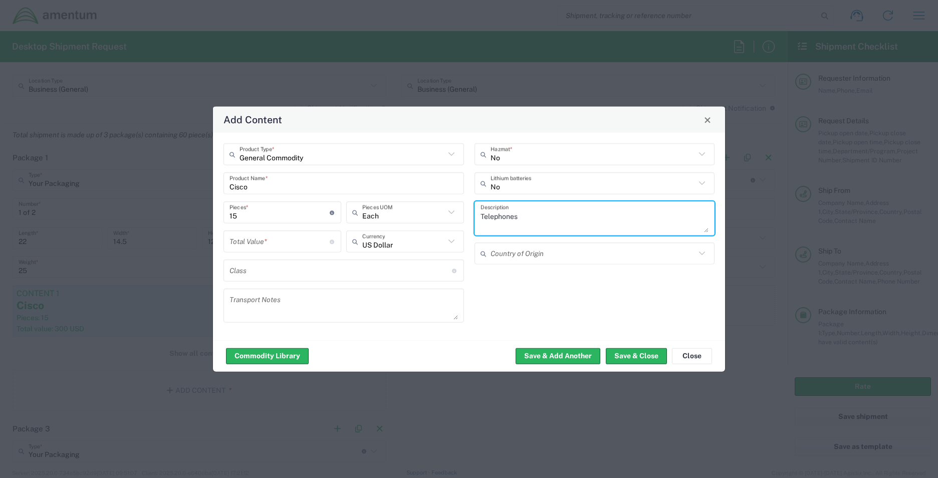
type textarea "Telephones"
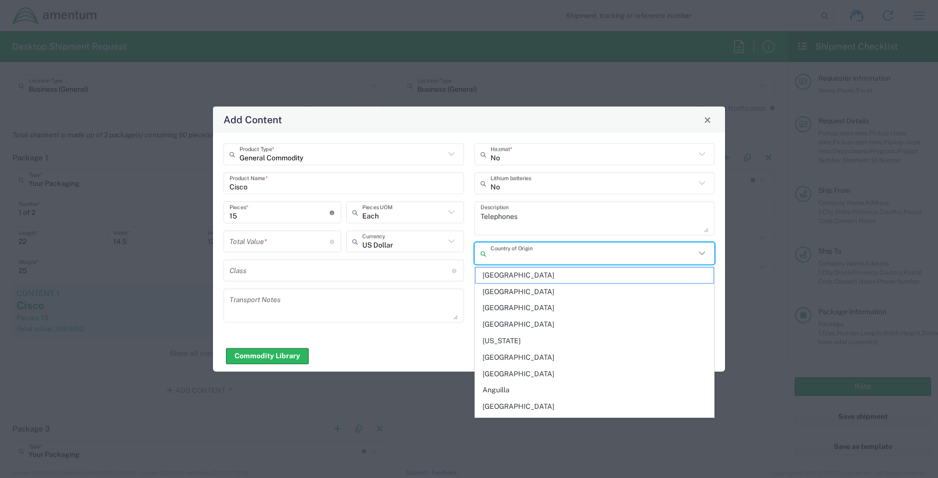
drag, startPoint x: 520, startPoint y: 251, endPoint x: 519, endPoint y: 259, distance: 7.7
click at [520, 252] on input "text" at bounding box center [593, 254] width 205 height 18
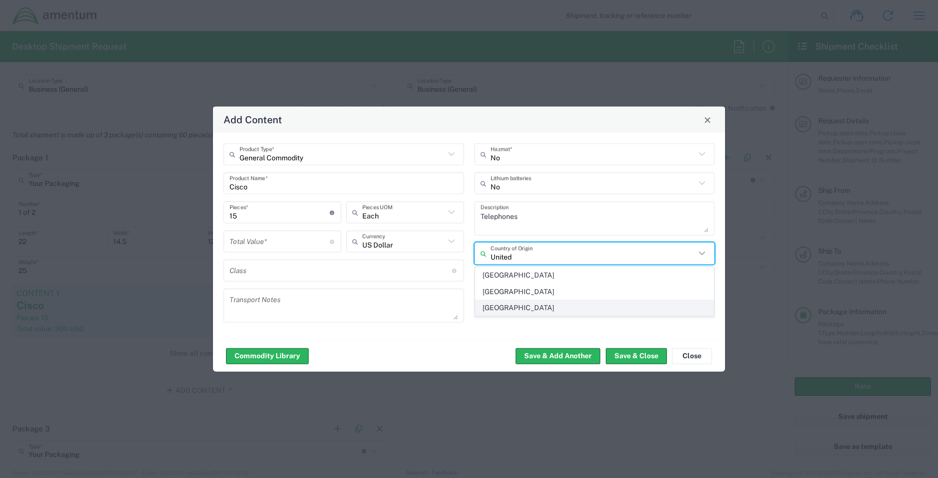
click at [494, 309] on span "[GEOGRAPHIC_DATA]" at bounding box center [595, 308] width 239 height 16
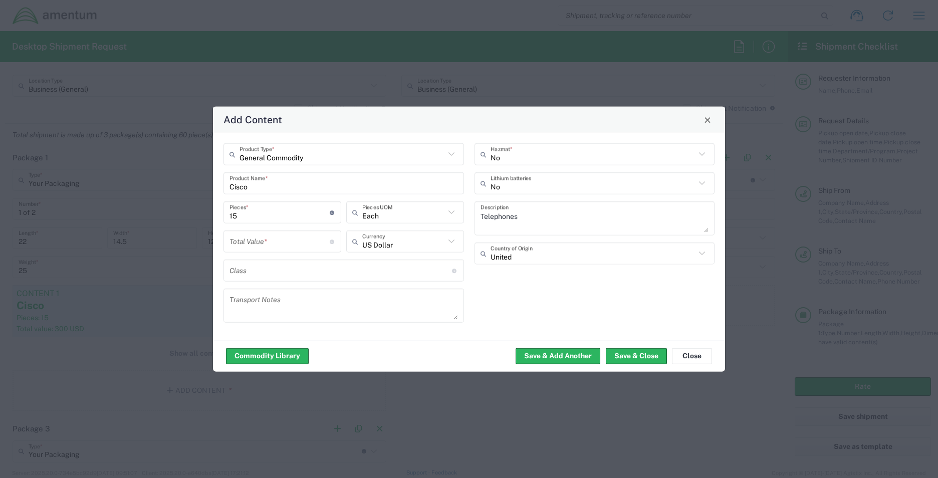
type input "[GEOGRAPHIC_DATA]"
click at [277, 246] on input "number" at bounding box center [280, 242] width 100 height 18
type input "300"
click at [634, 357] on button "Save & Close" at bounding box center [636, 356] width 61 height 16
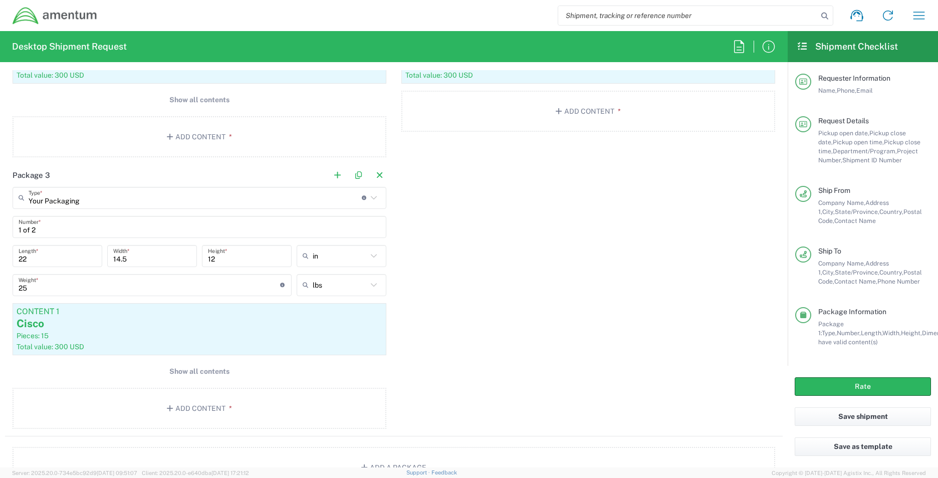
scroll to position [1042, 0]
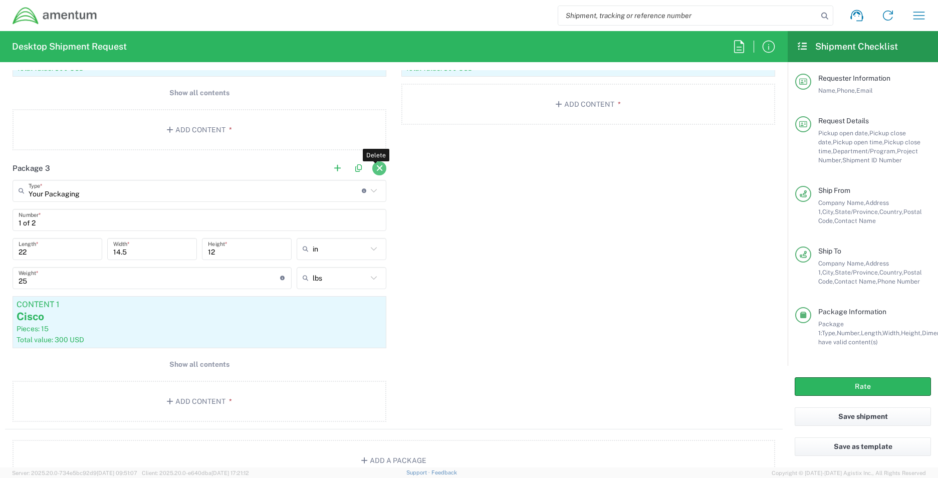
click at [375, 168] on button "button" at bounding box center [379, 168] width 14 height 14
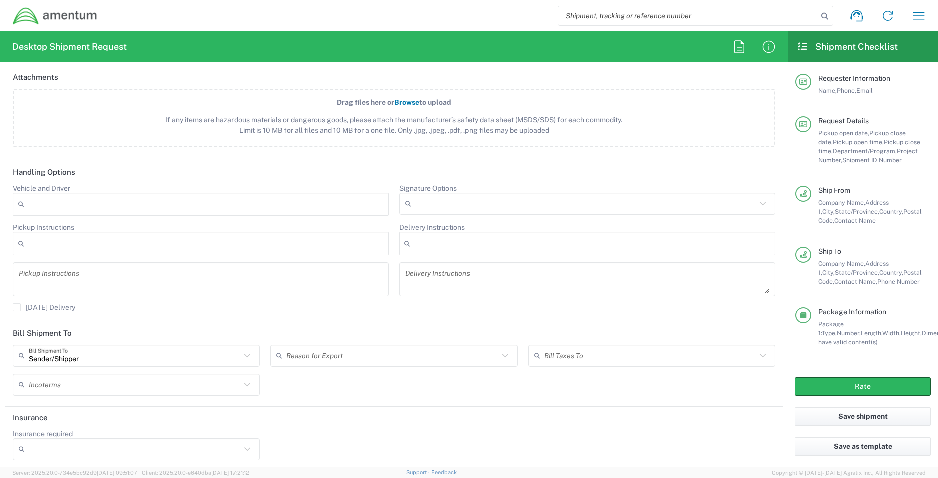
scroll to position [1193, 0]
click at [756, 198] on icon at bounding box center [762, 199] width 13 height 13
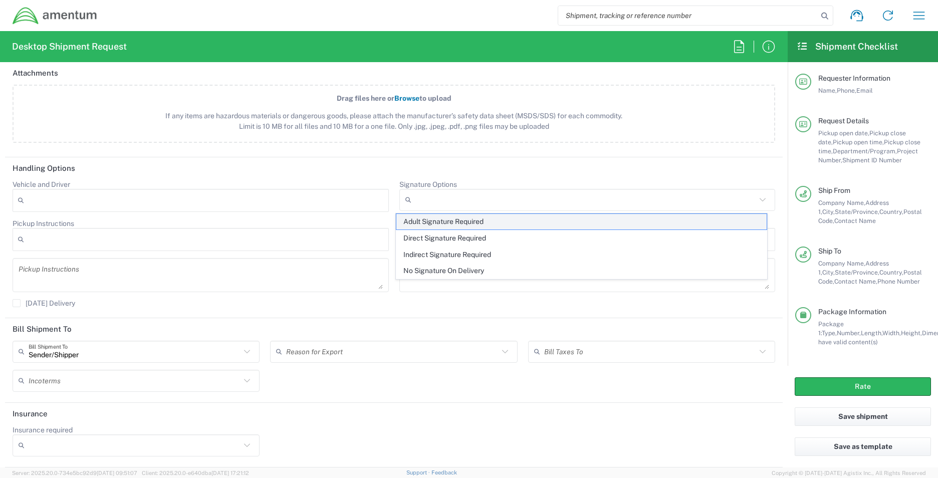
click at [521, 222] on span "Adult Signature Required" at bounding box center [581, 222] width 370 height 16
type input "Adult Signature Required"
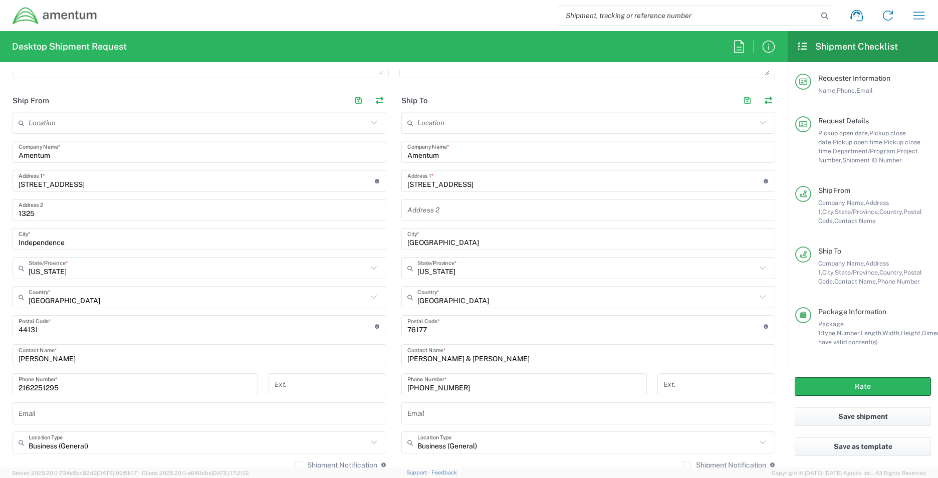
scroll to position [385, 0]
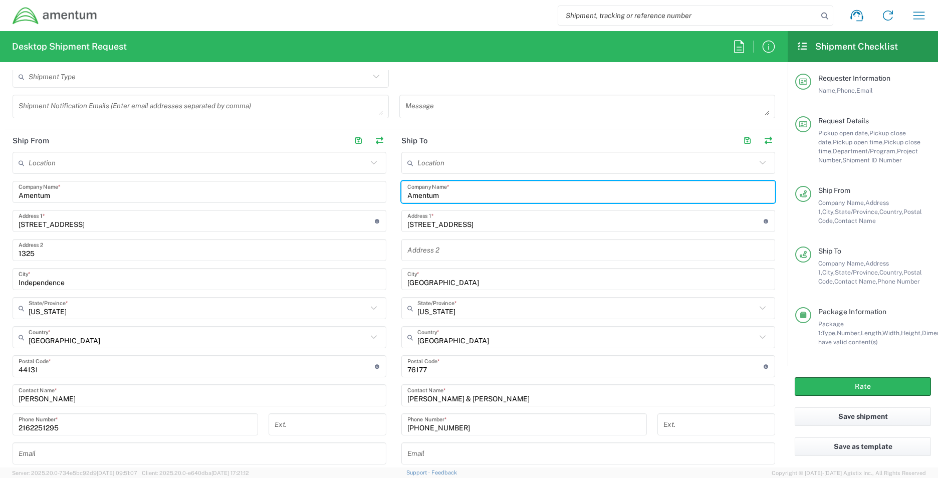
click at [445, 197] on input "Amentum" at bounding box center [588, 192] width 362 height 18
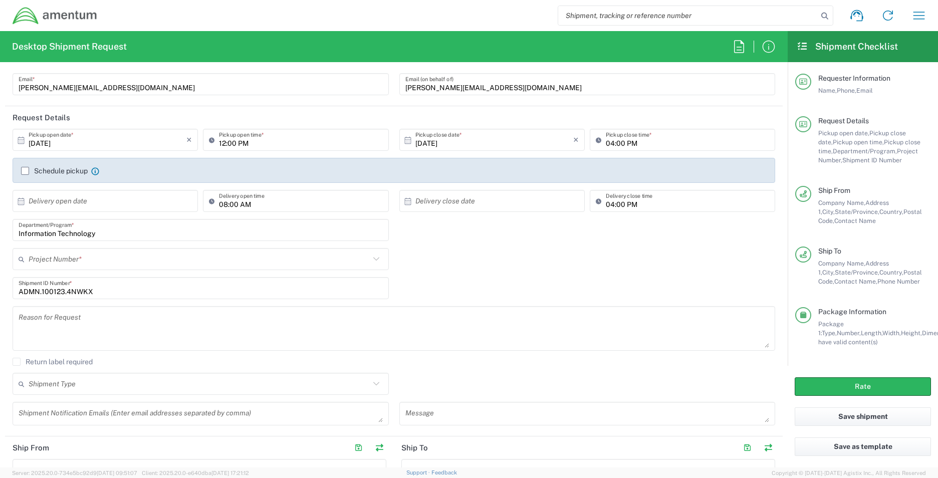
scroll to position [0, 0]
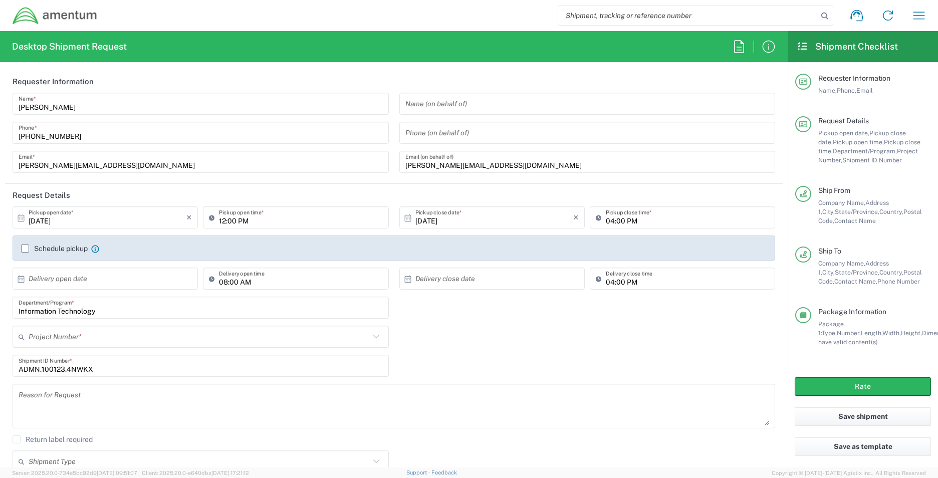
type input "Amentum Shipping"
click at [97, 281] on input "text" at bounding box center [108, 279] width 158 height 18
click at [134, 344] on span "10" at bounding box center [135, 342] width 15 height 14
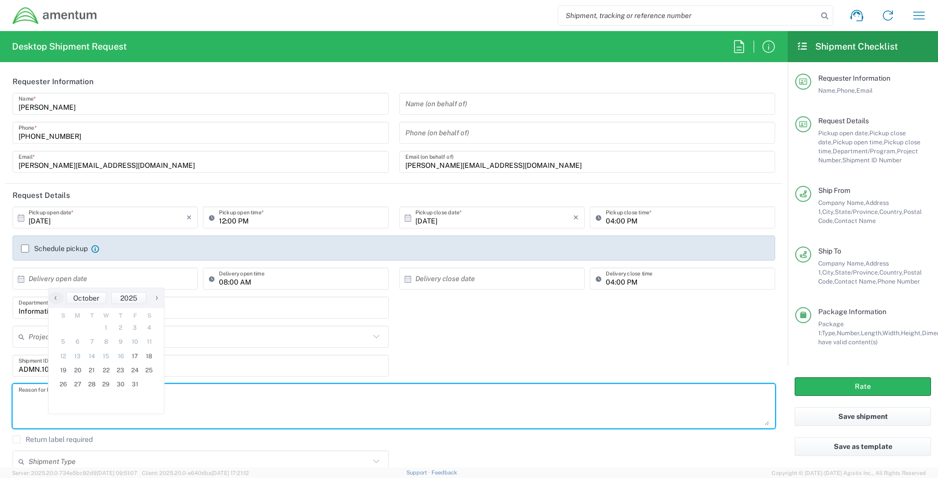
click at [382, 402] on textarea at bounding box center [394, 406] width 751 height 39
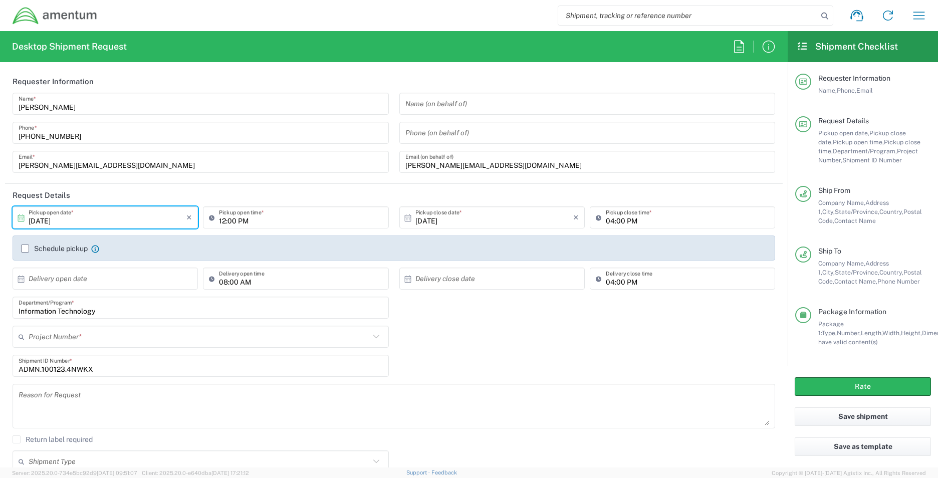
click at [84, 222] on input "[DATE]" at bounding box center [108, 218] width 158 height 18
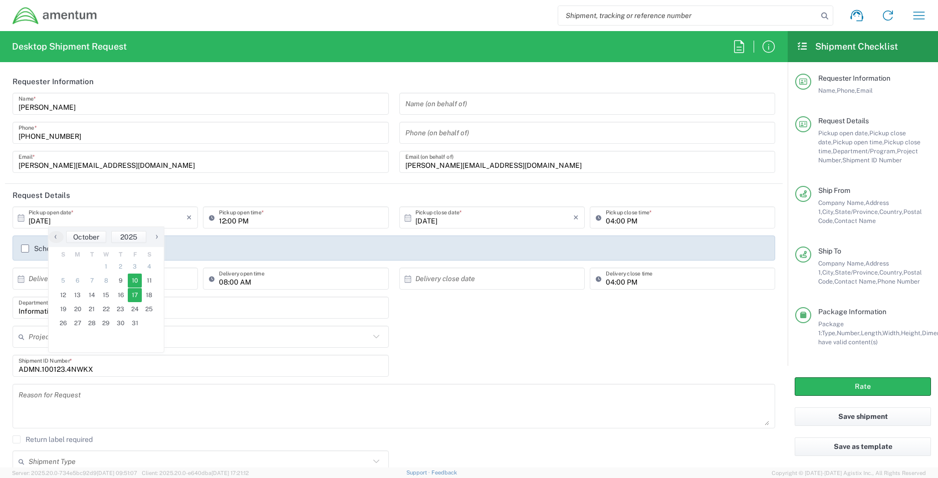
click at [132, 280] on span "10" at bounding box center [135, 281] width 15 height 14
type input "[DATE]"
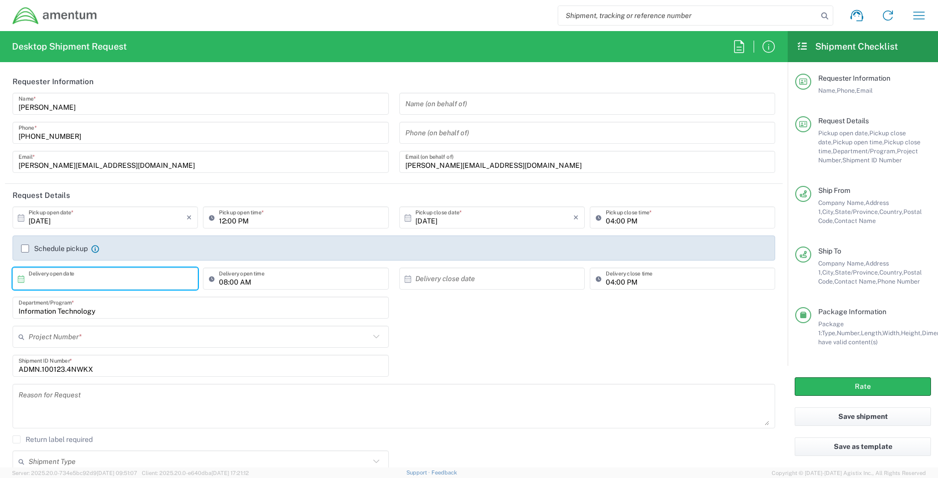
click at [119, 280] on input "text" at bounding box center [108, 279] width 158 height 18
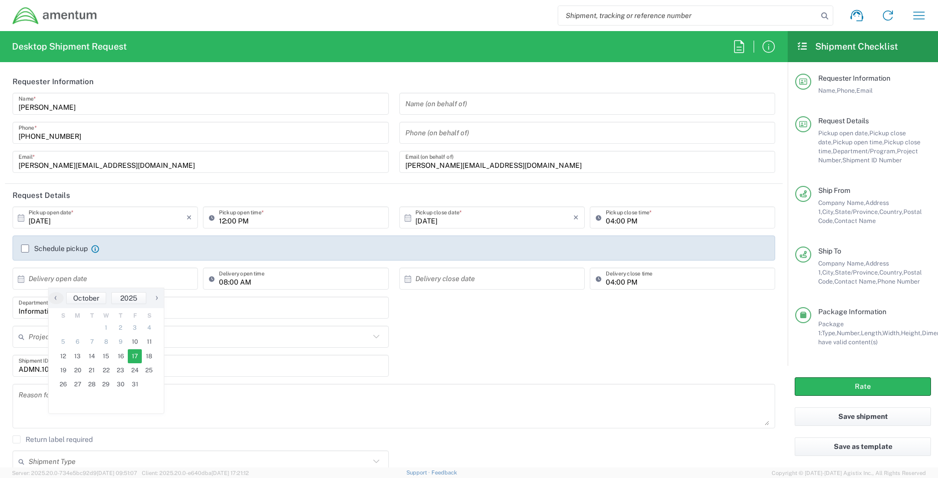
click at [134, 356] on span "17" at bounding box center [135, 356] width 15 height 14
type input "[DATE]"
click at [566, 279] on input "text" at bounding box center [494, 279] width 158 height 18
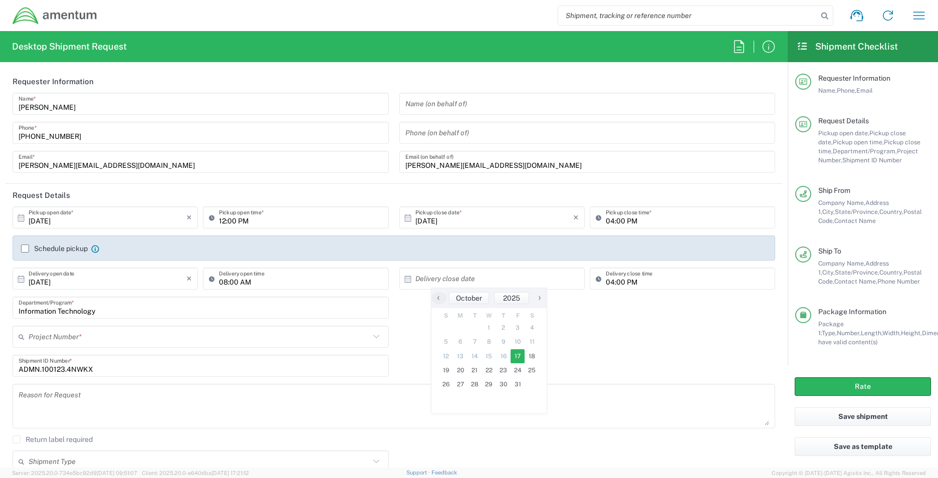
click at [520, 355] on span "17" at bounding box center [518, 356] width 15 height 14
type input "[DATE]"
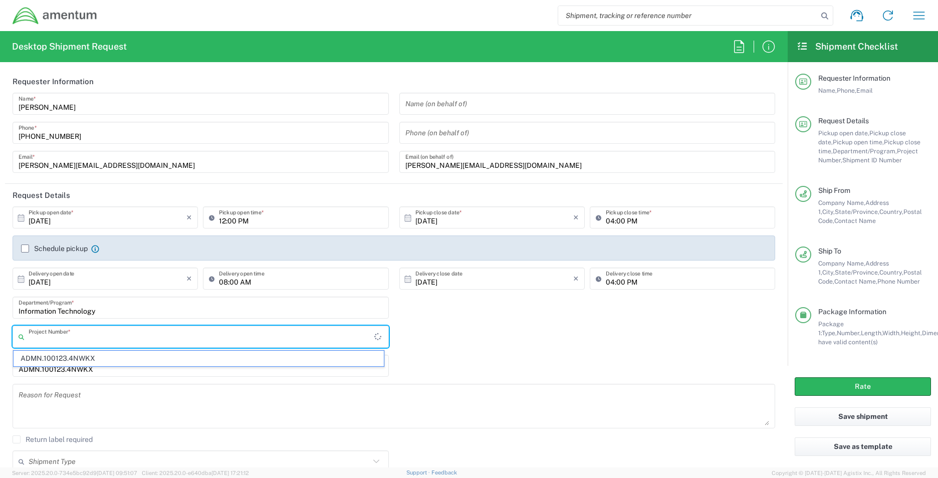
click at [32, 335] on input "text" at bounding box center [202, 337] width 346 height 18
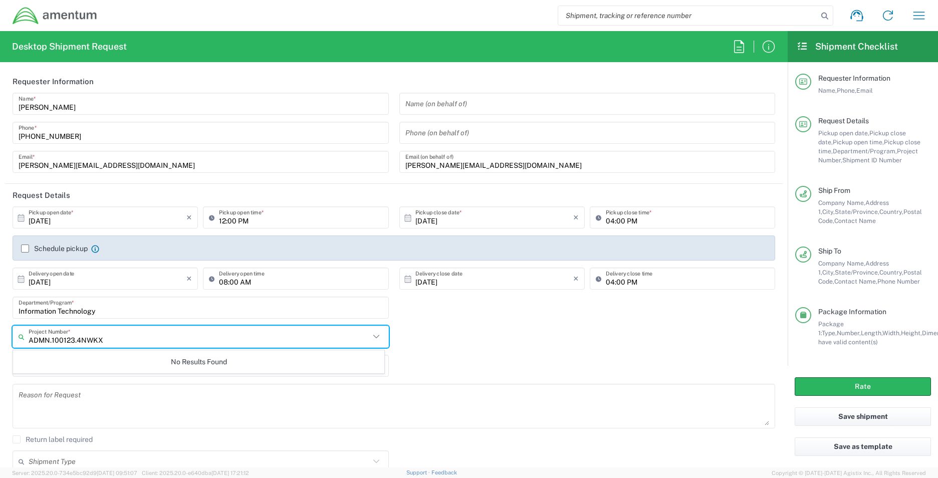
click at [128, 340] on input "ADMN.100123.4NWKX" at bounding box center [199, 337] width 341 height 18
type input "ADMN.100123.4NWKX"
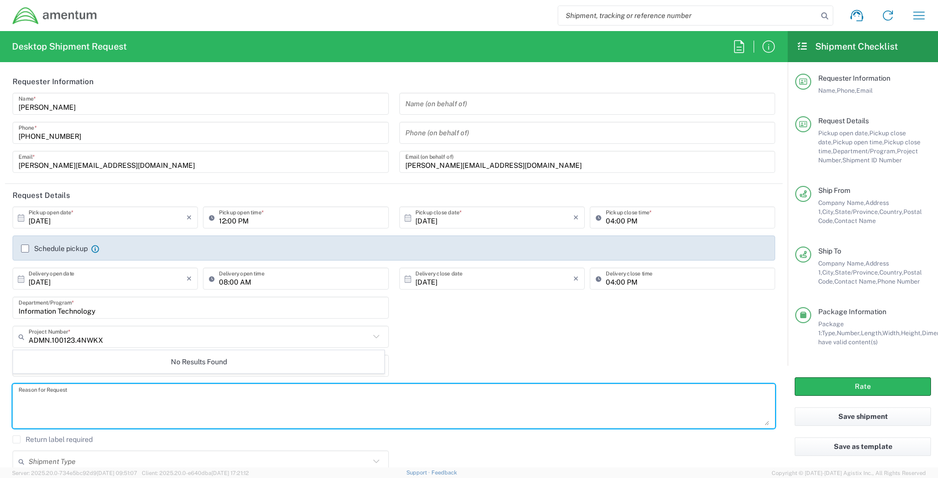
click at [144, 414] on textarea at bounding box center [394, 406] width 751 height 39
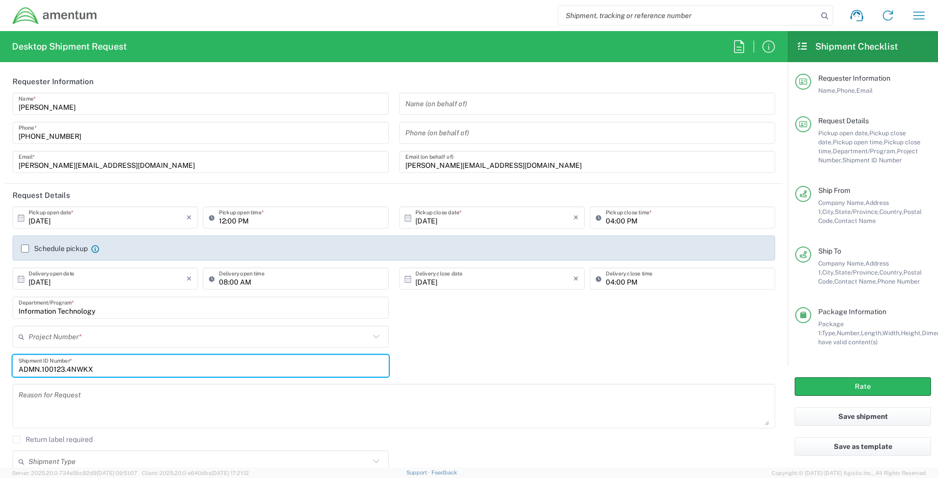
drag, startPoint x: 97, startPoint y: 368, endPoint x: 2, endPoint y: 358, distance: 96.2
click at [2, 358] on form "Requester Information [PERSON_NAME] Name * [PHONE_NUMBER] Phone * [PERSON_NAME]…" at bounding box center [394, 268] width 788 height 397
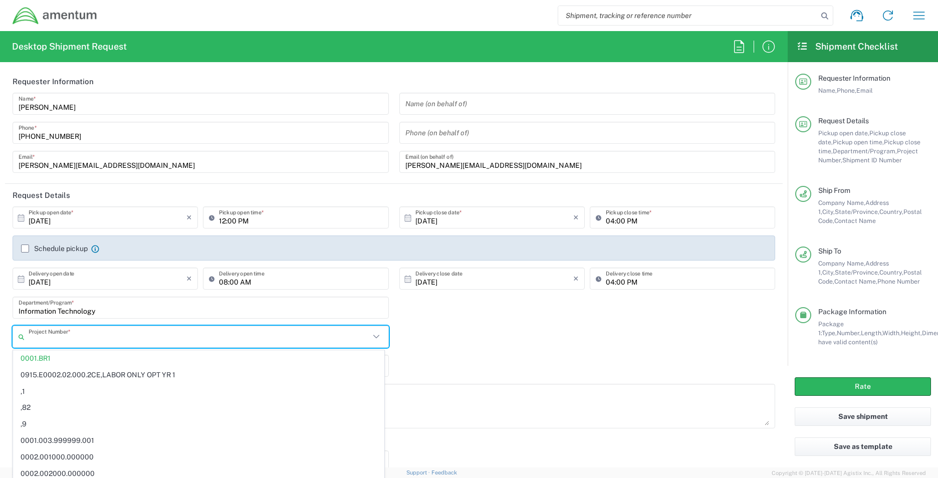
paste input "ADMN.100123.4NWKX"
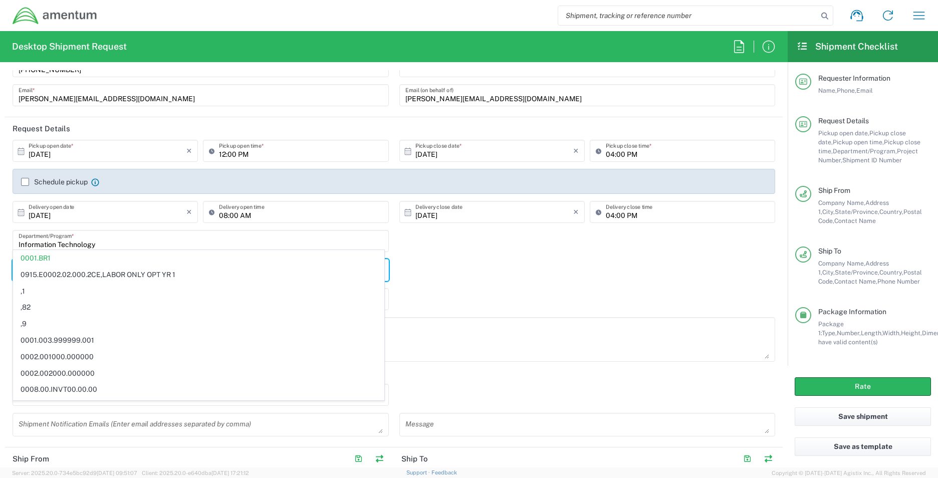
scroll to position [100, 0]
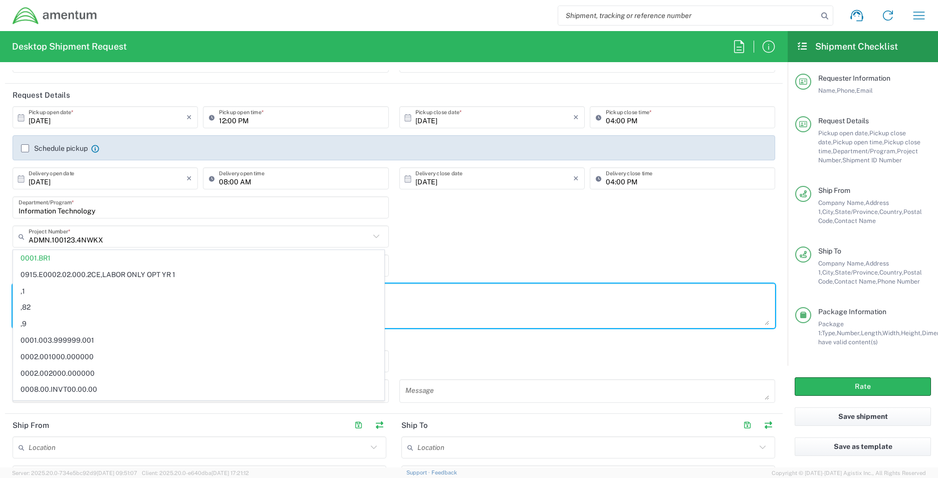
click at [552, 308] on textarea at bounding box center [394, 306] width 751 height 39
type input "0001.BR1"
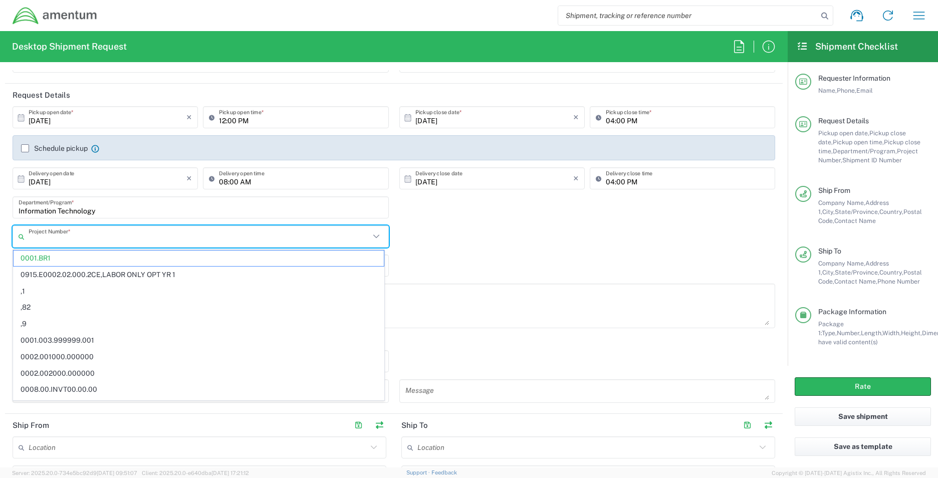
click at [80, 242] on input "text" at bounding box center [199, 237] width 341 height 18
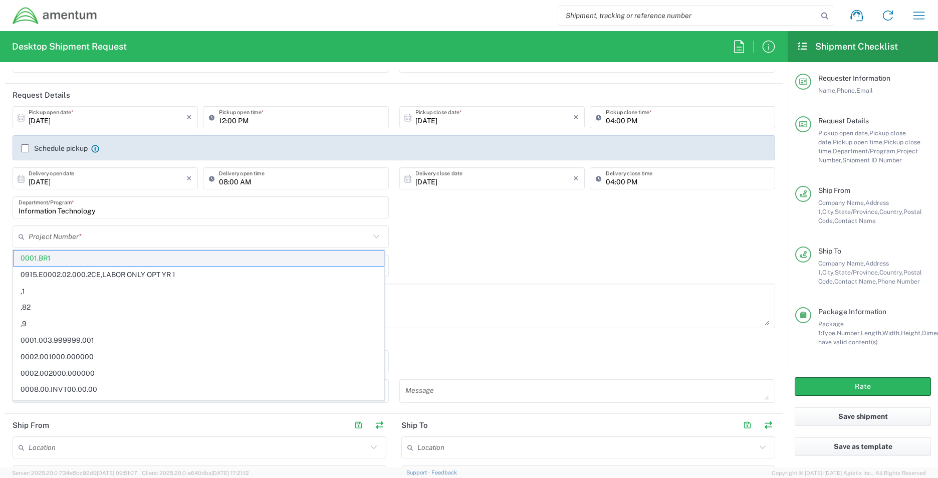
click at [62, 259] on span "0001.BR1" at bounding box center [199, 259] width 370 height 16
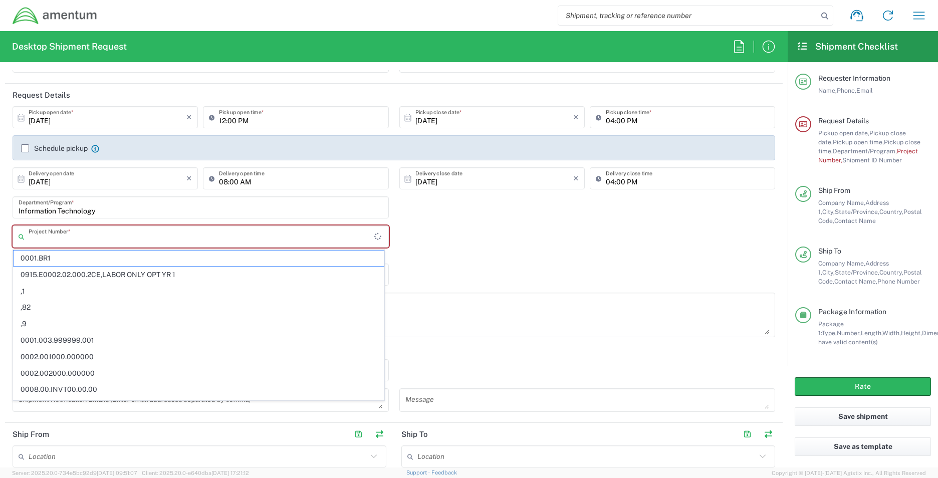
click at [82, 235] on input "text" at bounding box center [202, 237] width 346 height 18
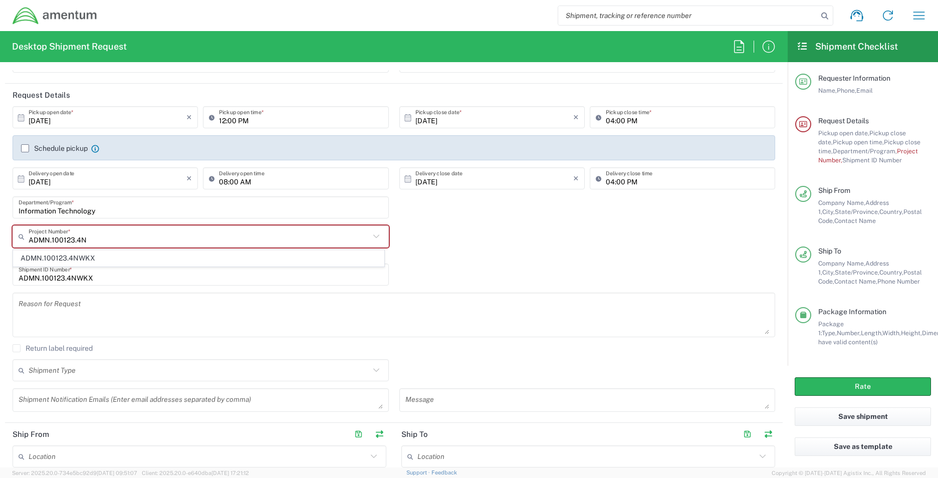
click at [91, 258] on span "ADMN.100123.4NWKX" at bounding box center [199, 259] width 370 height 16
type input "ADMN.100123.4NWKX"
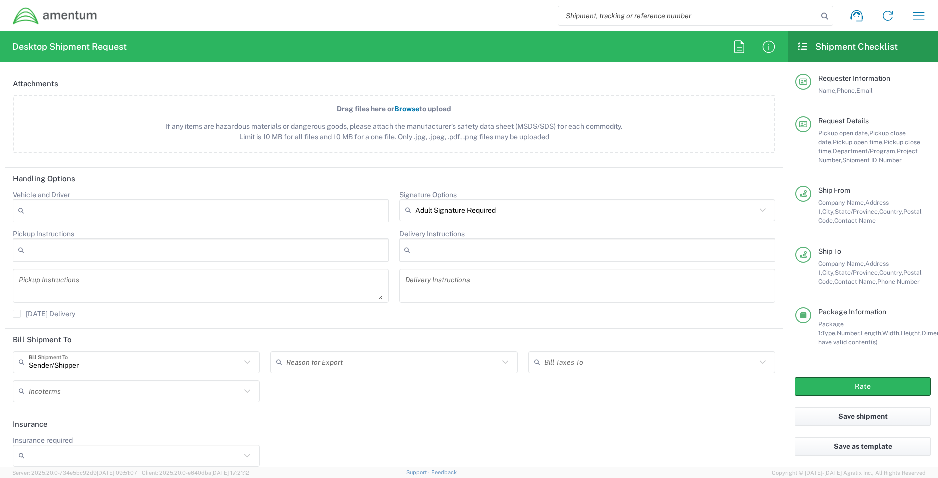
scroll to position [1193, 0]
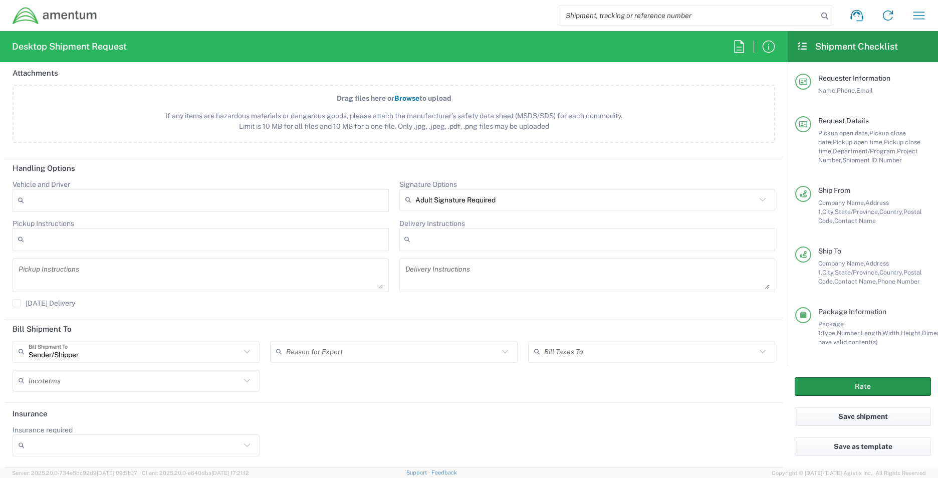
click at [849, 386] on button "Rate" at bounding box center [863, 386] width 136 height 19
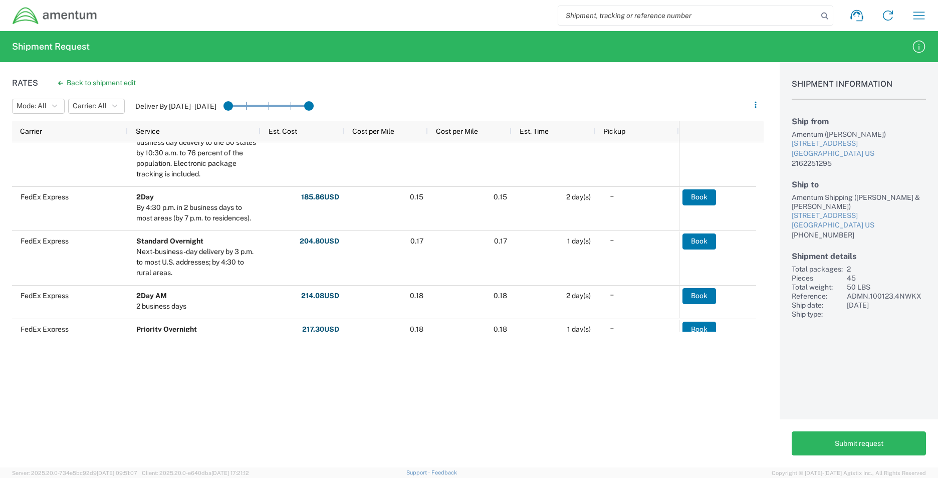
scroll to position [461, 0]
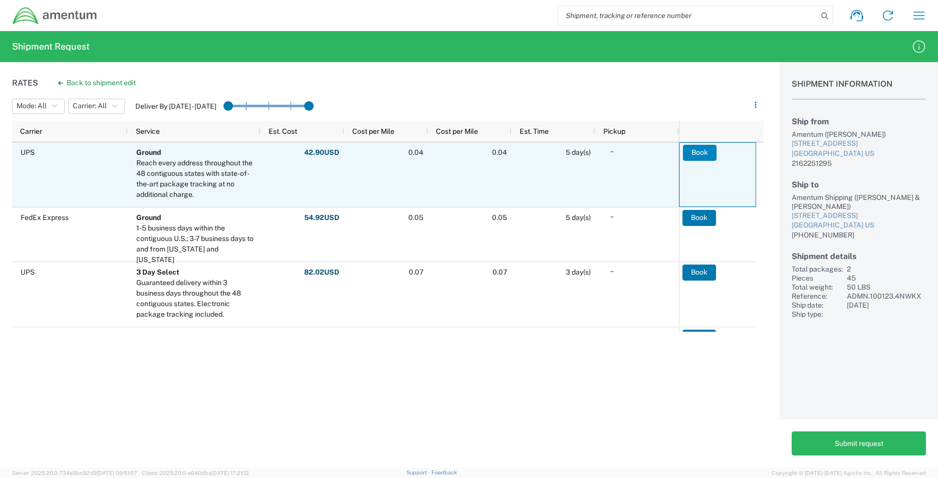
click at [695, 154] on button "Book" at bounding box center [700, 153] width 34 height 16
